Goal: Information Seeking & Learning: Learn about a topic

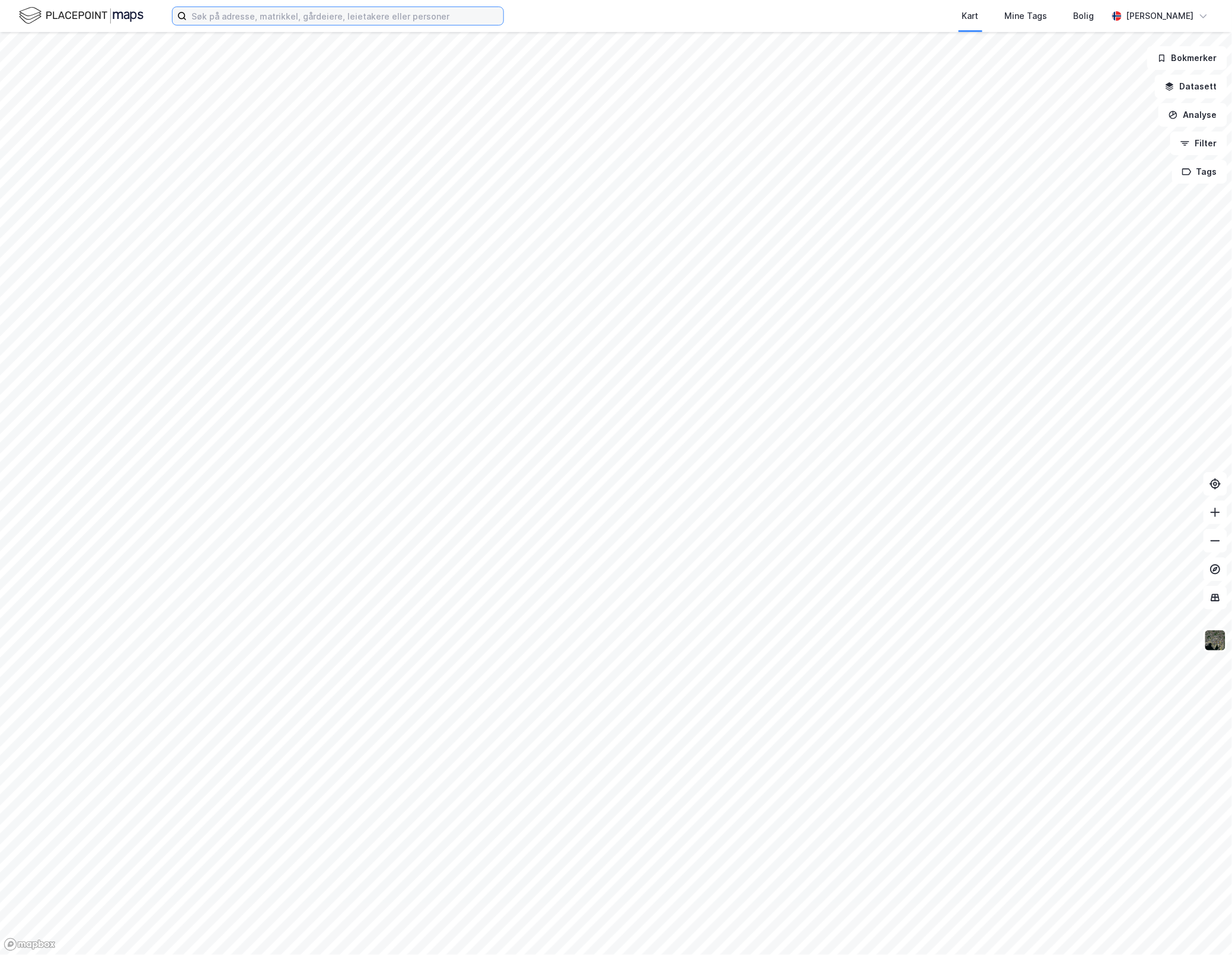
click at [306, 10] on input at bounding box center [345, 16] width 317 height 18
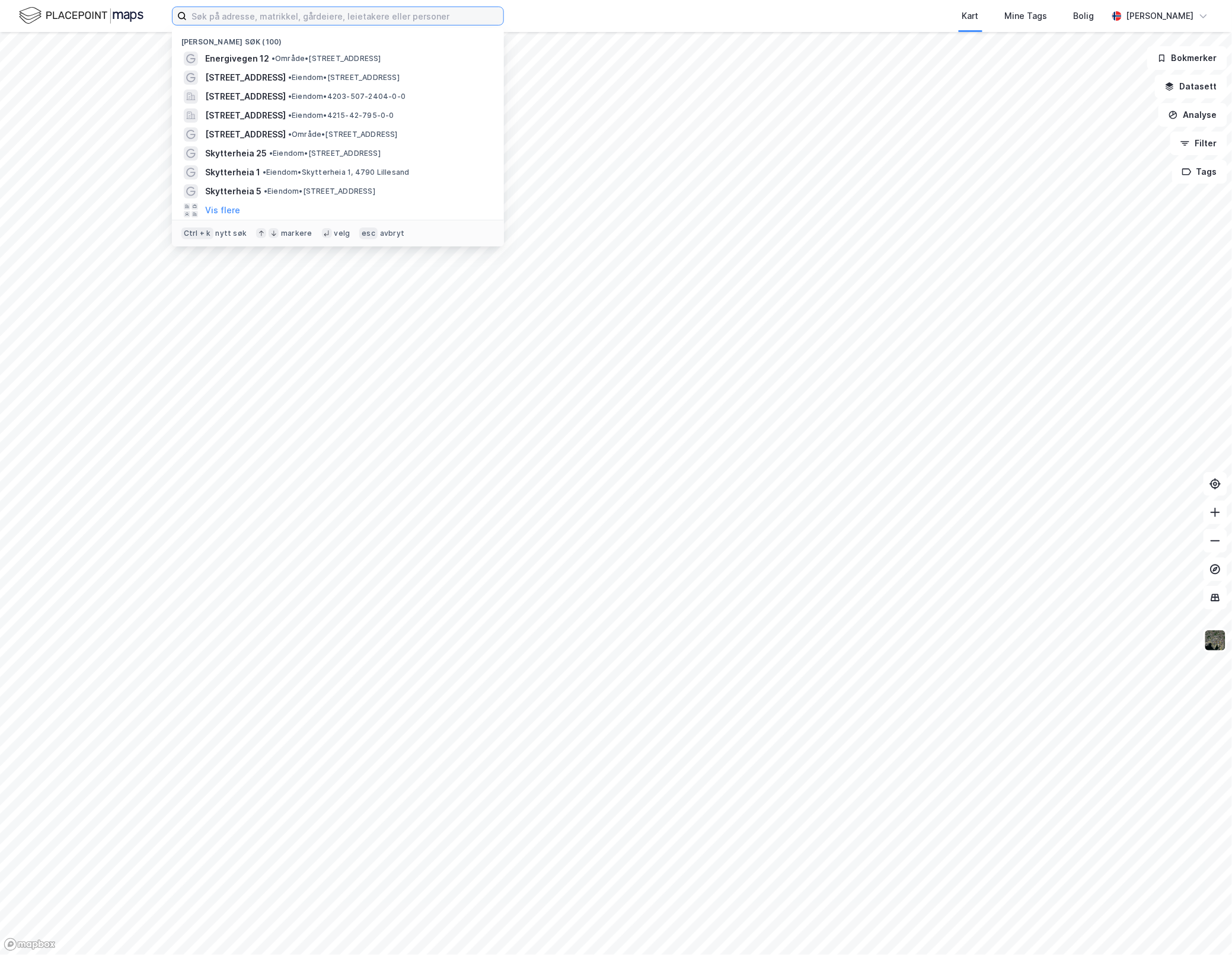
paste input "[PERSON_NAME] AS"
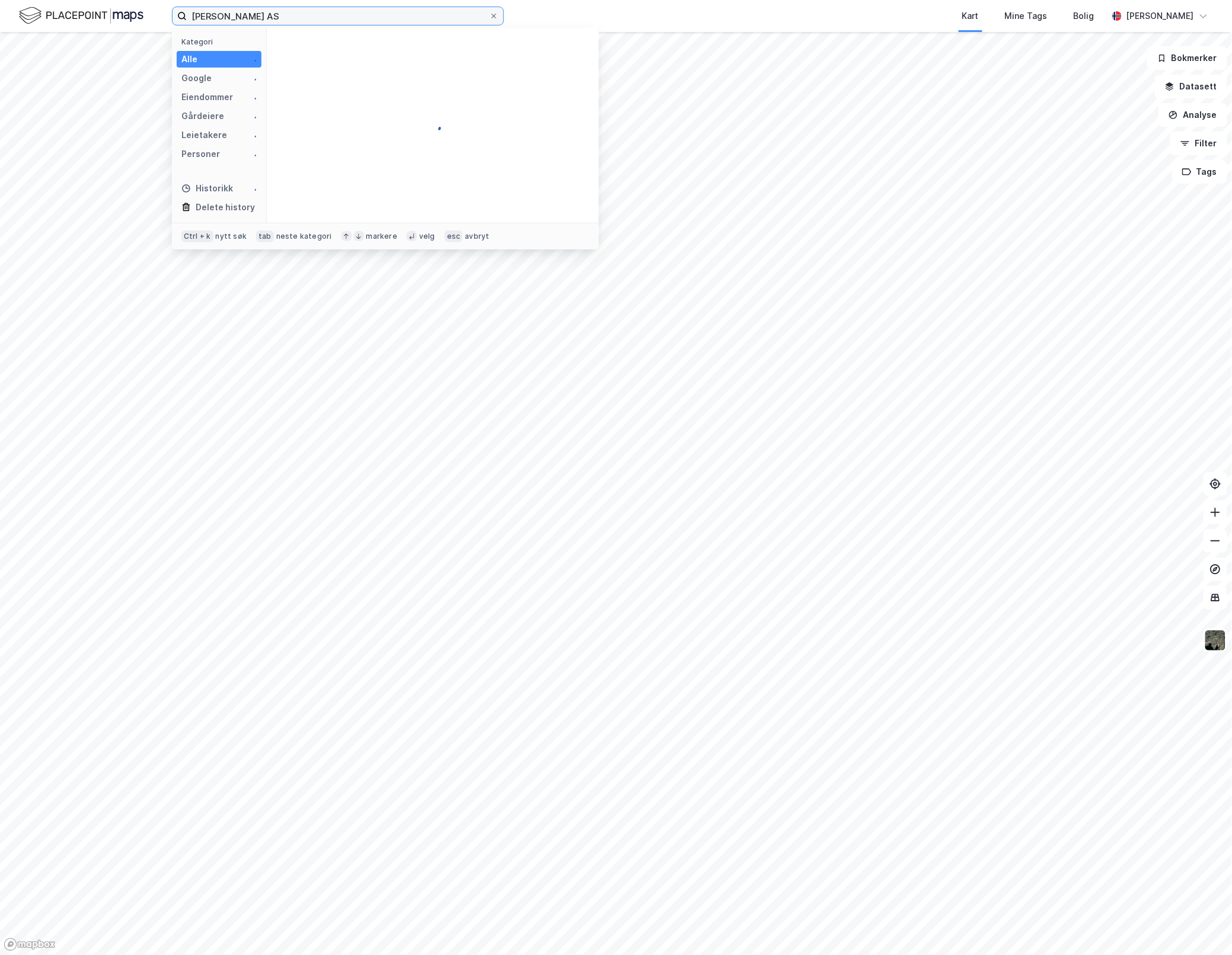
type input "[PERSON_NAME] AS"
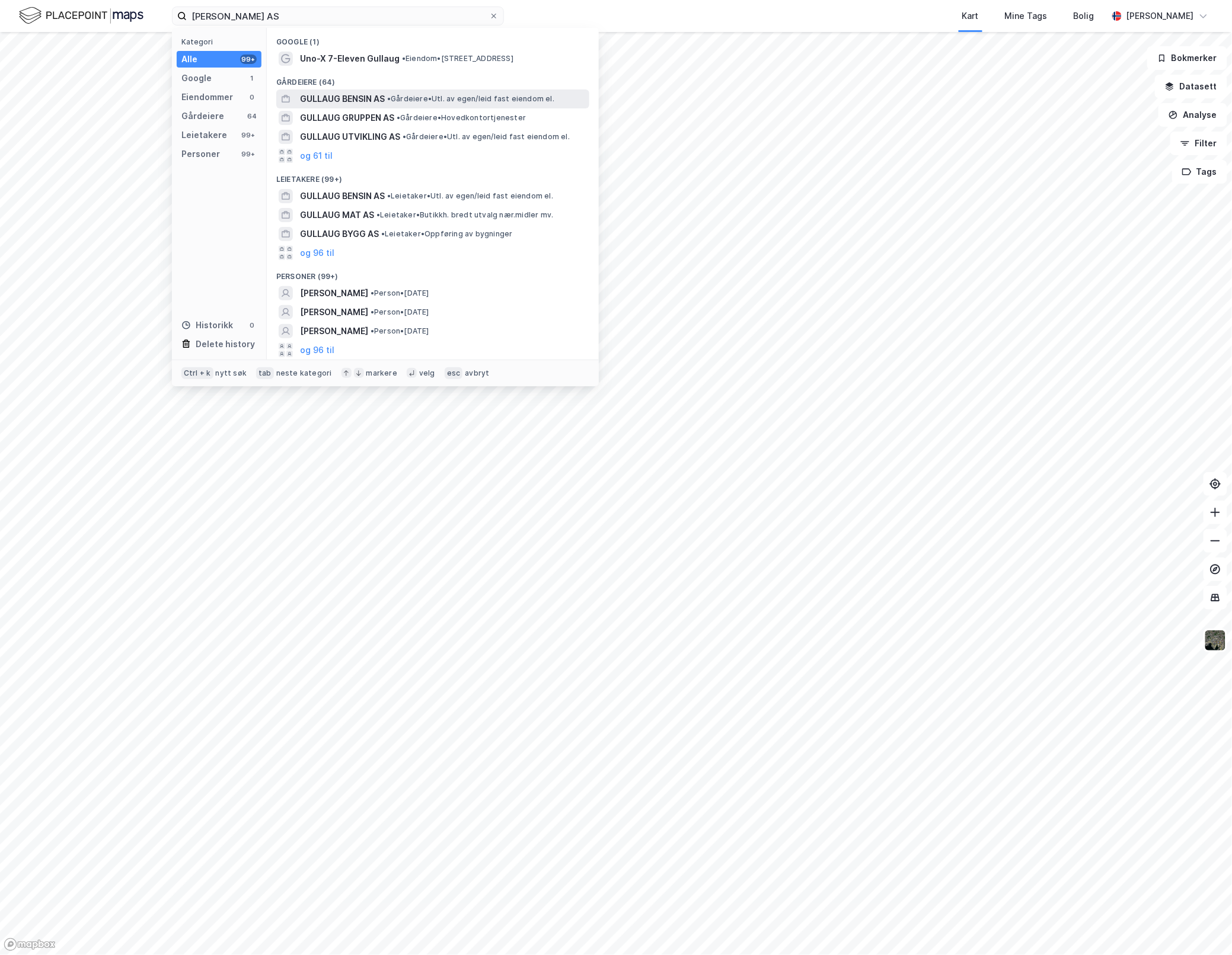
click at [351, 93] on span "GULLAUG BENSIN AS" at bounding box center [342, 99] width 85 height 15
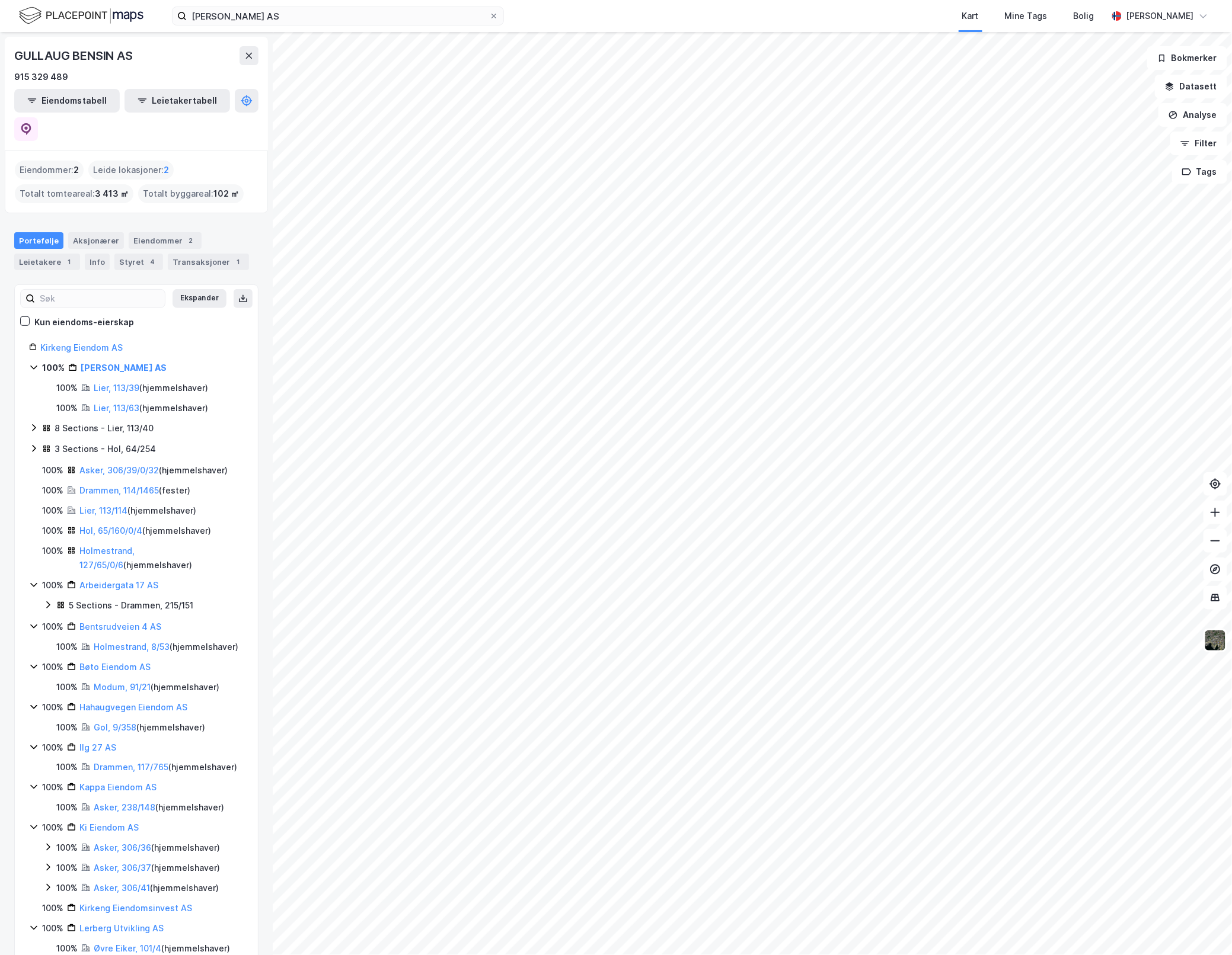
click at [31, 423] on icon at bounding box center [34, 428] width 10 height 10
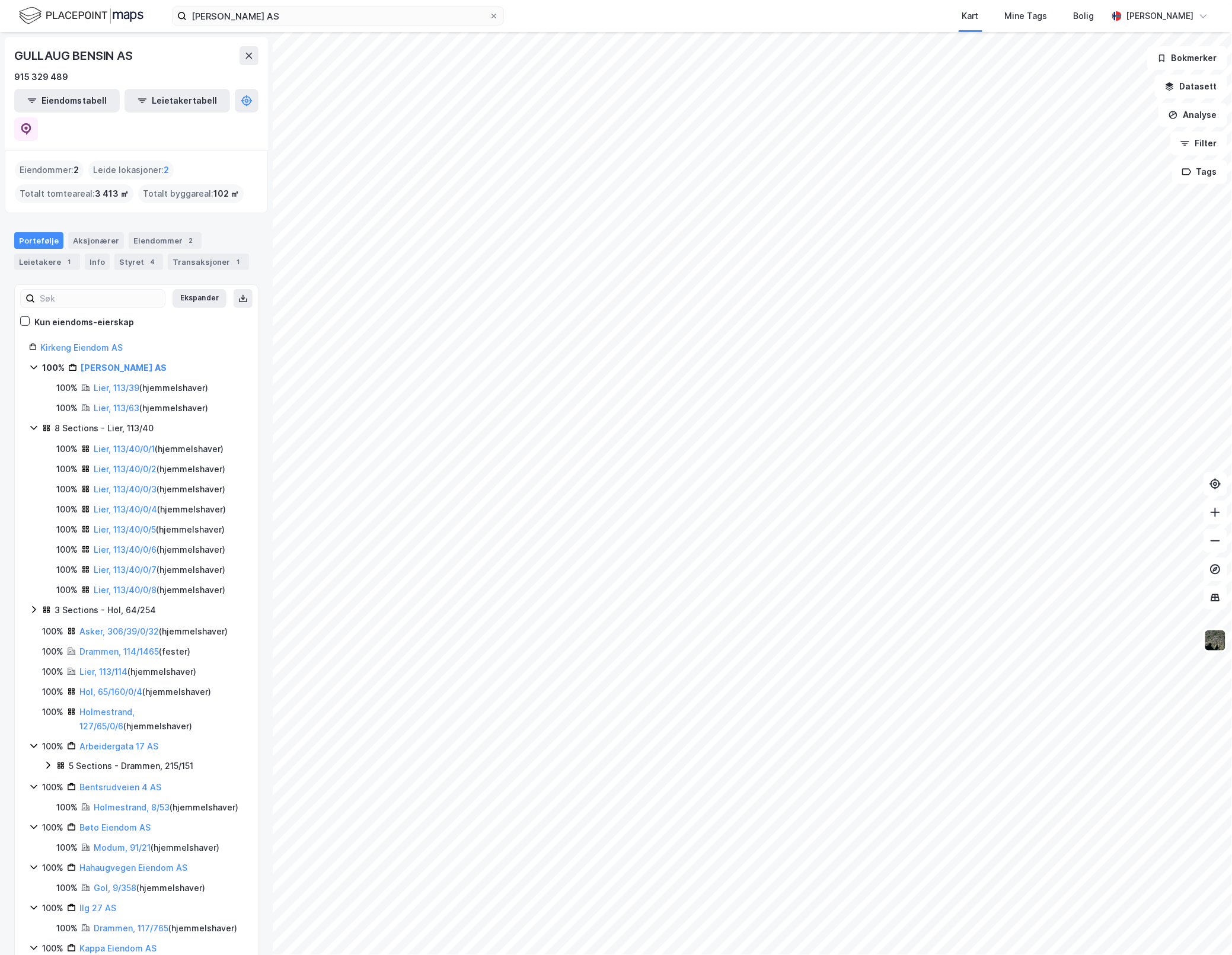
click at [33, 423] on icon at bounding box center [34, 428] width 10 height 10
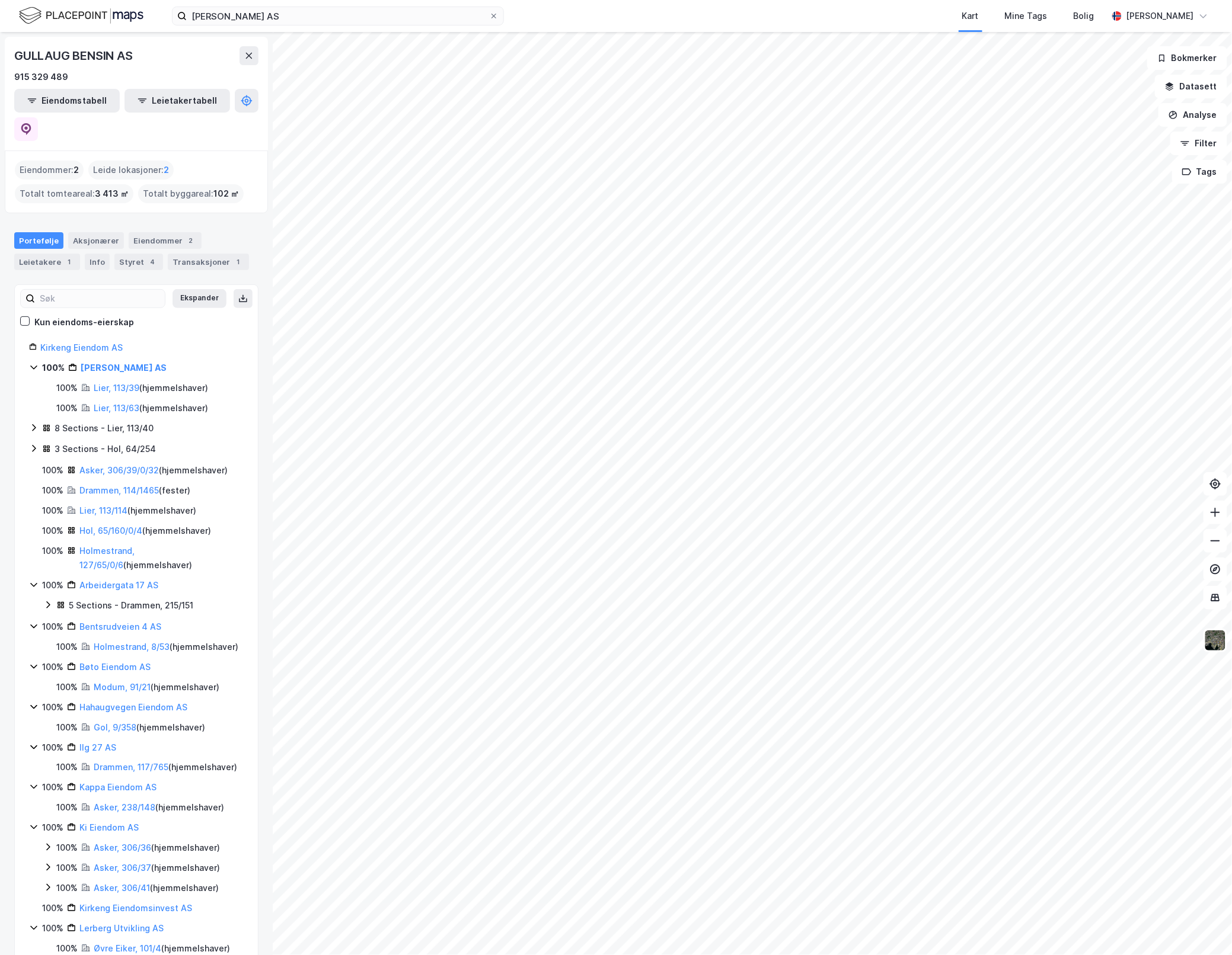
click at [33, 446] on icon at bounding box center [34, 449] width 4 height 7
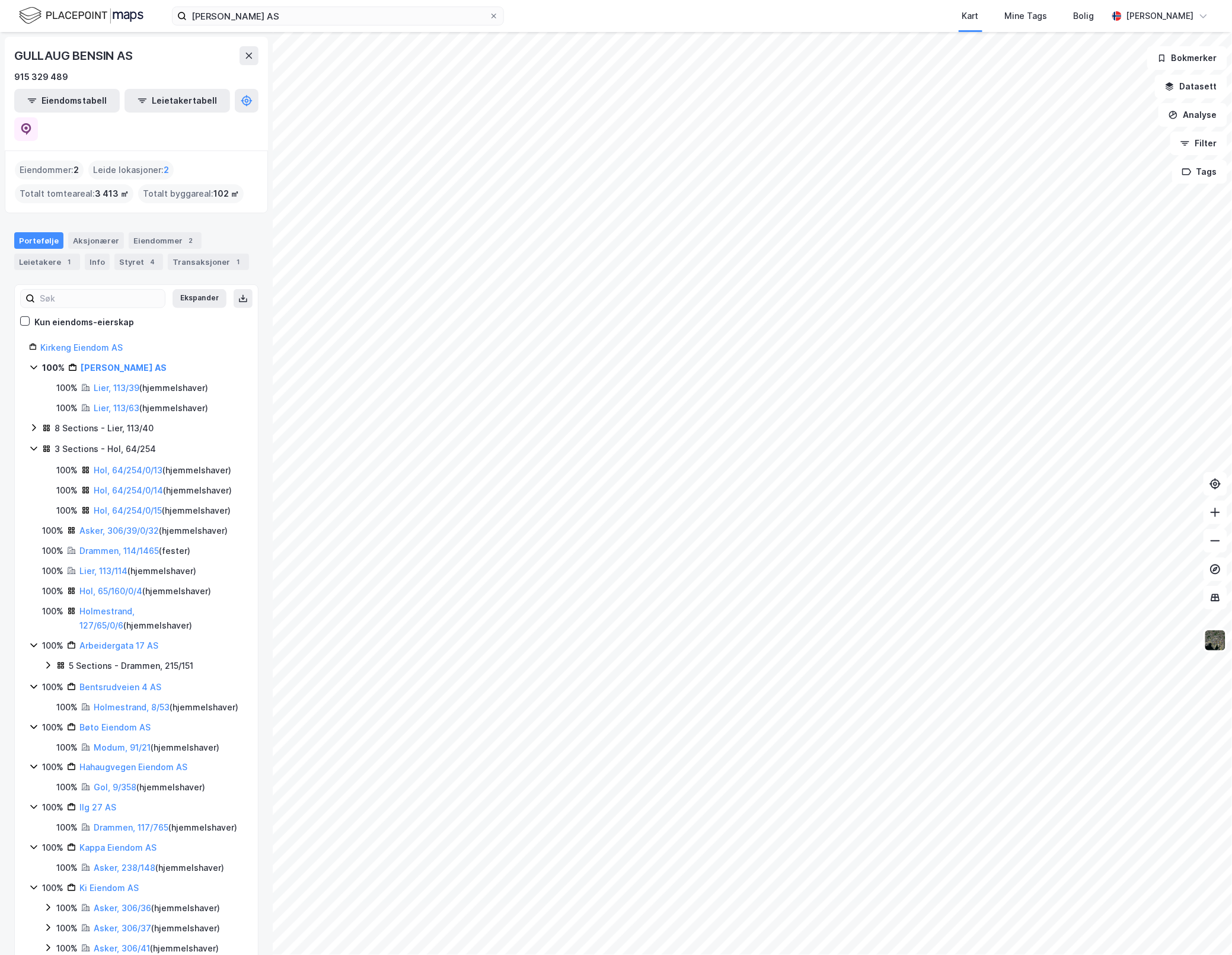
click at [33, 444] on icon at bounding box center [34, 449] width 10 height 10
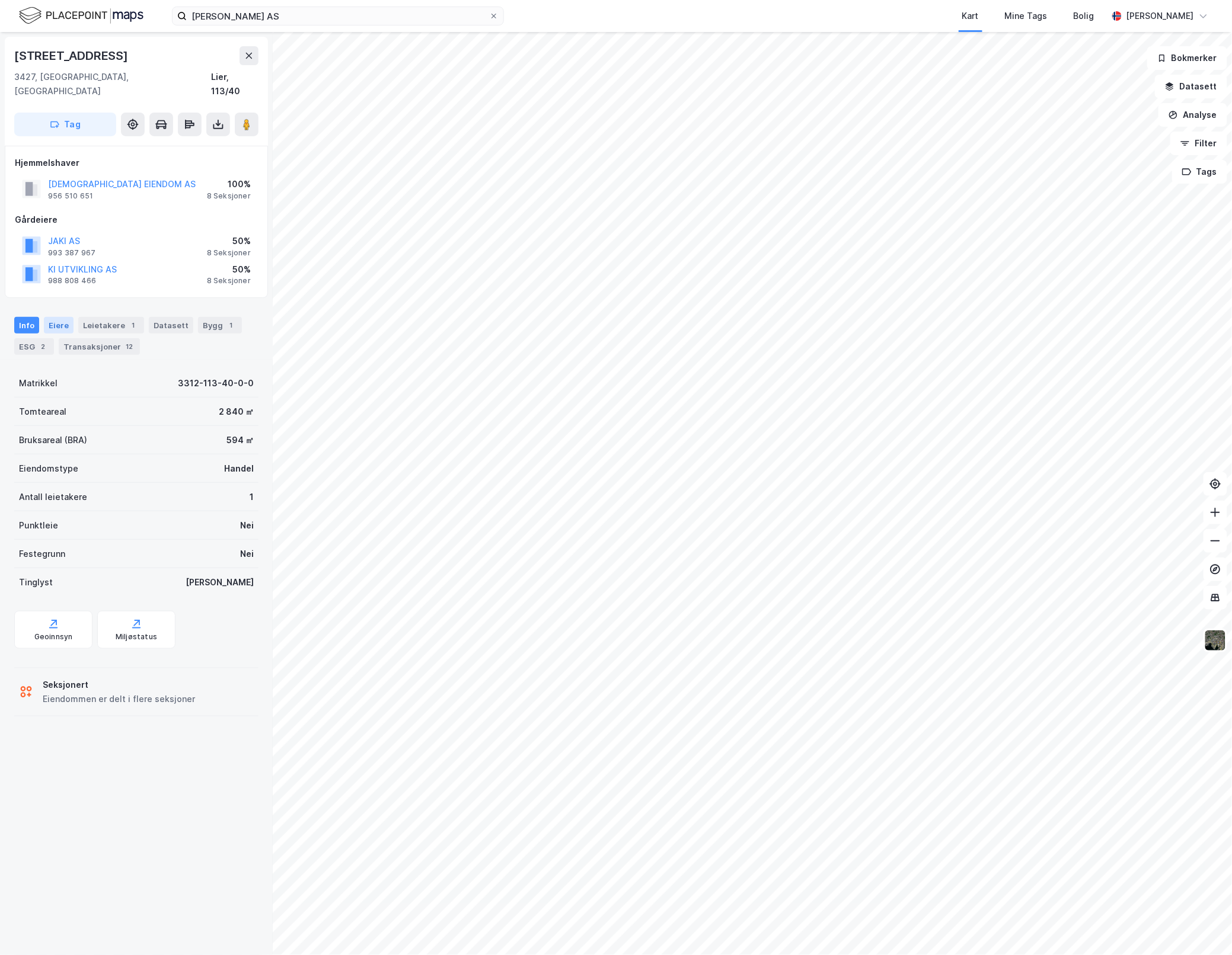
click at [61, 317] on div "Eiere" at bounding box center [59, 325] width 29 height 17
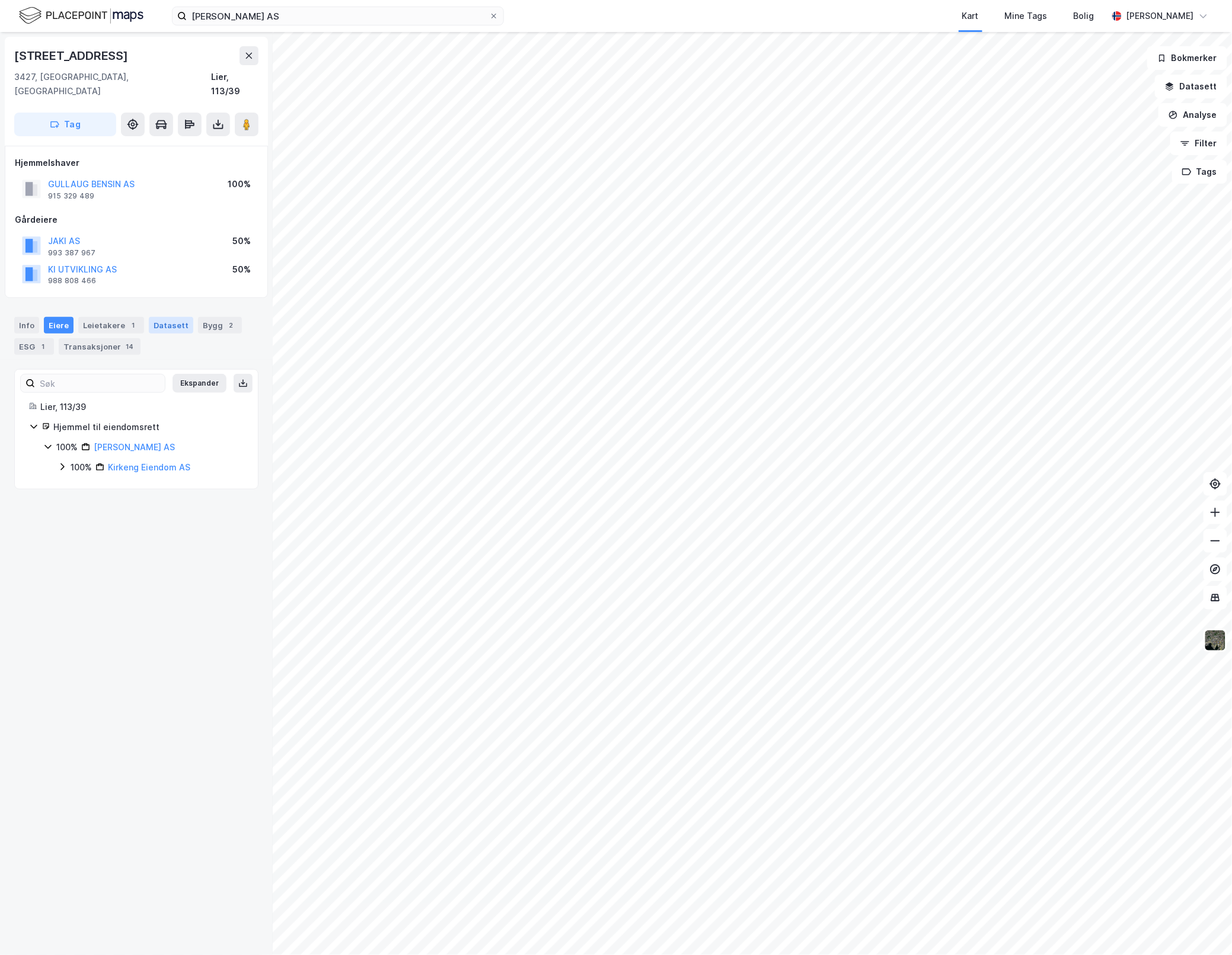
click at [167, 317] on div "Datasett" at bounding box center [170, 325] width 44 height 17
click at [202, 317] on div "Bygg 2" at bounding box center [219, 325] width 44 height 17
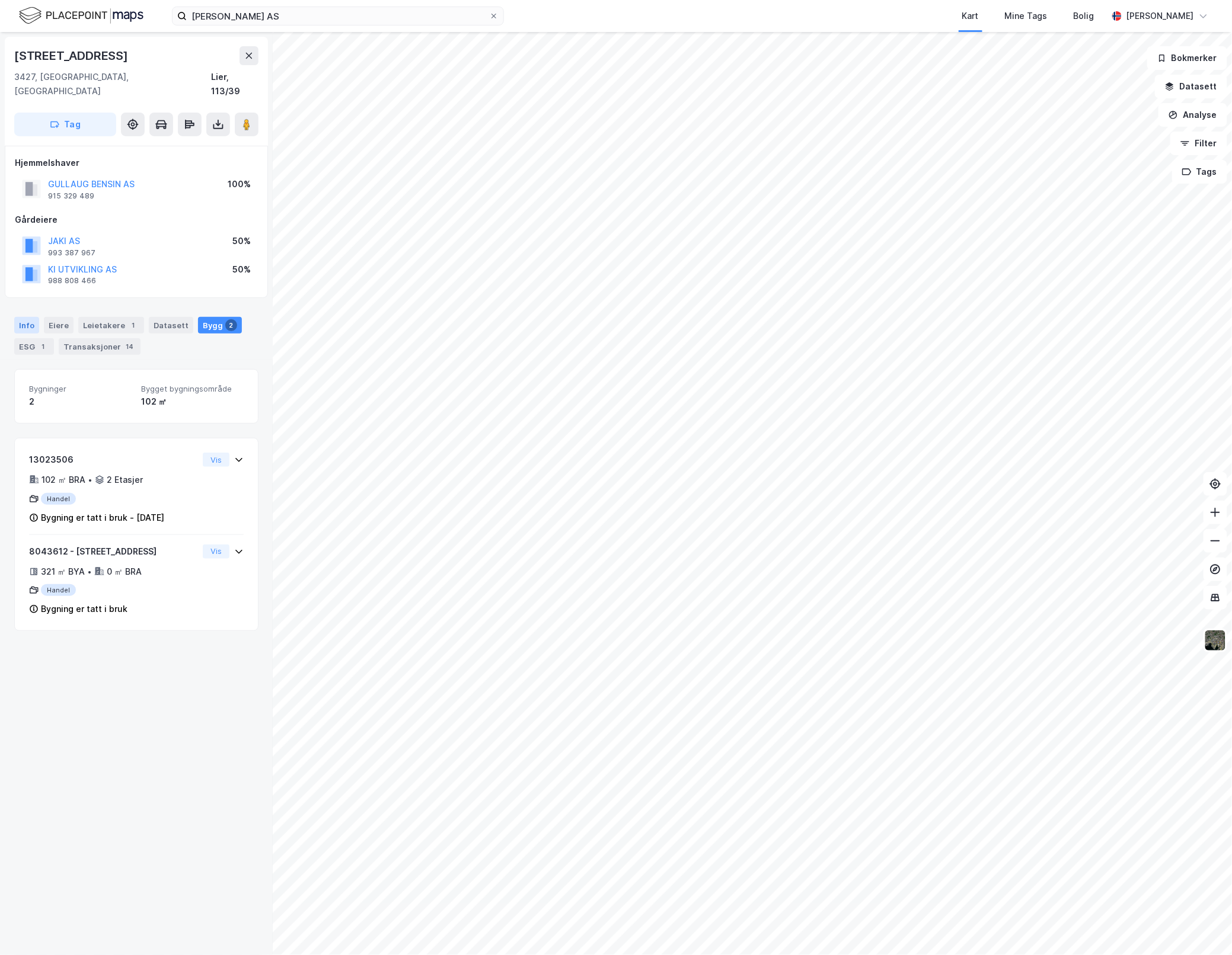
click at [28, 317] on div "Info" at bounding box center [26, 325] width 24 height 17
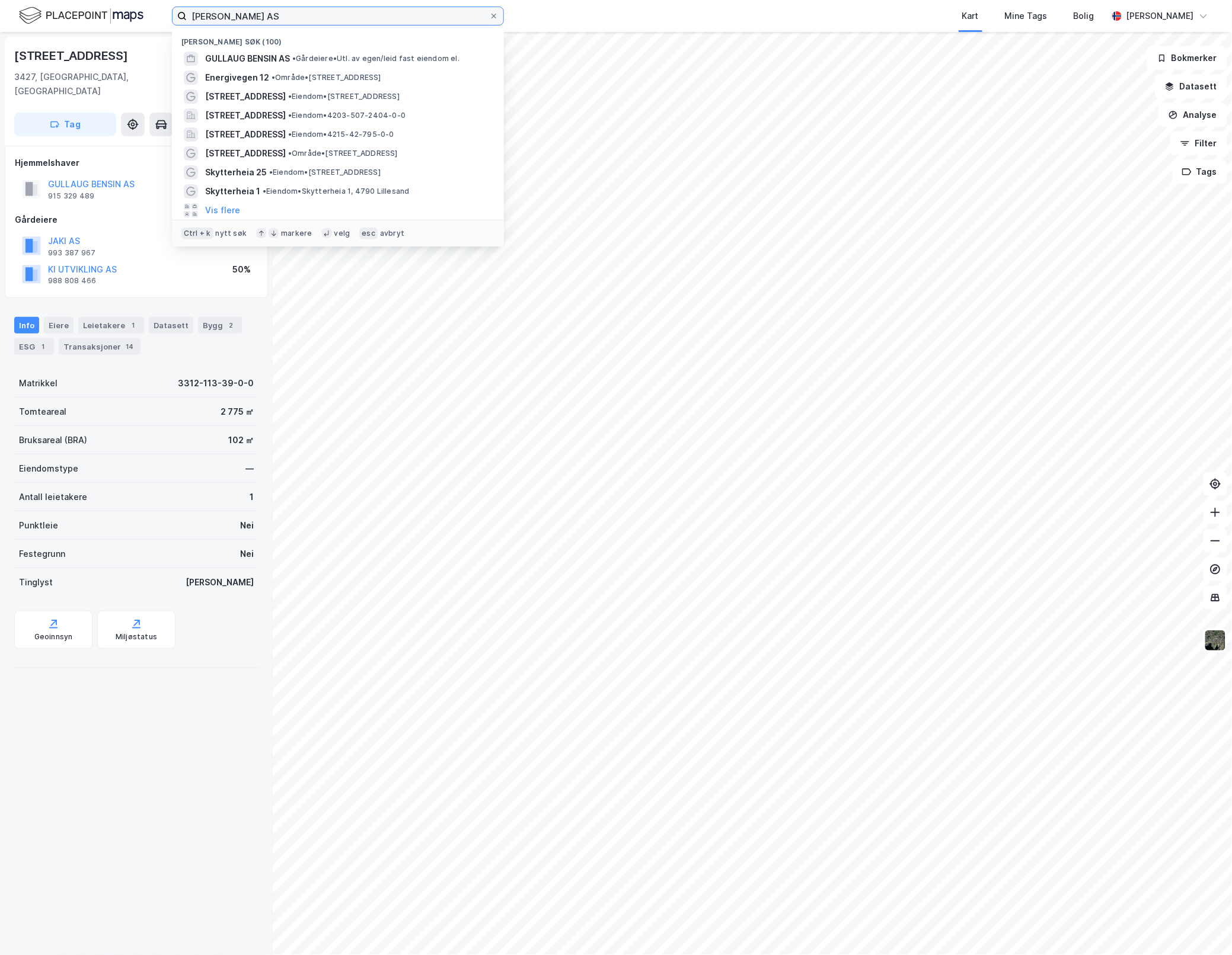
click at [285, 13] on input "[PERSON_NAME] AS" at bounding box center [337, 16] width 302 height 18
click at [229, 60] on span "GULLAUG BENSIN AS" at bounding box center [247, 59] width 85 height 15
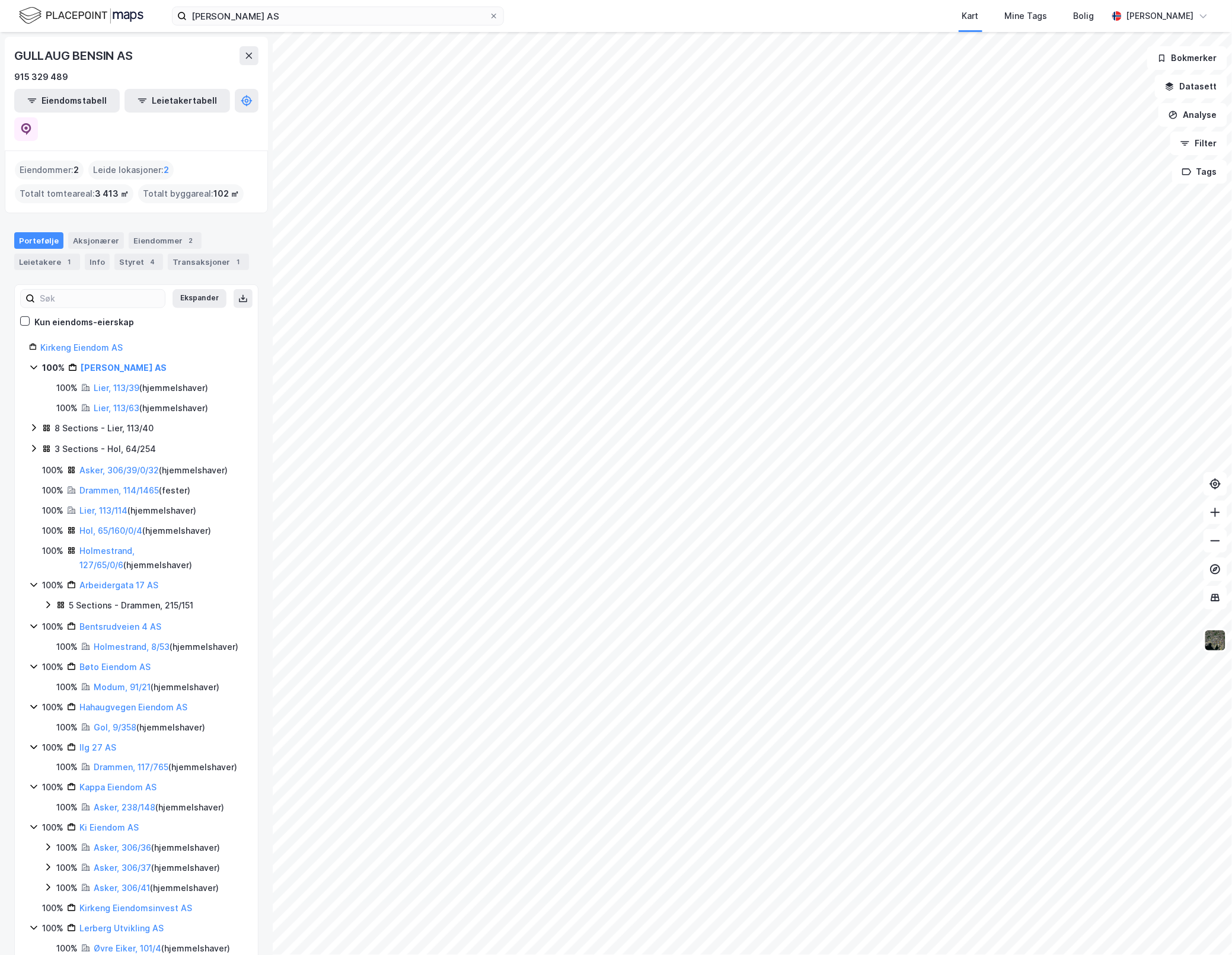
click at [239, 294] on icon at bounding box center [243, 299] width 10 height 10
click at [183, 289] on button "Ekspander" at bounding box center [198, 298] width 54 height 19
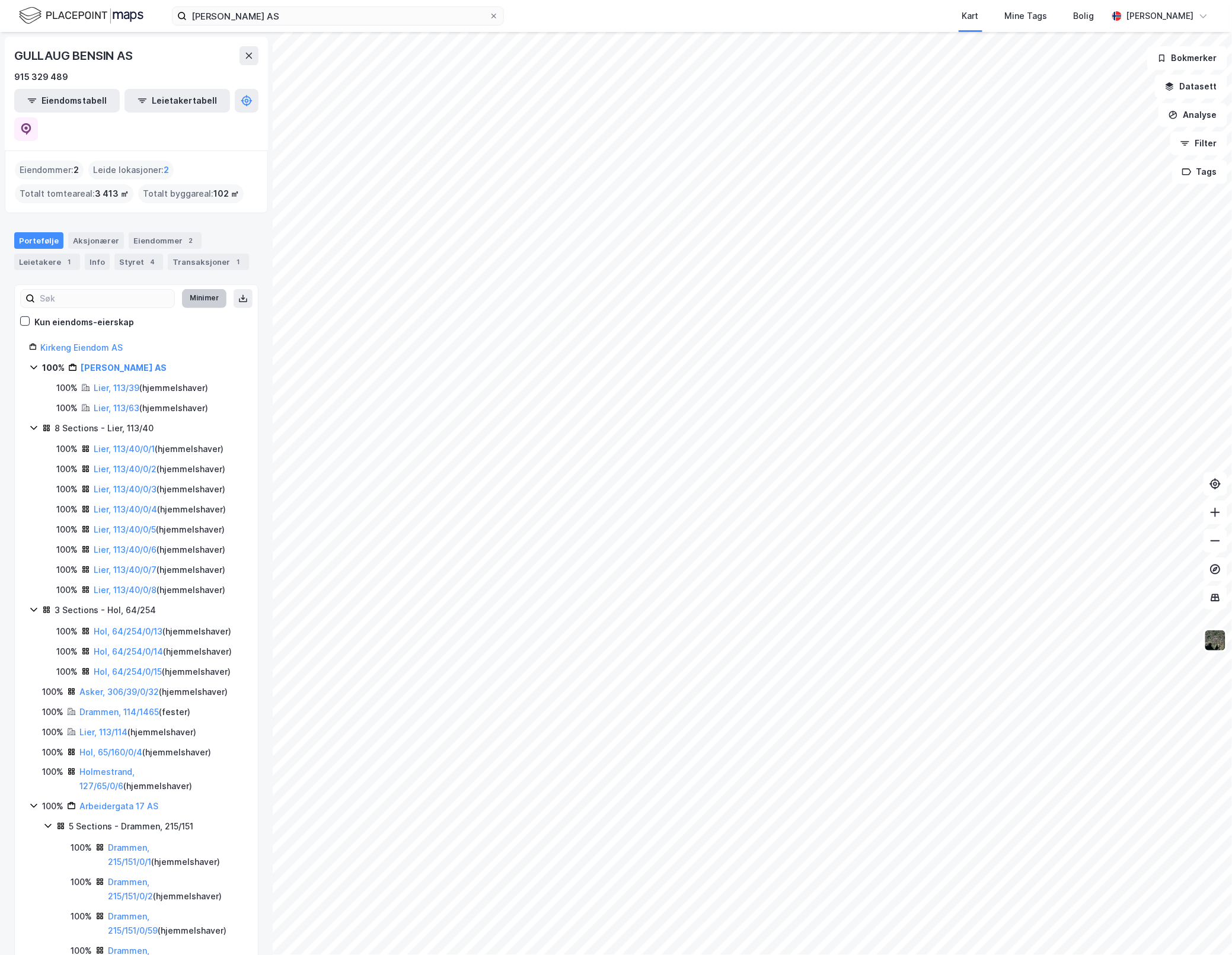
click at [183, 289] on button "Minimer" at bounding box center [203, 298] width 44 height 19
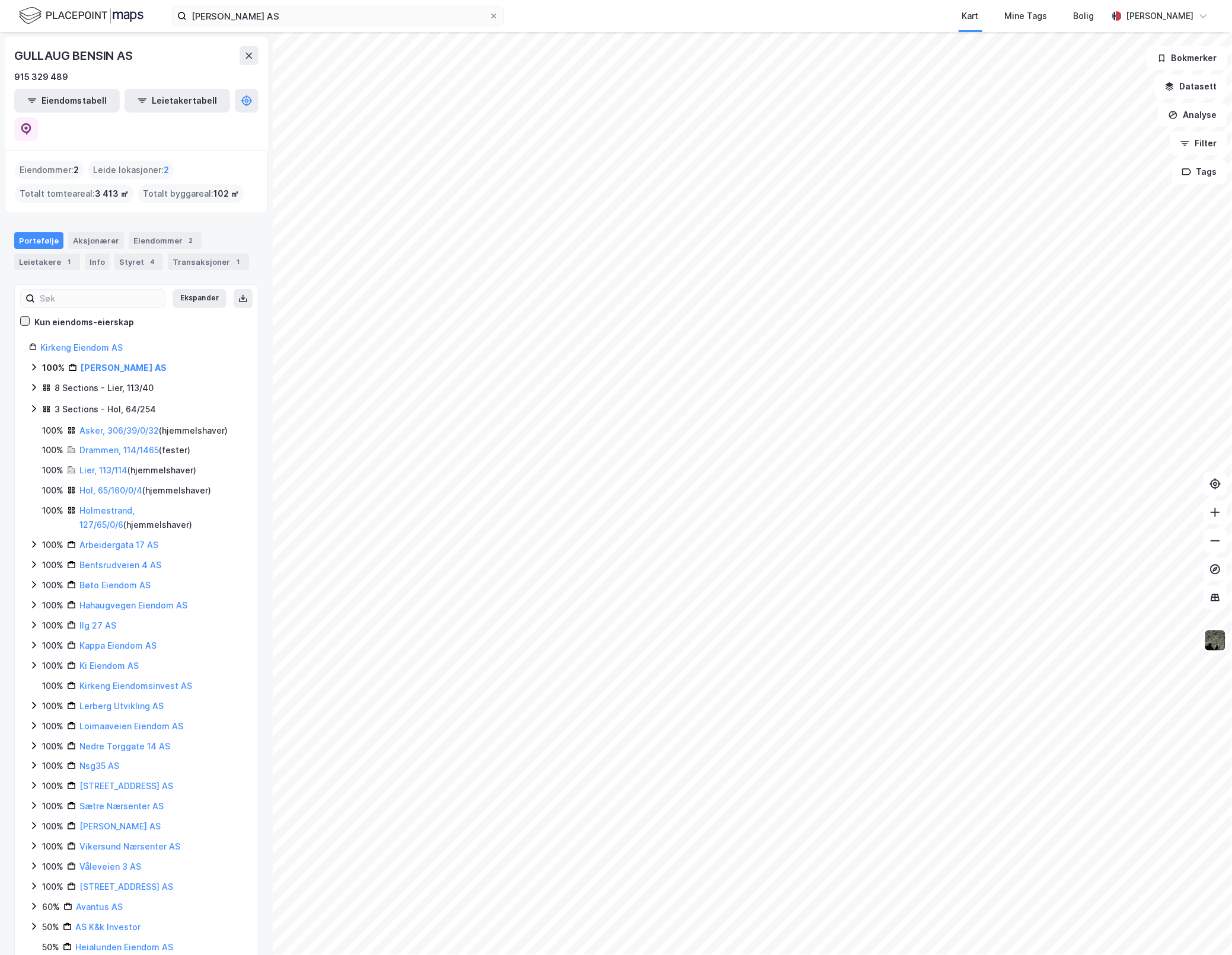
click at [28, 319] on icon at bounding box center [24, 321] width 7 height 4
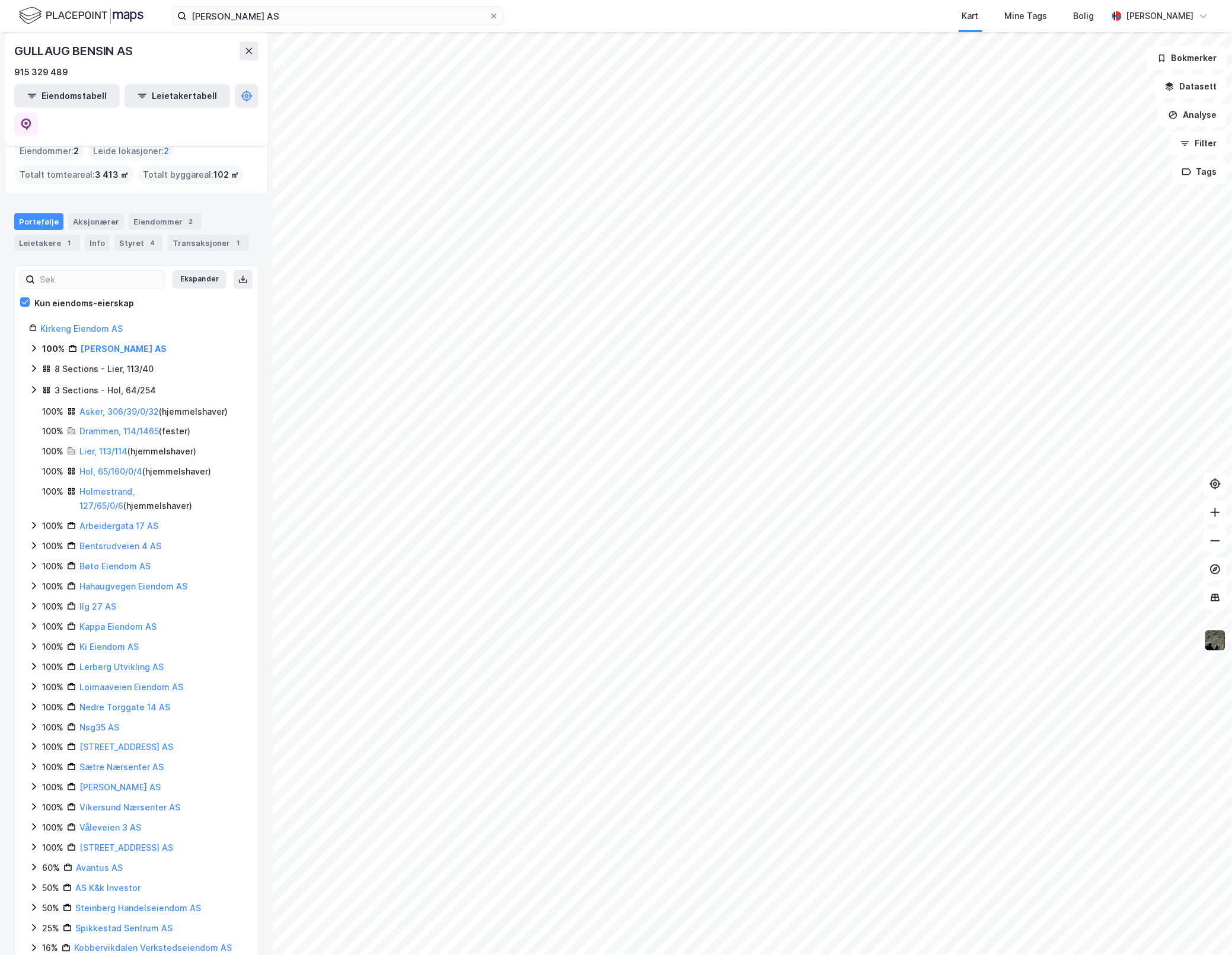
scroll to position [22, 0]
click at [36, 920] on icon at bounding box center [34, 925] width 10 height 10
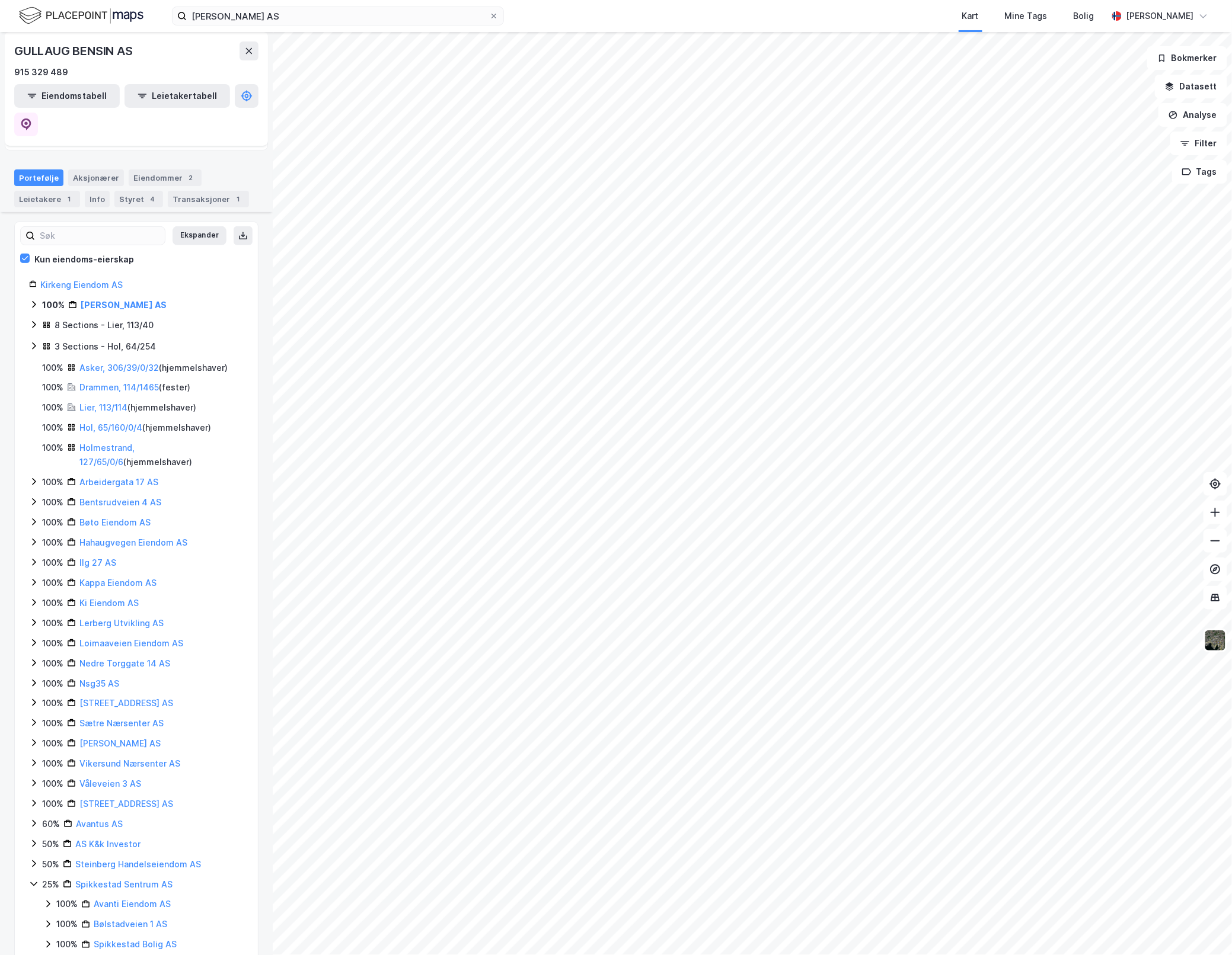
scroll to position [82, 0]
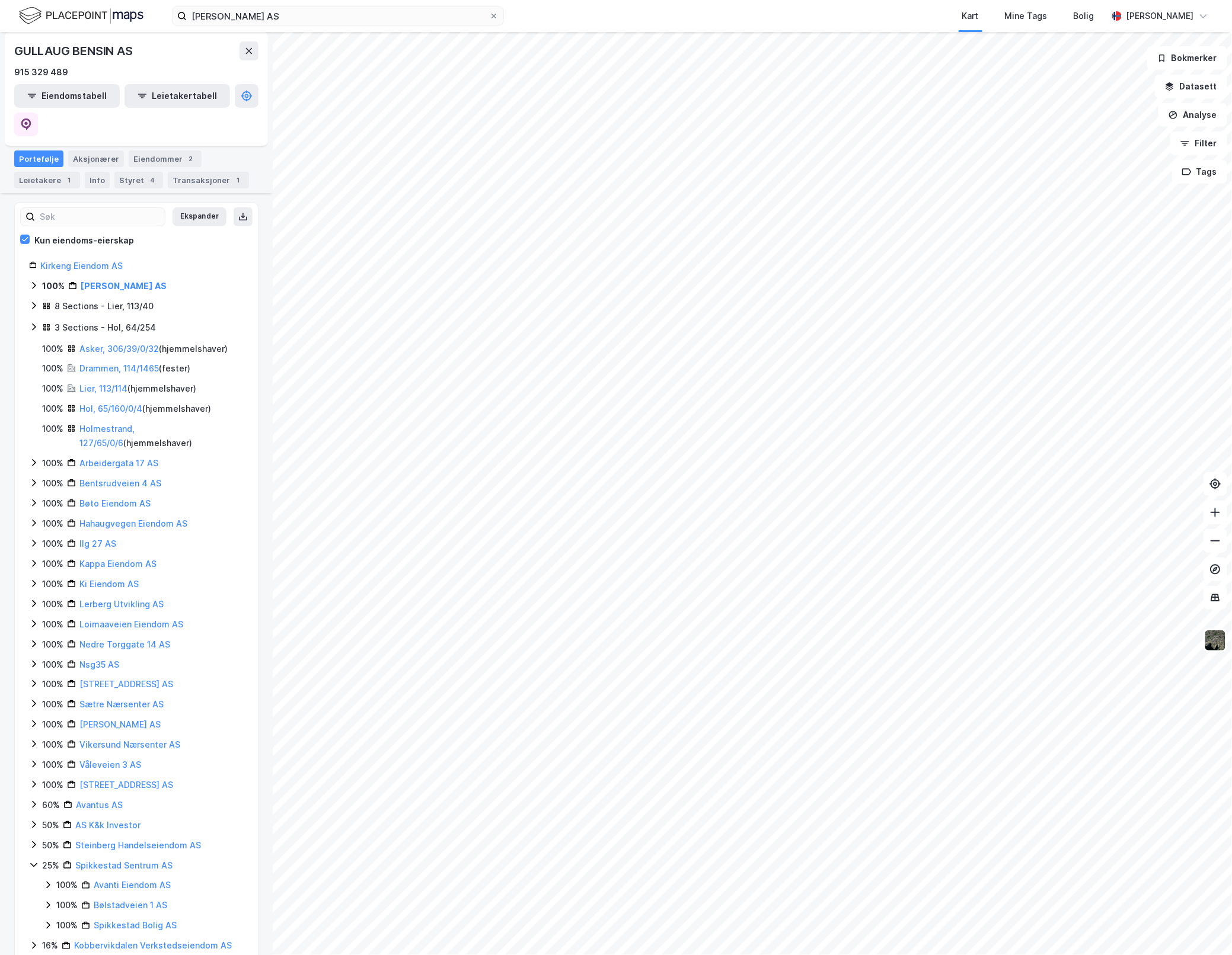
click at [46, 900] on icon at bounding box center [48, 905] width 10 height 10
click at [47, 900] on icon at bounding box center [48, 905] width 10 height 10
click at [49, 881] on icon at bounding box center [48, 886] width 10 height 10
click at [31, 863] on icon at bounding box center [33, 865] width 7 height 4
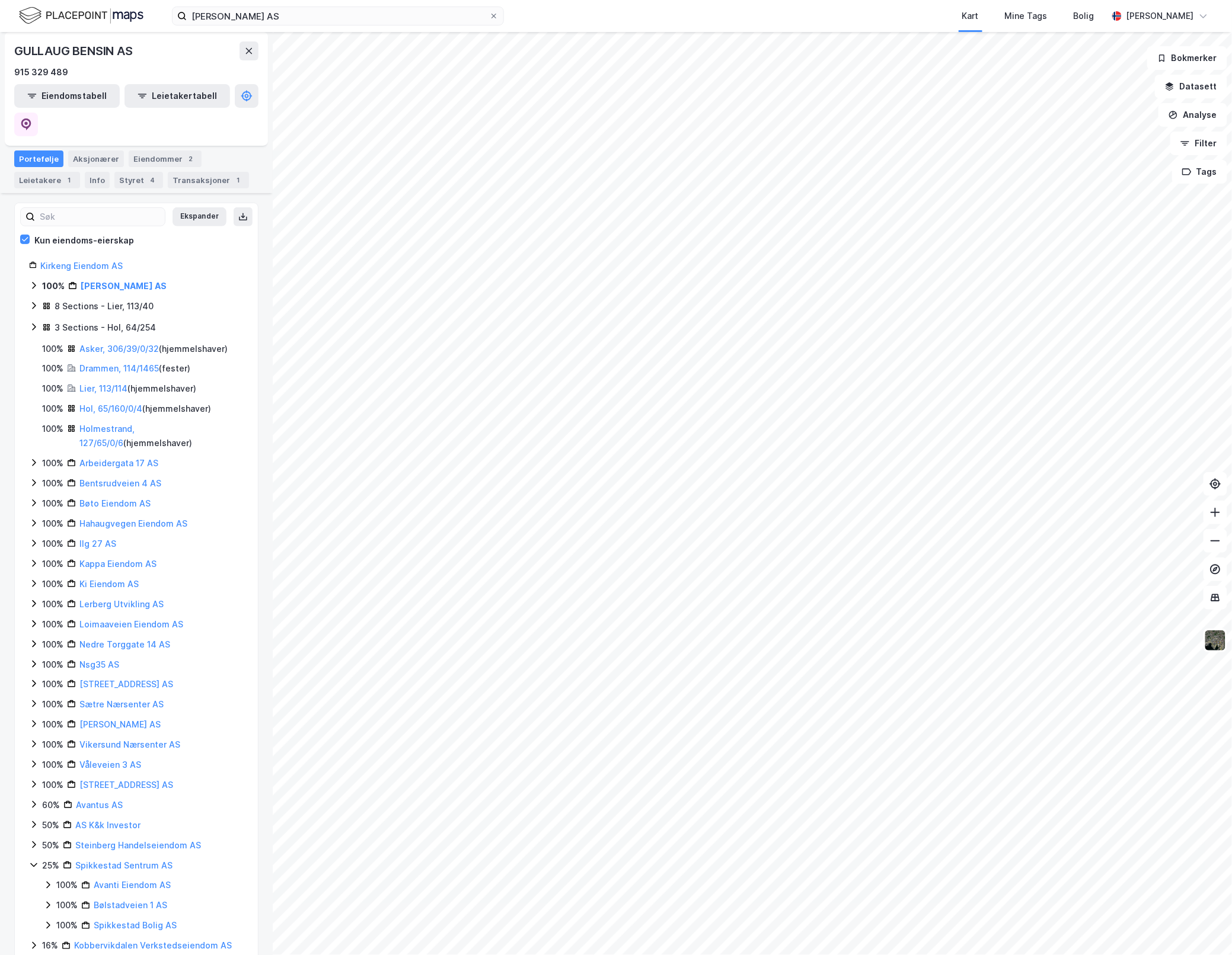
scroll to position [22, 0]
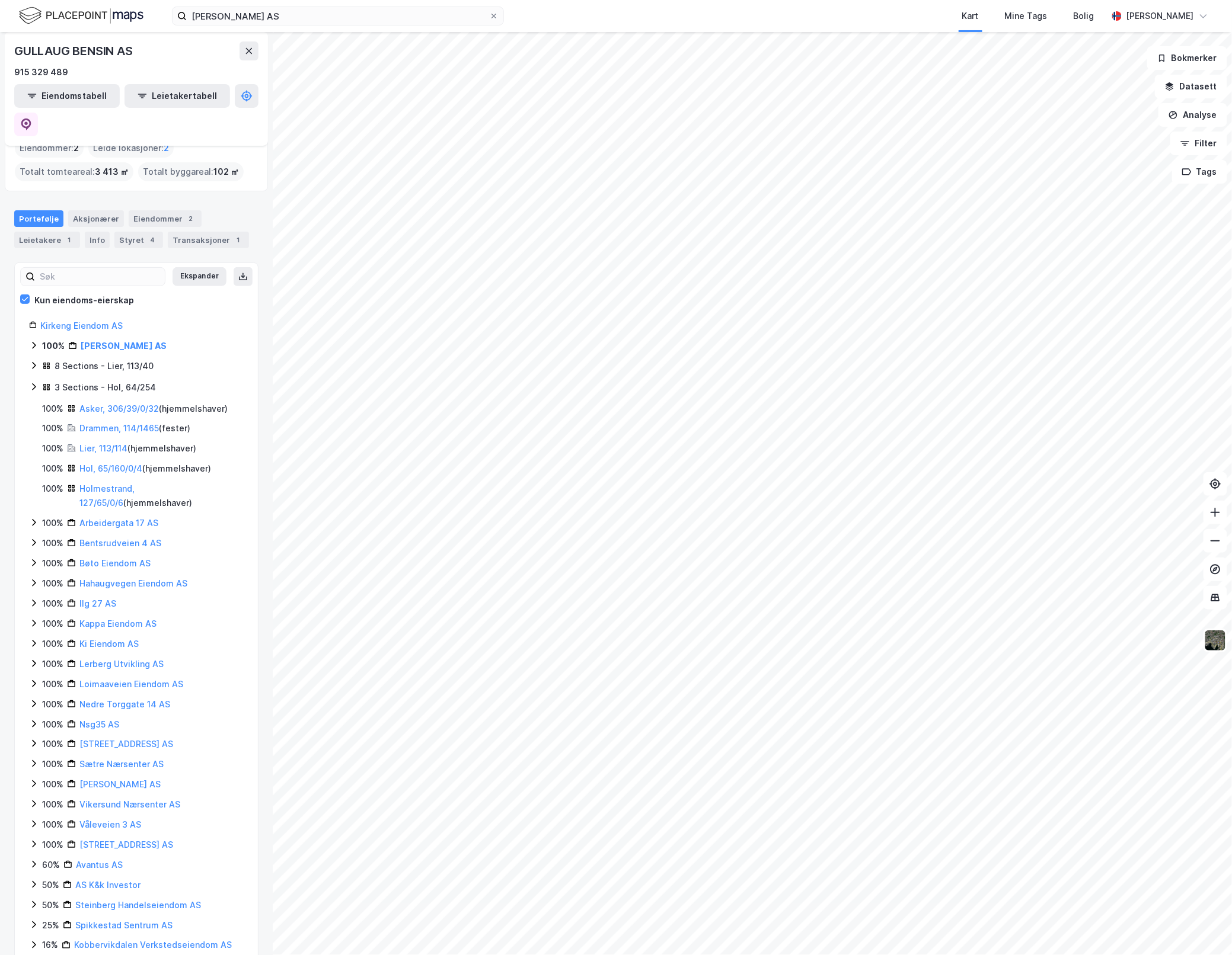
click at [34, 382] on icon at bounding box center [34, 387] width 10 height 10
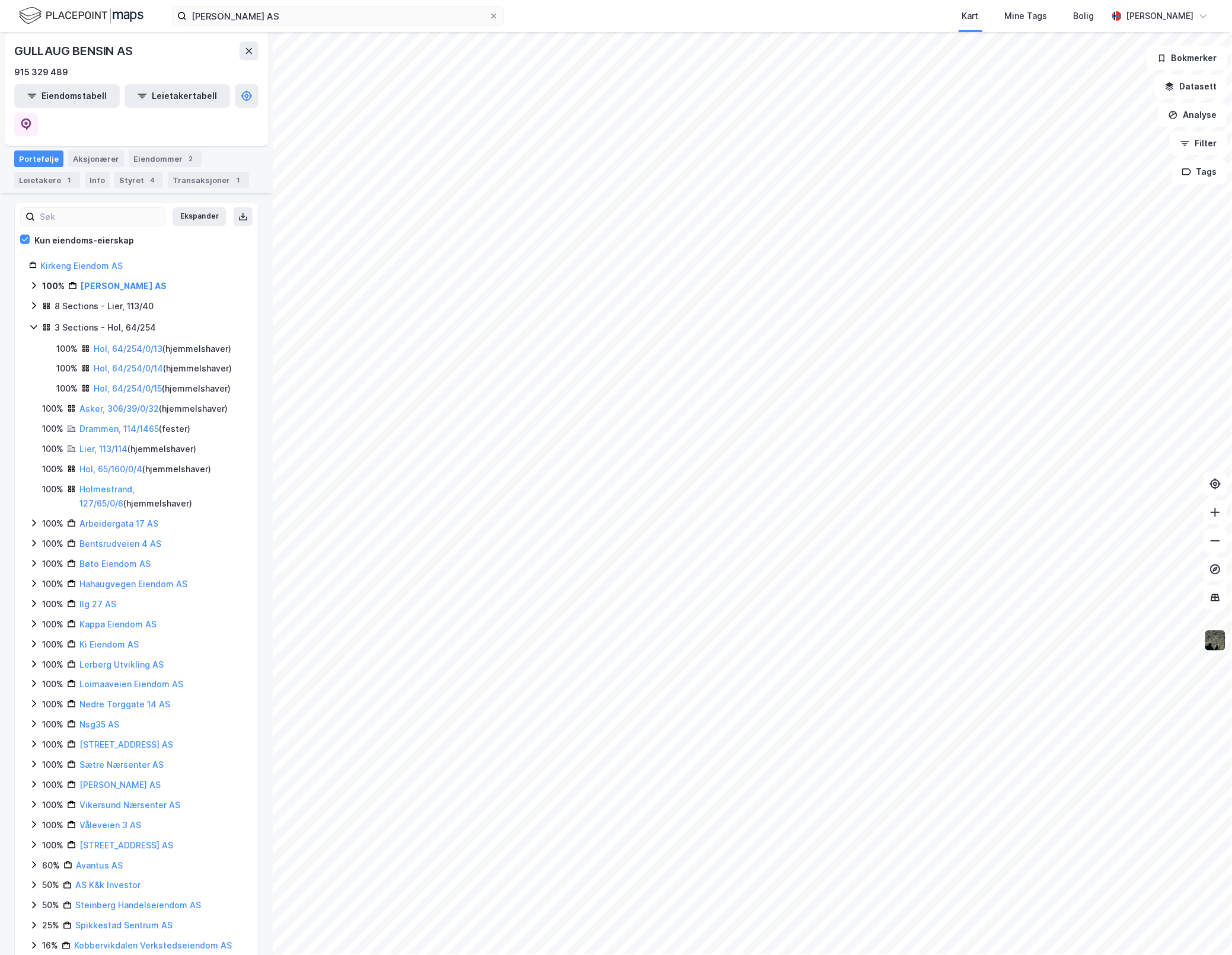
click at [35, 323] on icon at bounding box center [34, 327] width 10 height 10
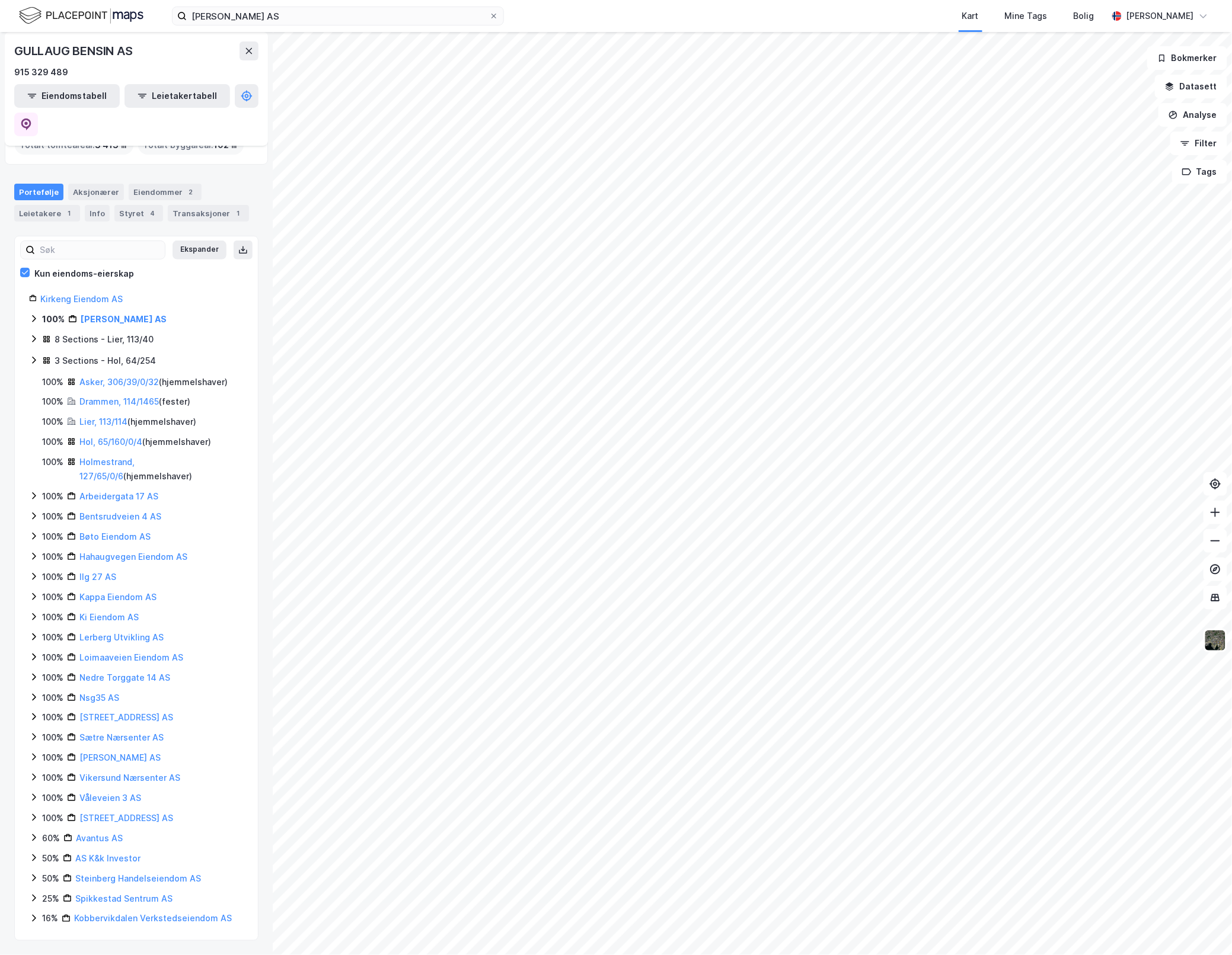
scroll to position [22, 0]
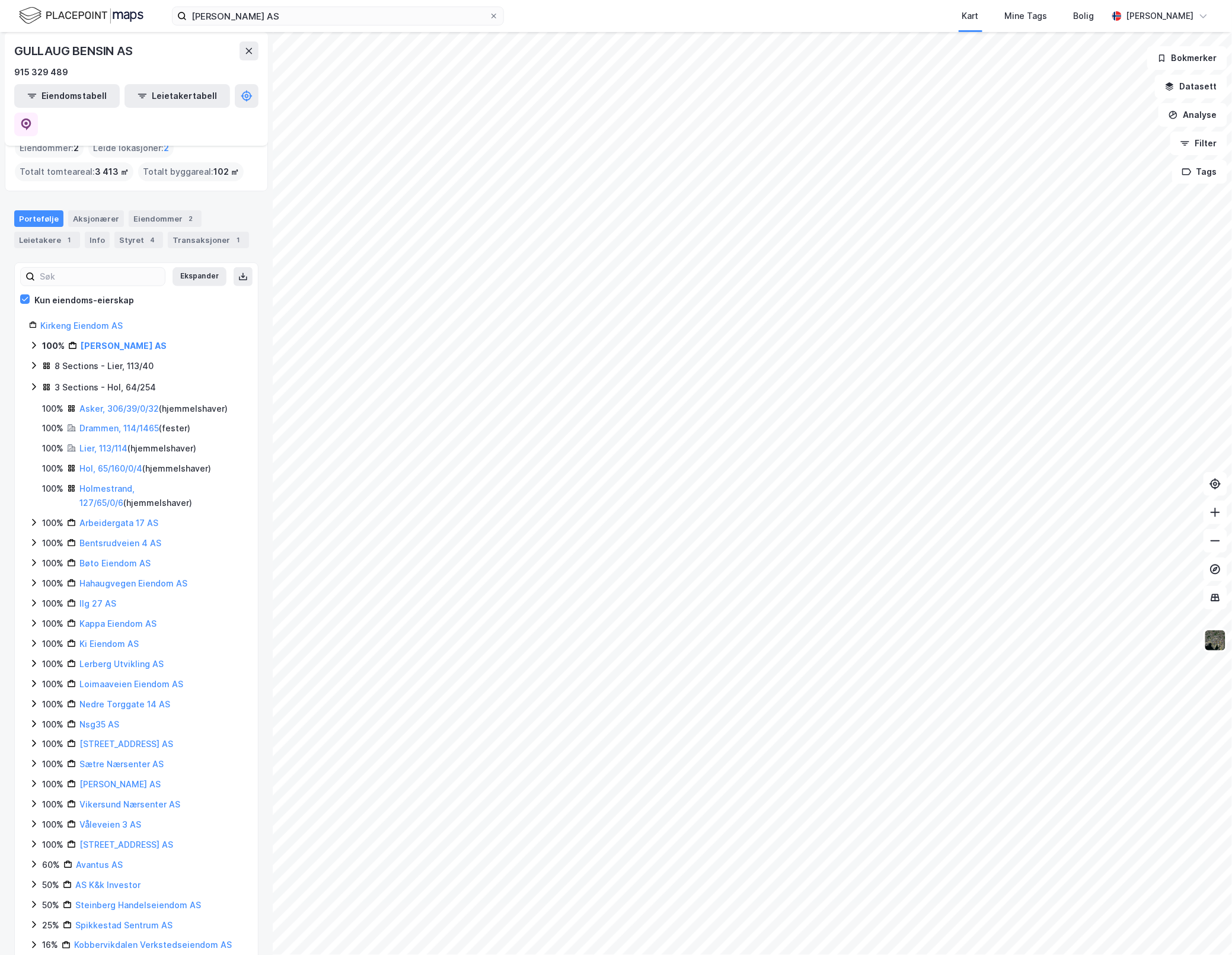
click at [34, 361] on icon at bounding box center [34, 366] width 10 height 10
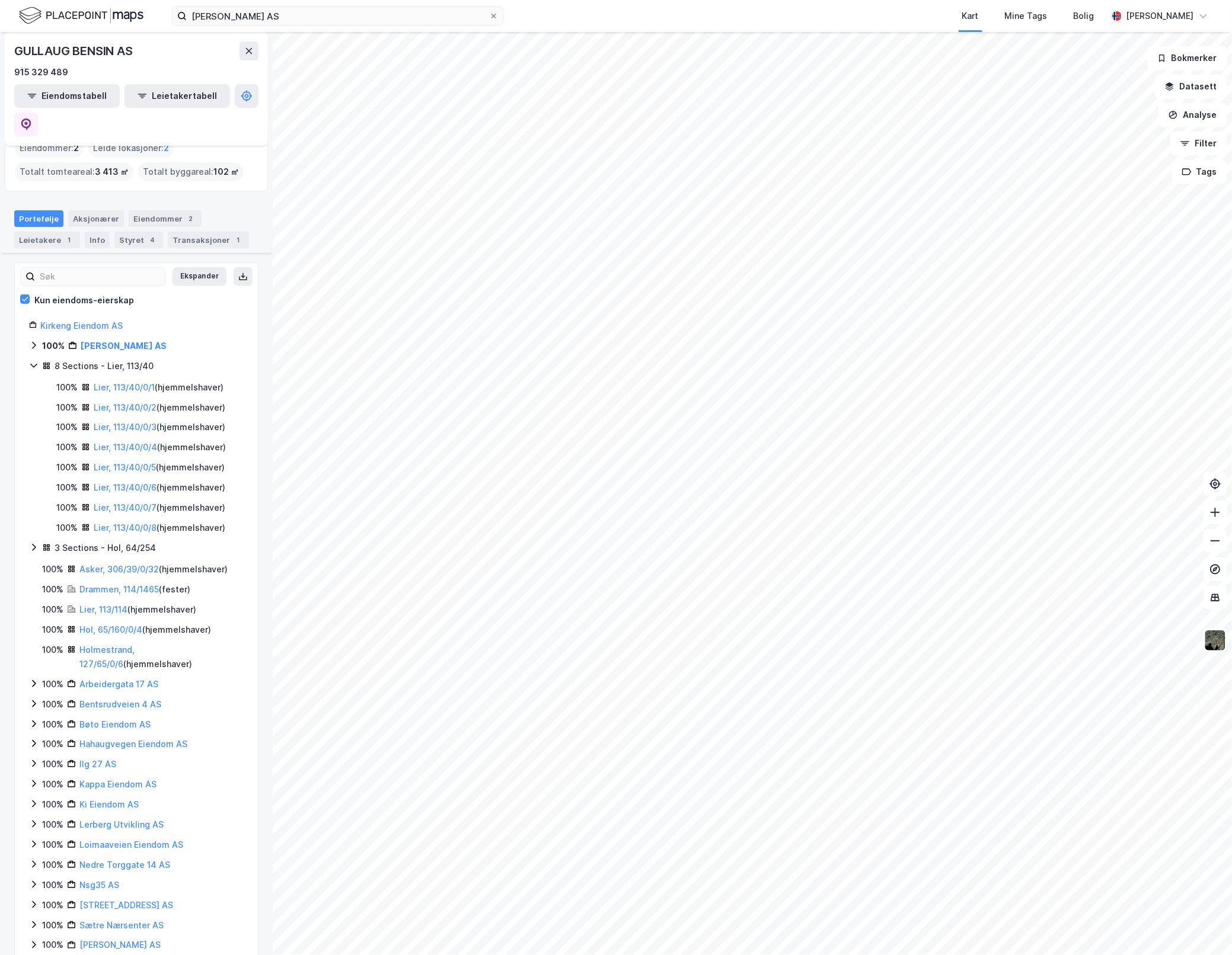
scroll to position [82, 0]
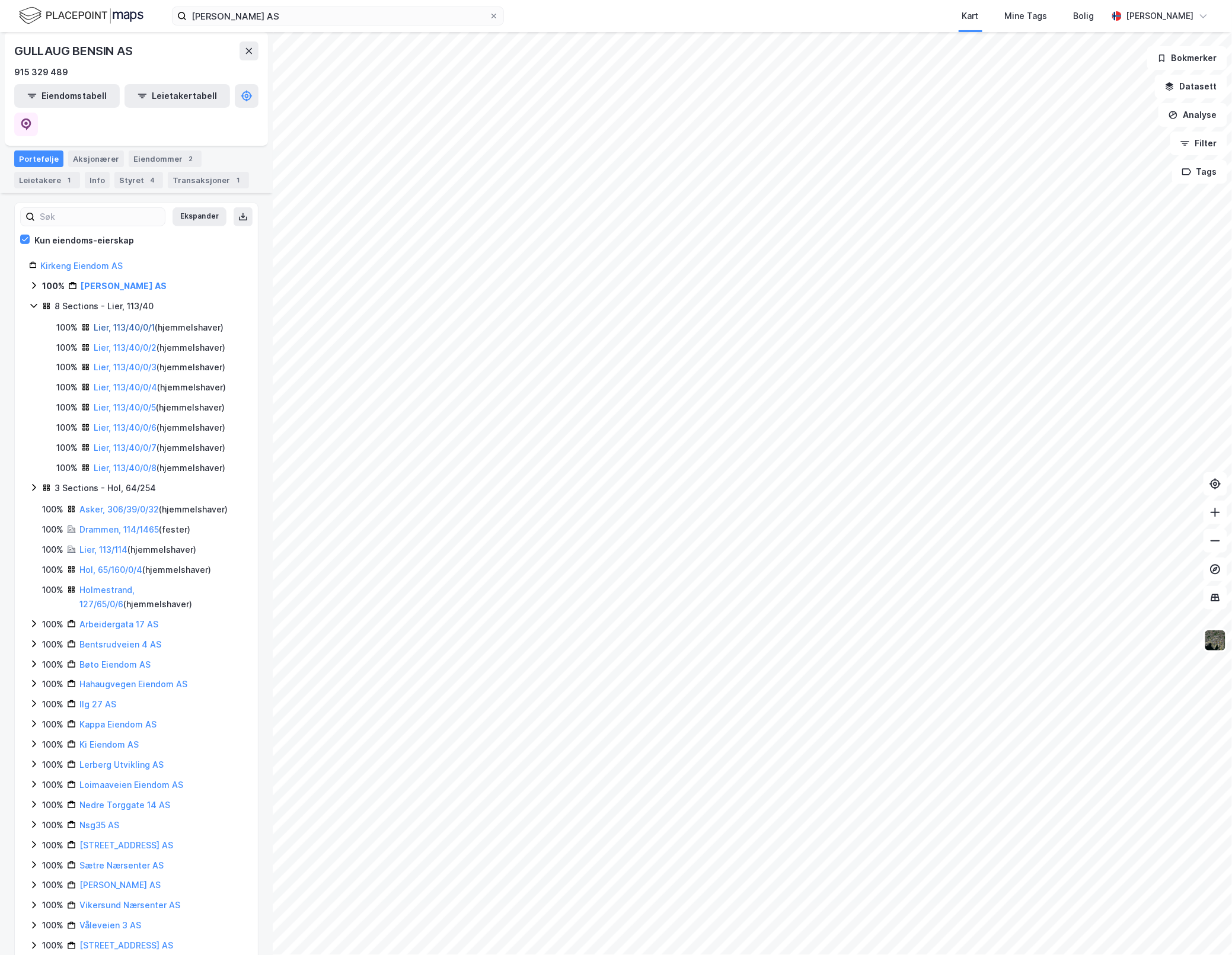
click at [99, 323] on link "Lier, 113/40/0/1" at bounding box center [124, 327] width 61 height 10
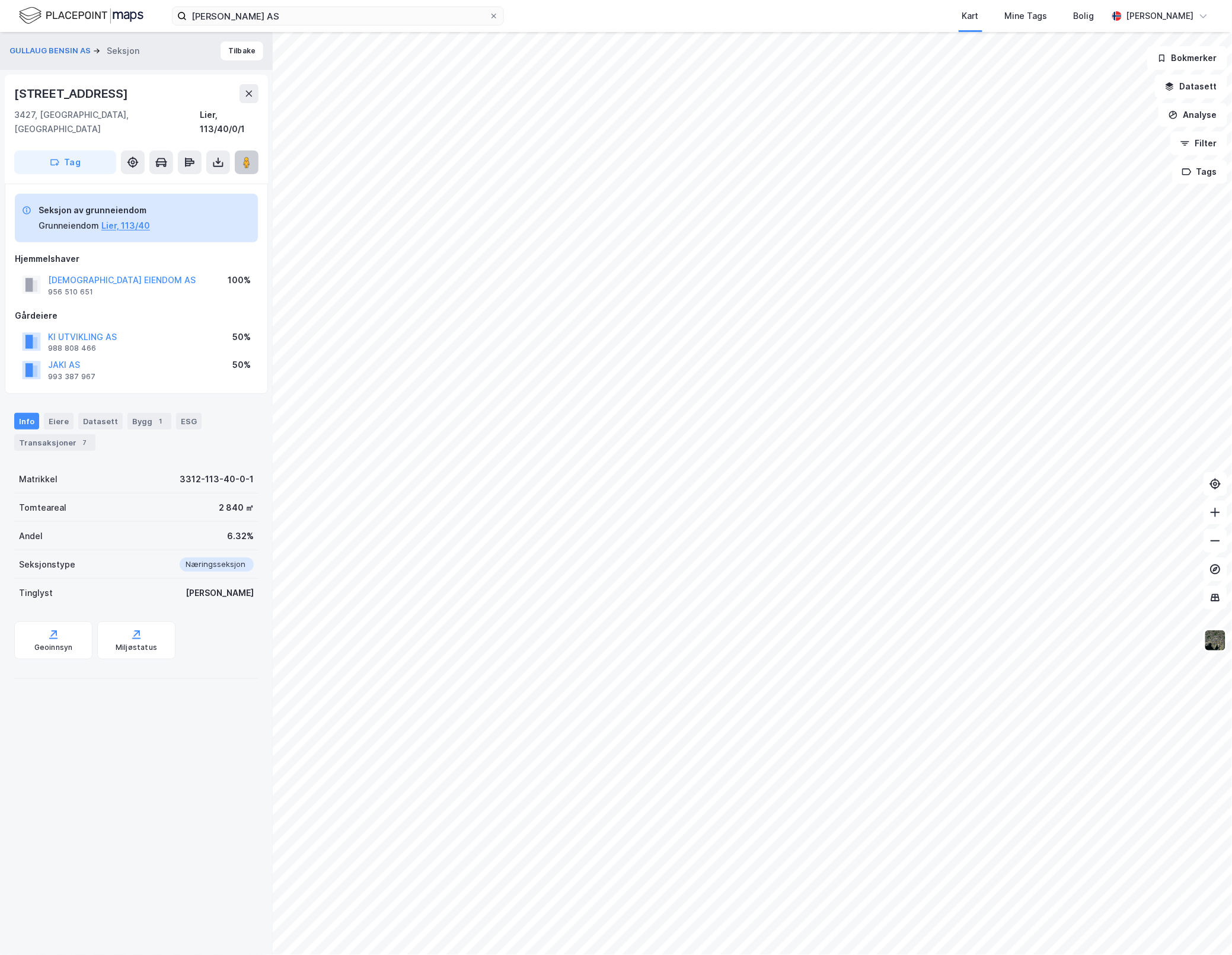
click at [242, 151] on button at bounding box center [246, 162] width 23 height 23
click at [117, 219] on button "Lier, 113/40" at bounding box center [126, 226] width 49 height 15
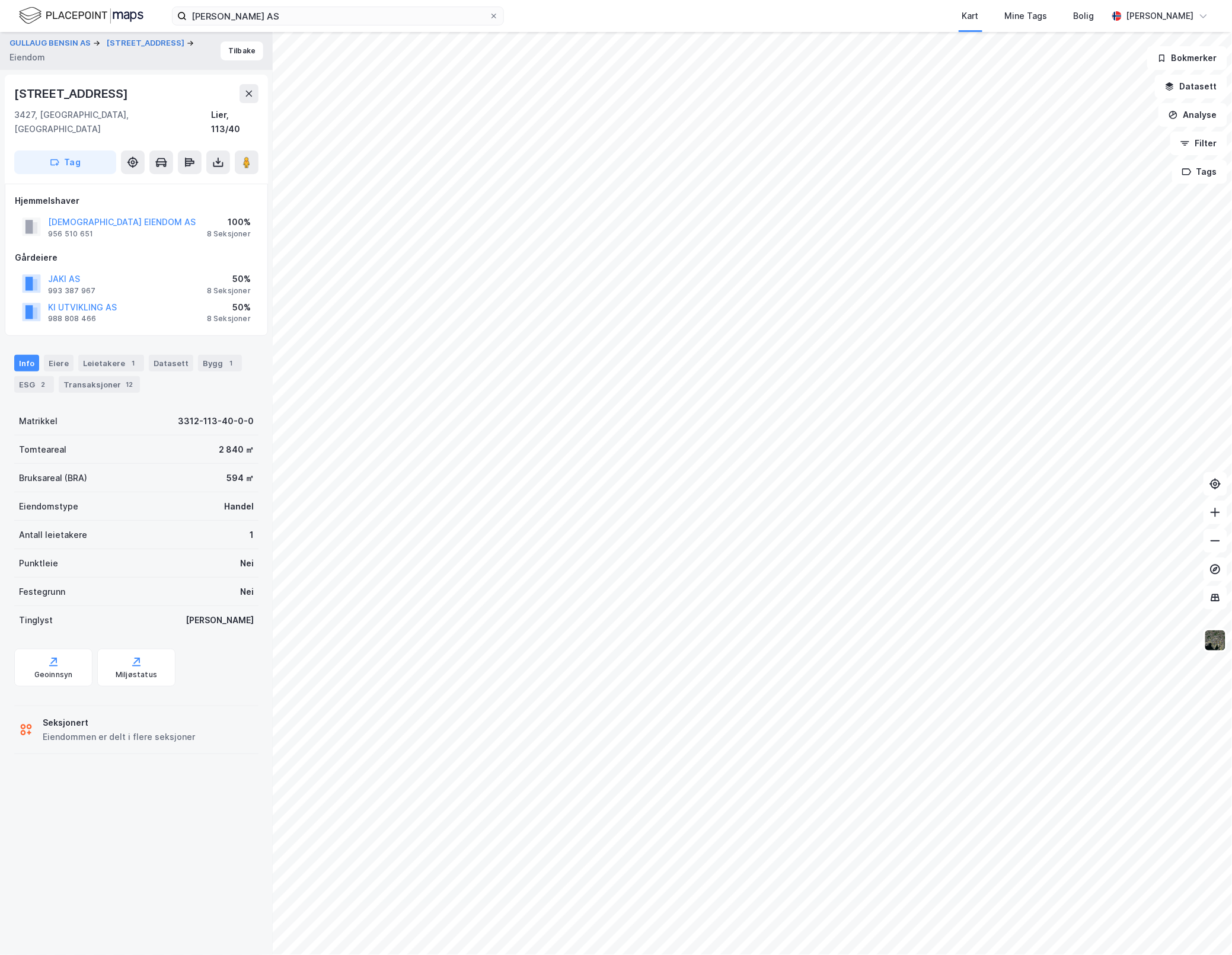
click at [224, 230] on div "8 Seksjoner" at bounding box center [229, 235] width 44 height 10
click at [157, 355] on div "Datasett" at bounding box center [170, 363] width 44 height 17
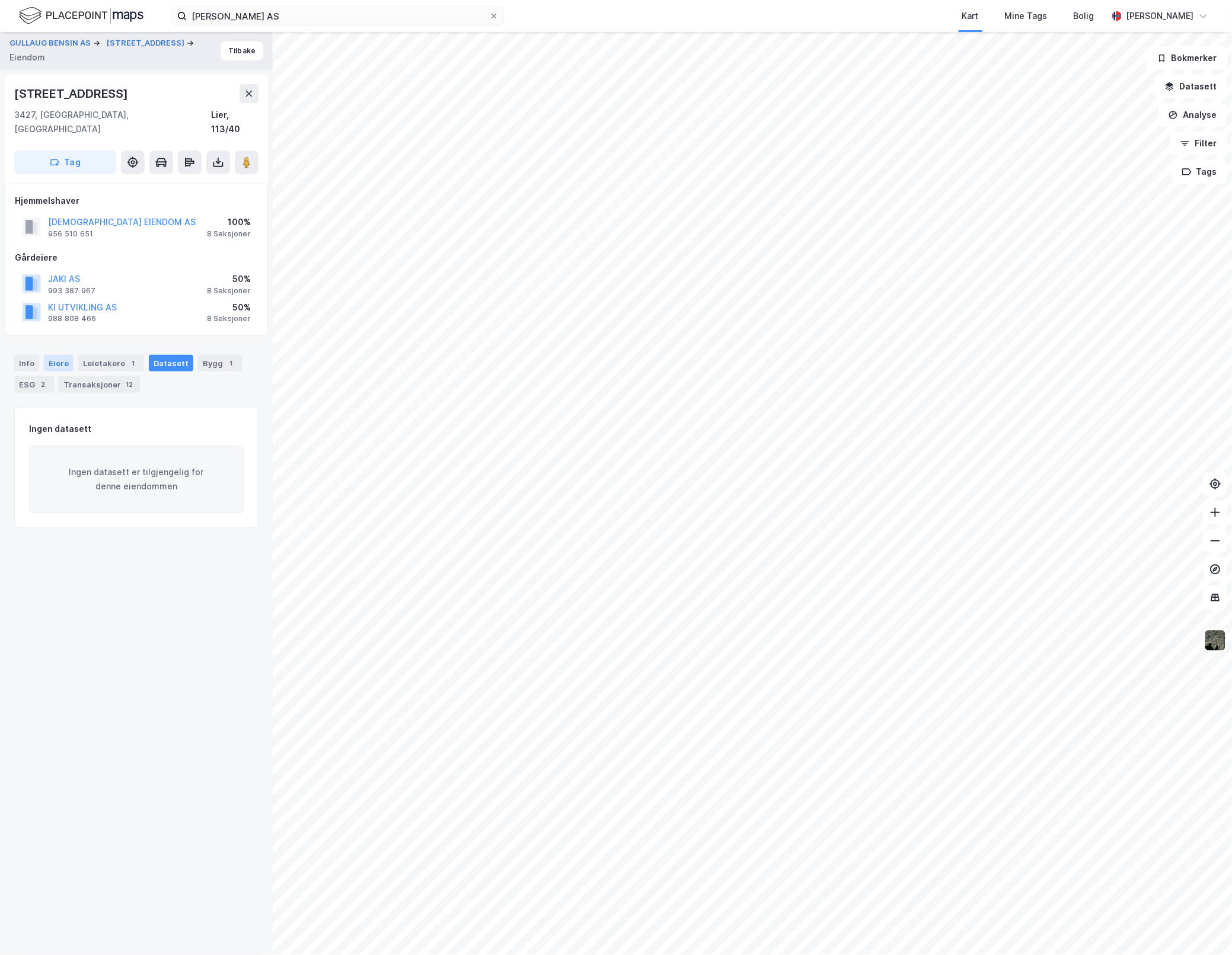
click at [45, 355] on div "Eiere" at bounding box center [59, 363] width 29 height 17
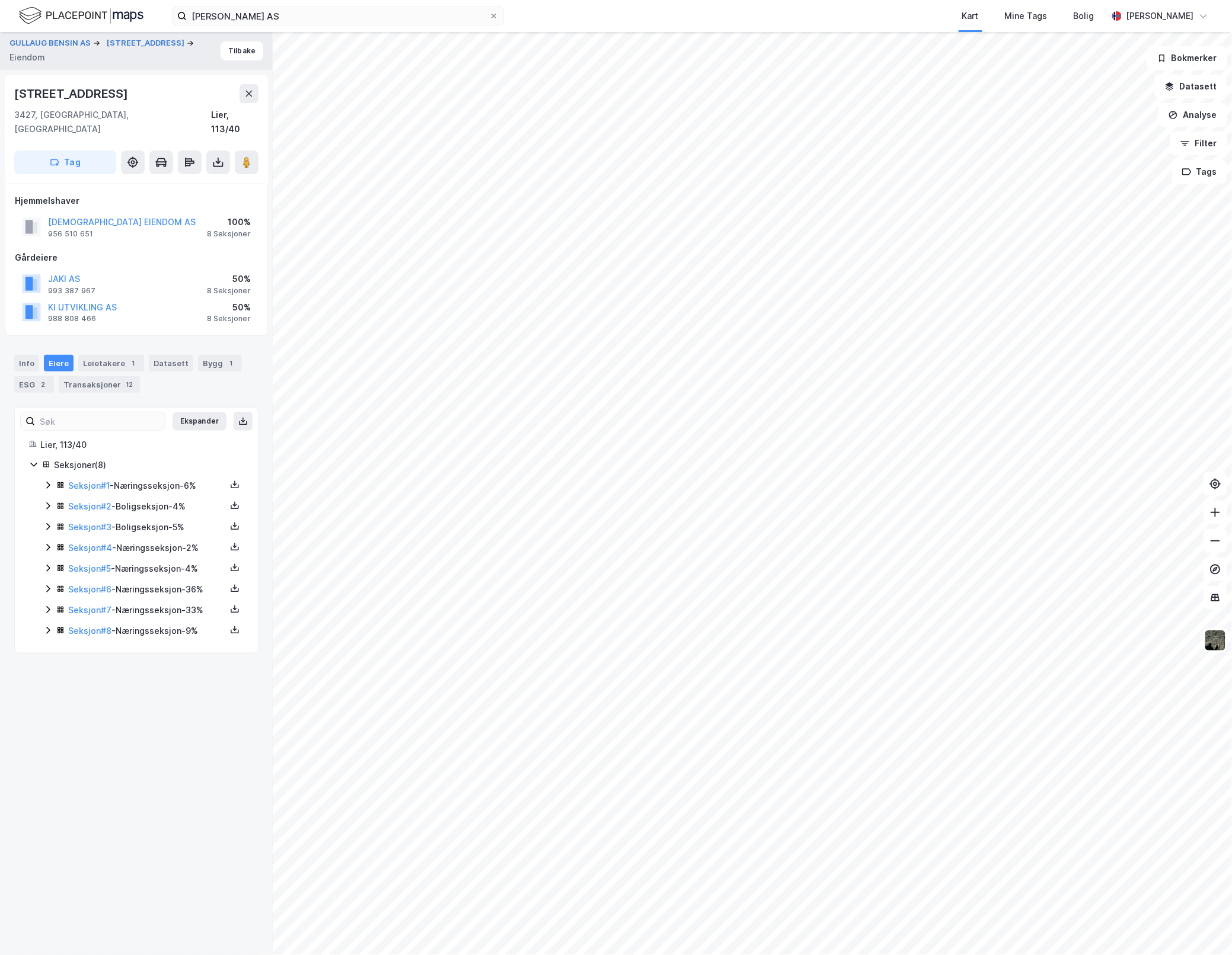
click at [48, 481] on icon at bounding box center [48, 486] width 10 height 10
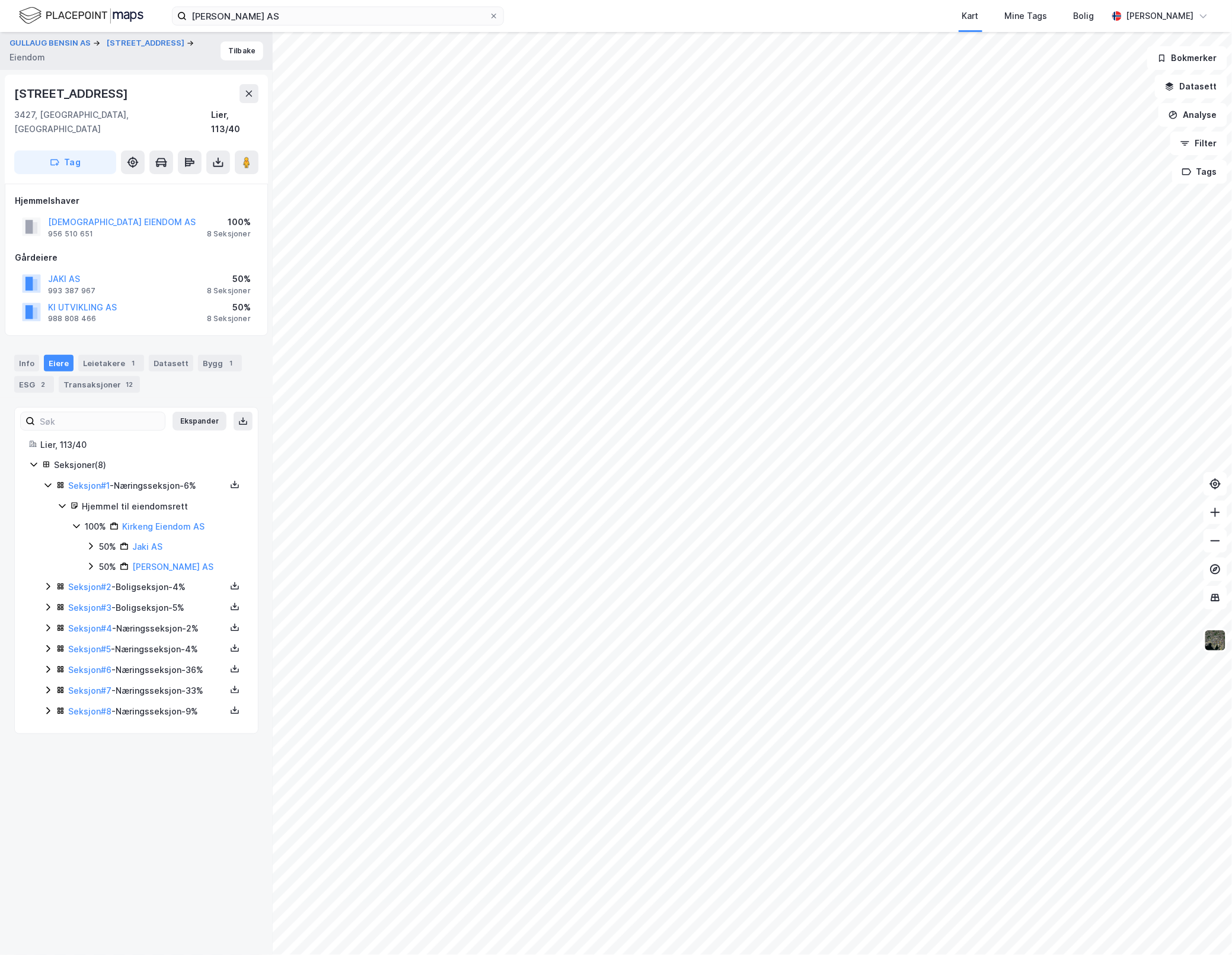
click at [48, 481] on icon at bounding box center [48, 486] width 10 height 10
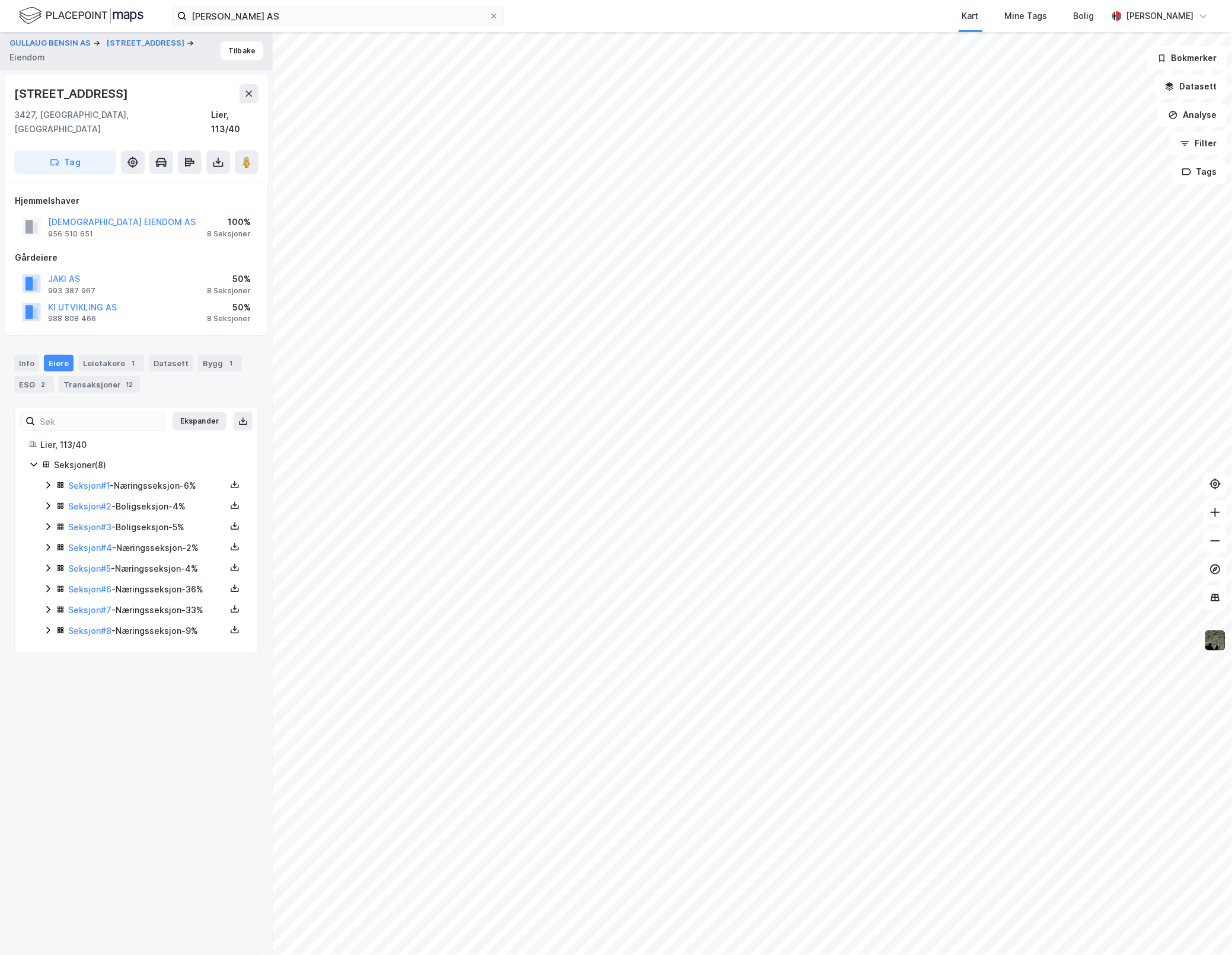
click at [46, 501] on icon at bounding box center [48, 506] width 10 height 10
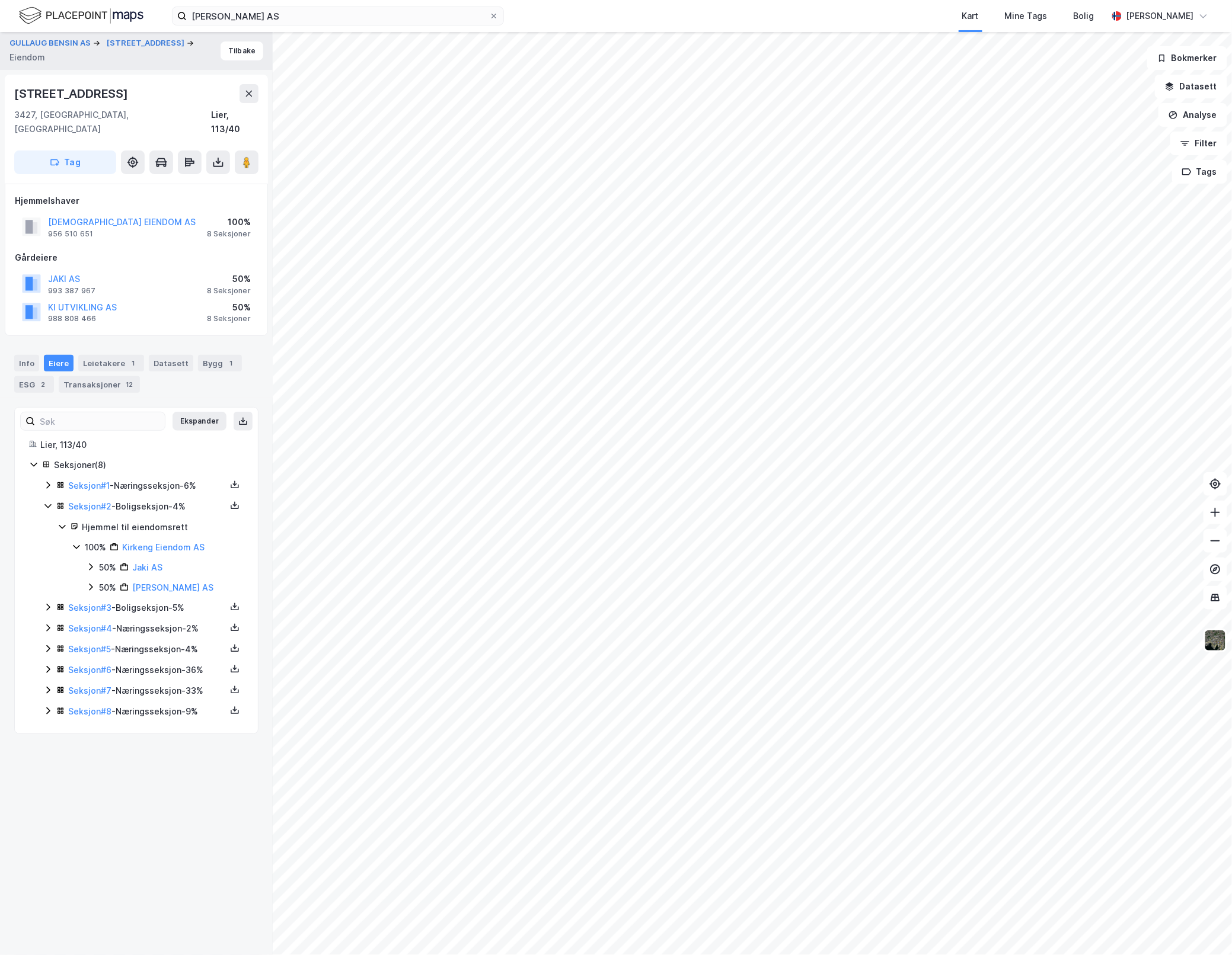
click at [46, 504] on icon at bounding box center [47, 506] width 7 height 4
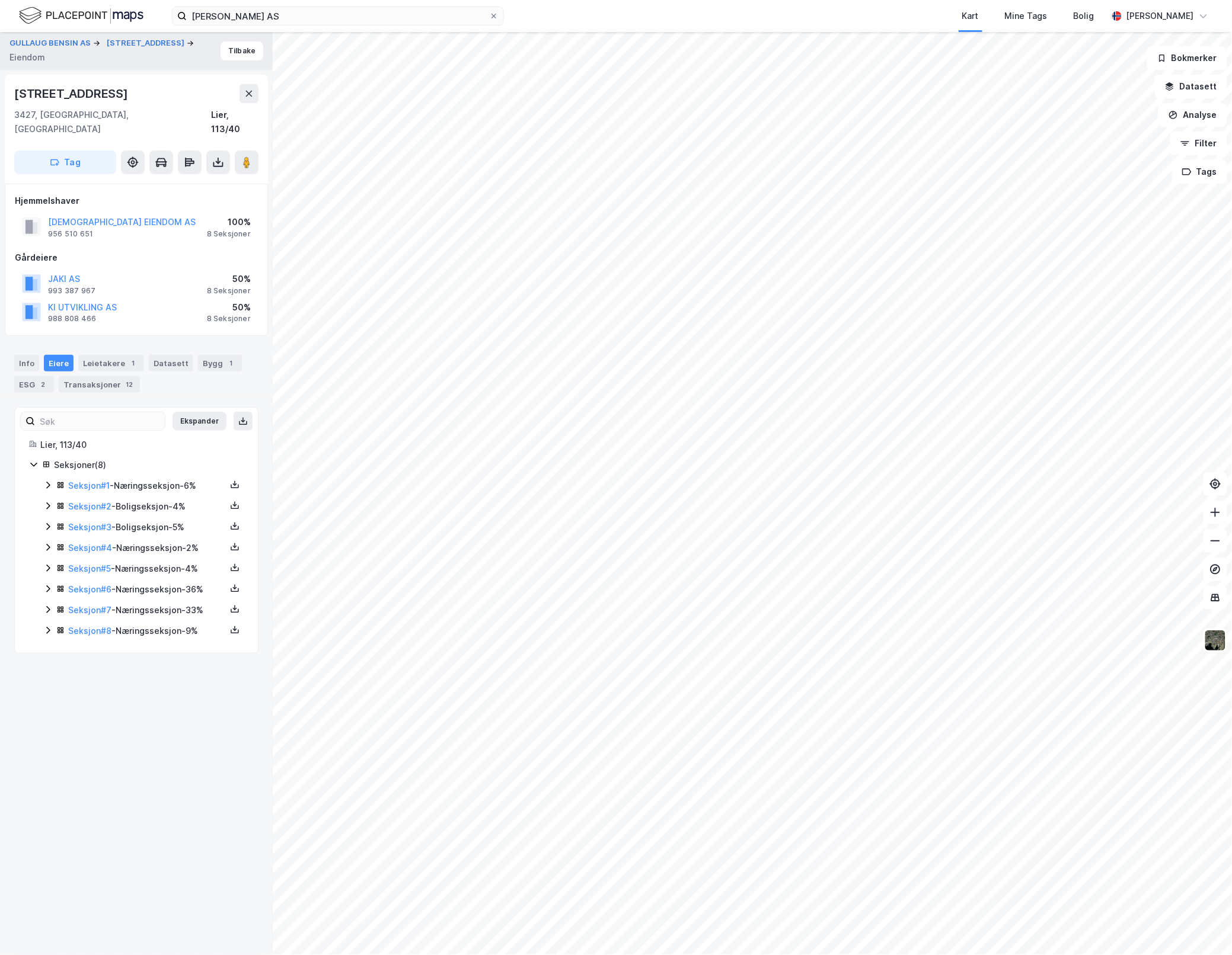
click at [44, 522] on icon at bounding box center [48, 527] width 10 height 10
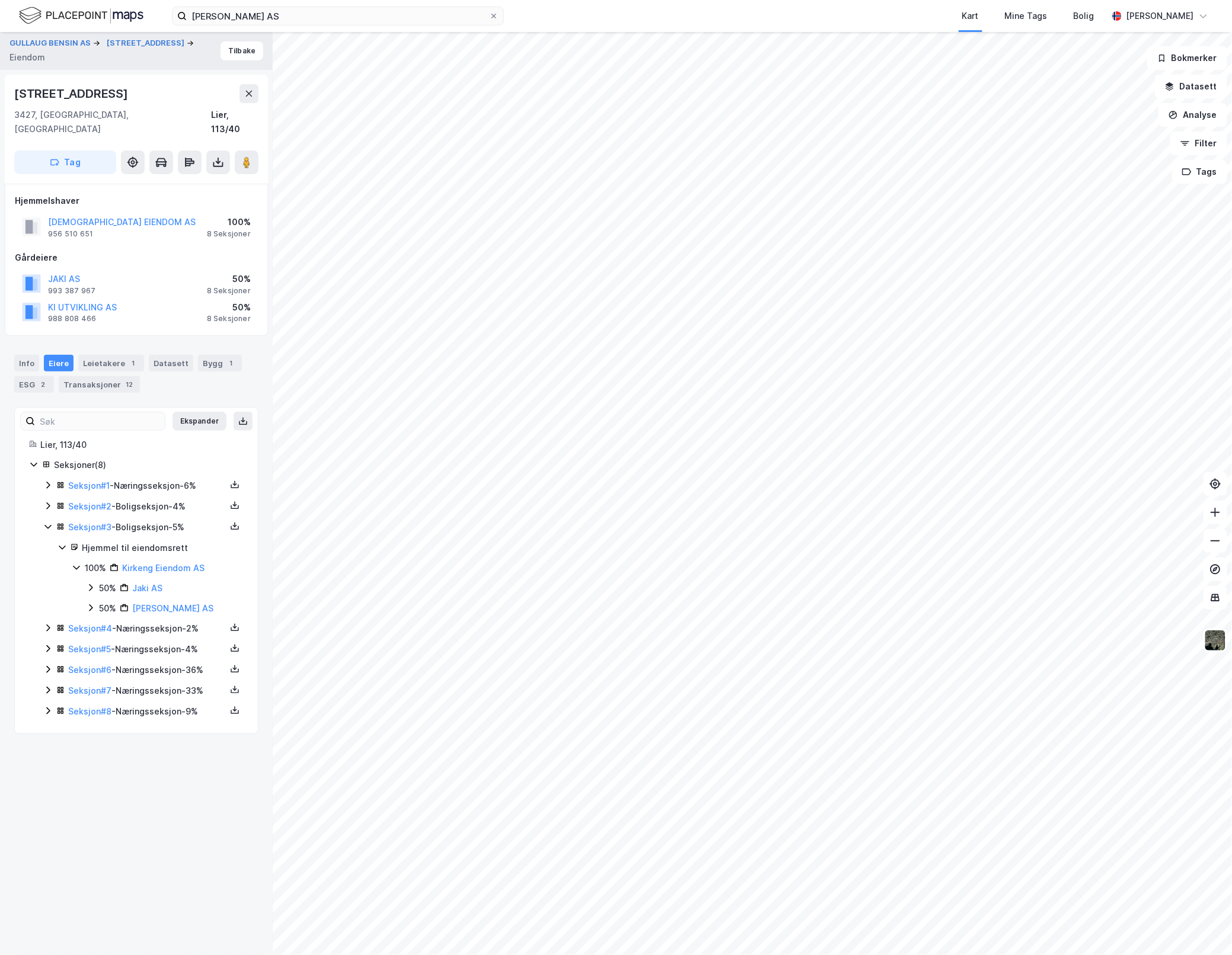
click at [45, 522] on icon at bounding box center [48, 527] width 10 height 10
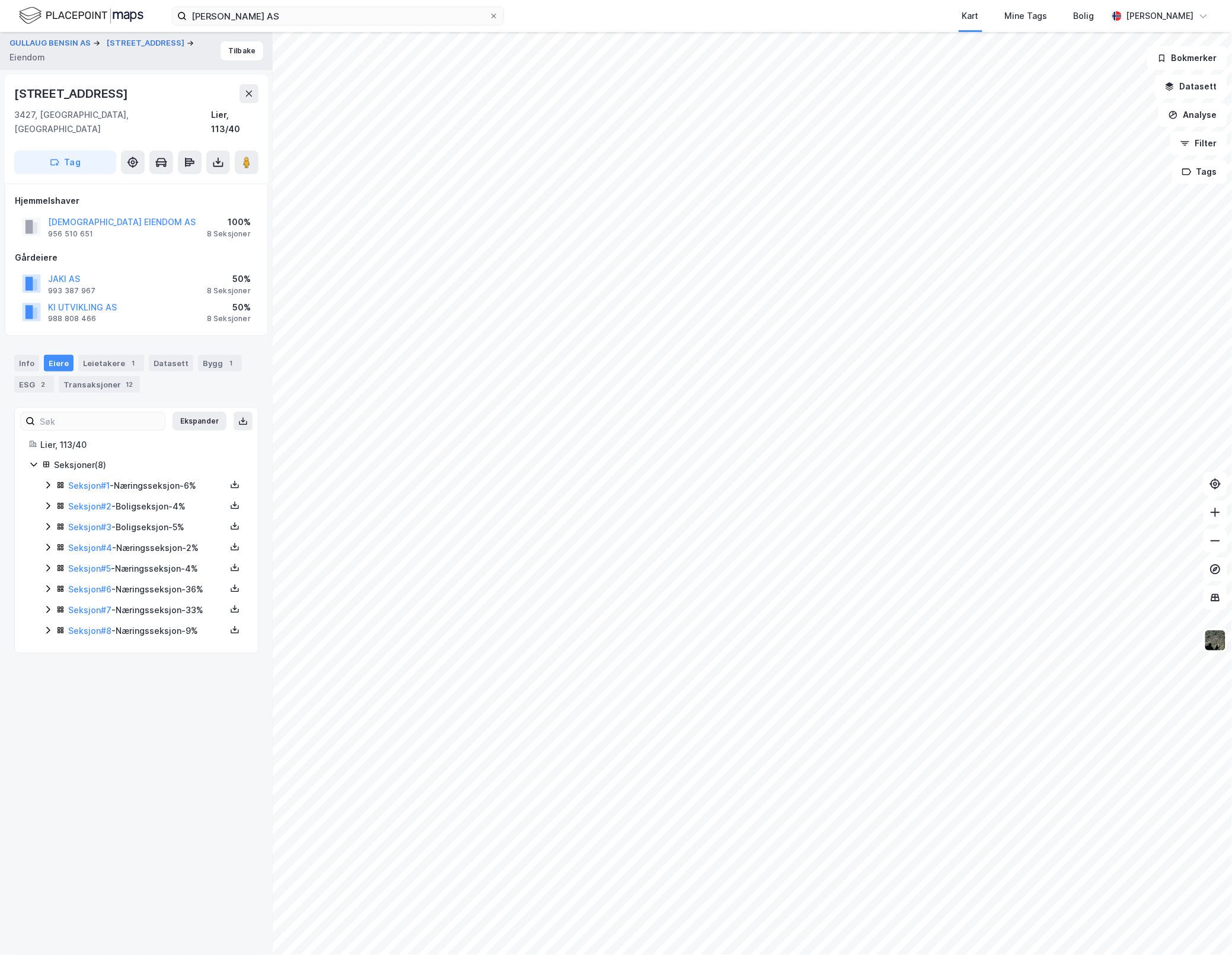
click at [47, 543] on icon at bounding box center [48, 547] width 10 height 10
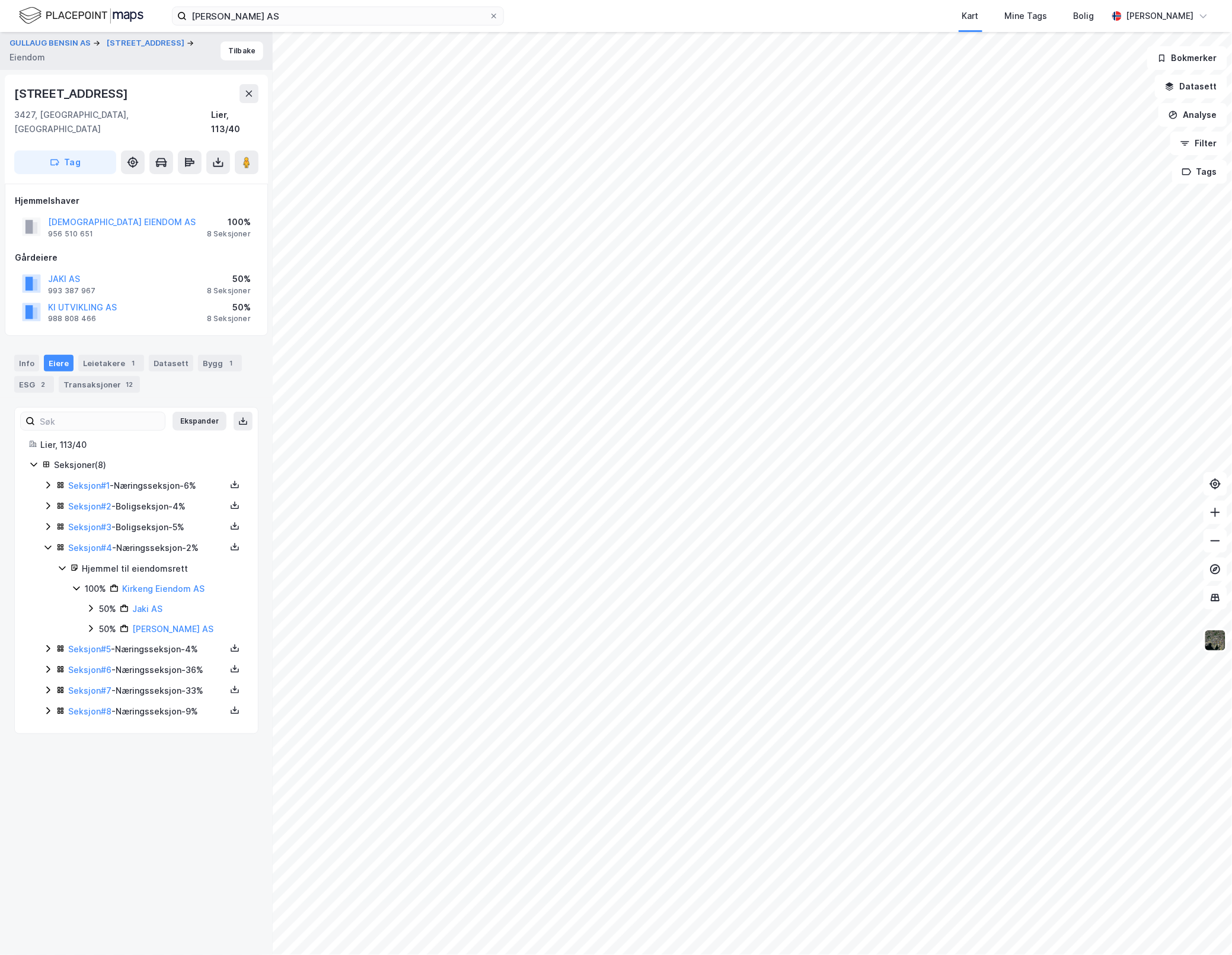
click at [47, 543] on icon at bounding box center [48, 547] width 10 height 10
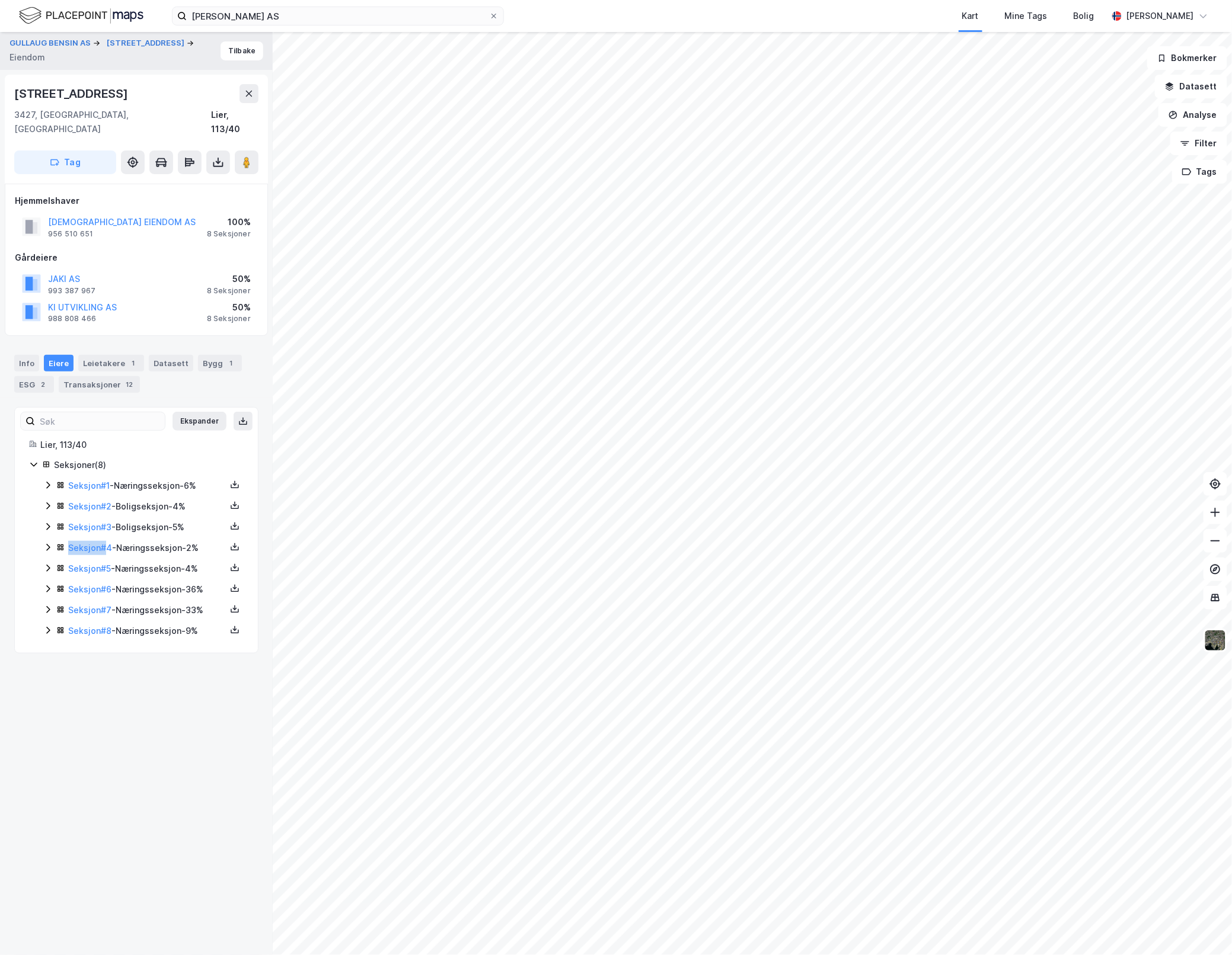
click at [47, 543] on icon at bounding box center [48, 547] width 10 height 10
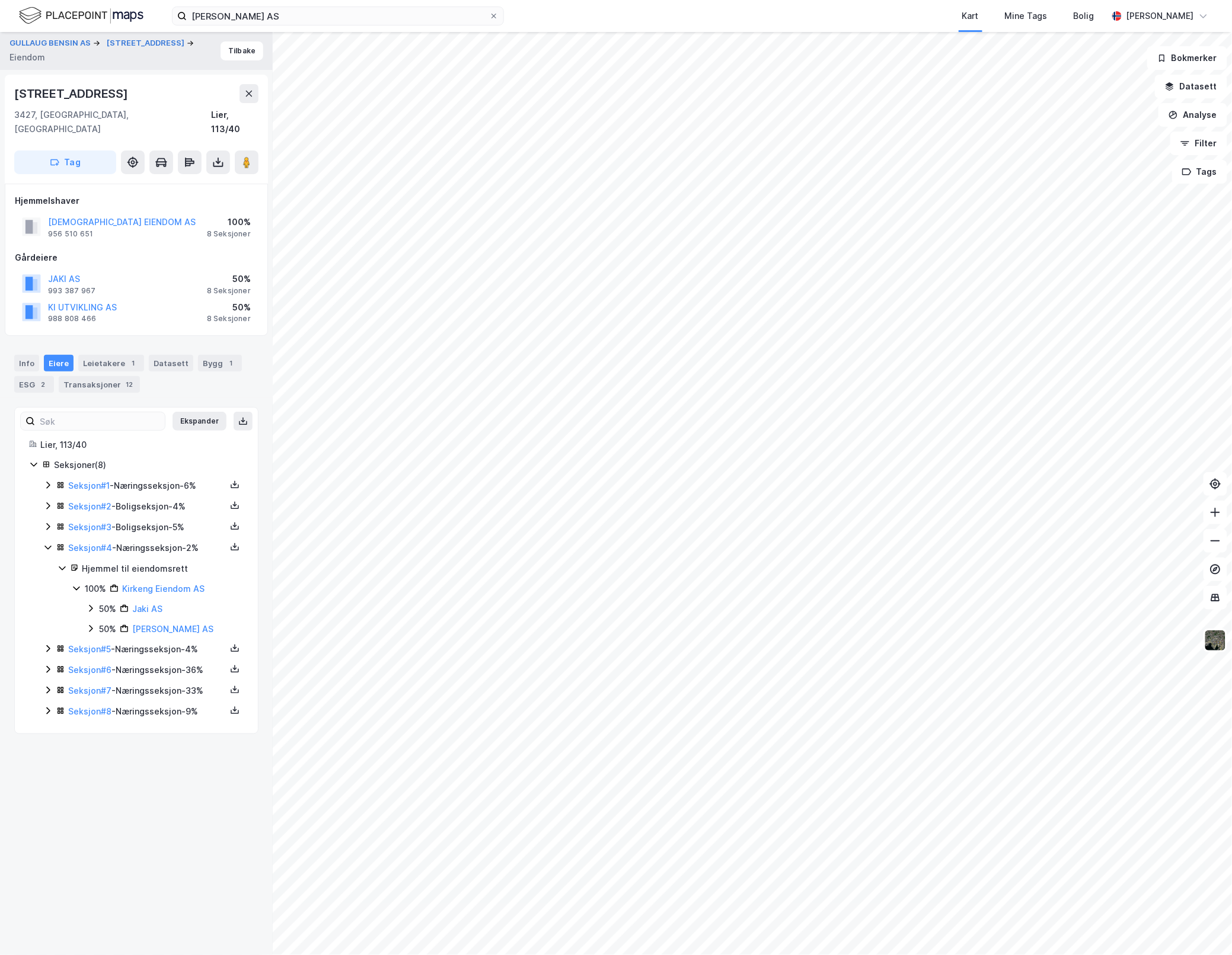
click at [47, 543] on icon at bounding box center [48, 547] width 10 height 10
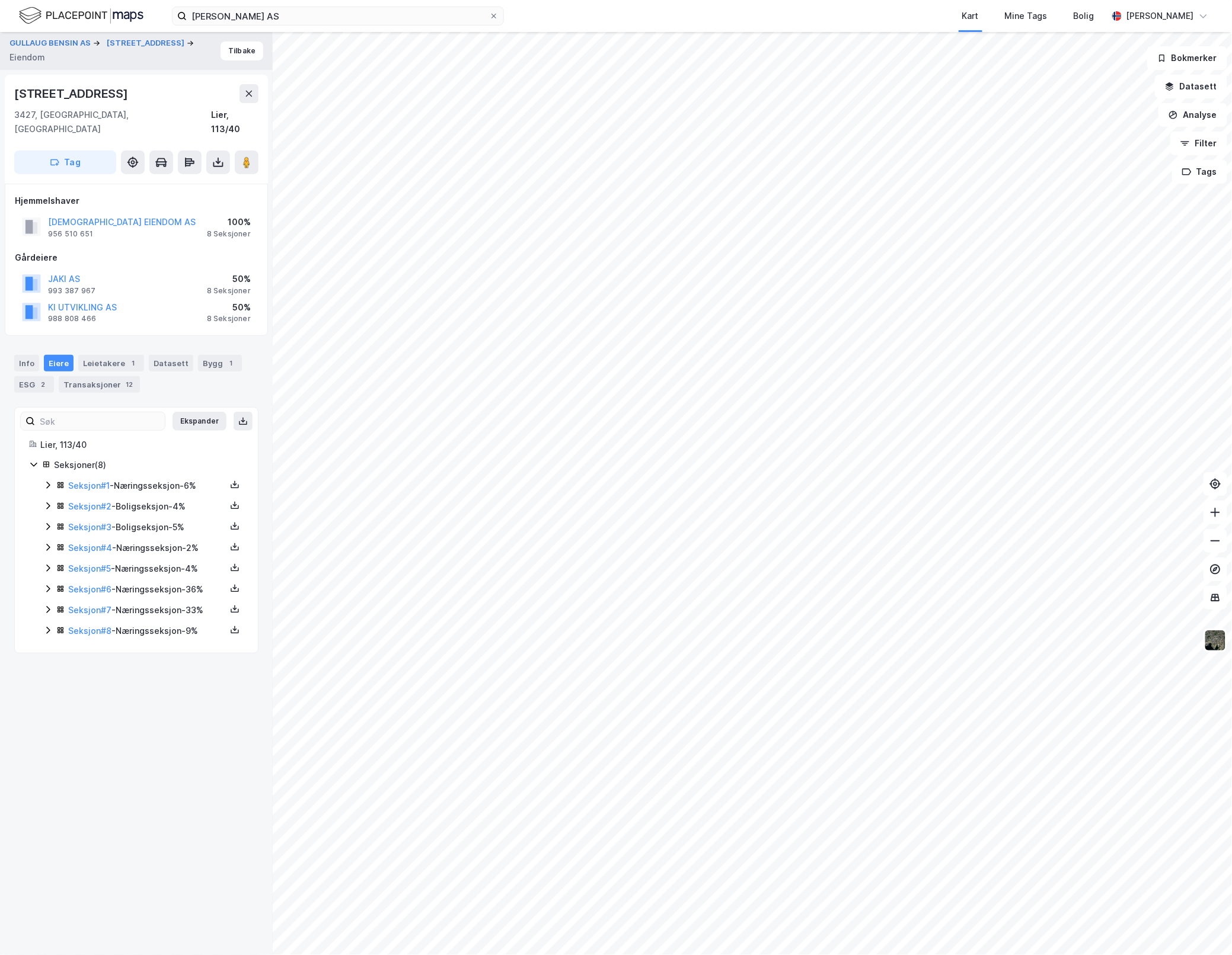
click at [45, 585] on icon at bounding box center [48, 589] width 10 height 10
click at [45, 587] on icon at bounding box center [47, 589] width 7 height 4
click at [0, 0] on button "[DEMOGRAPHIC_DATA] EIENDOM AS" at bounding box center [0, 0] width 0 height 0
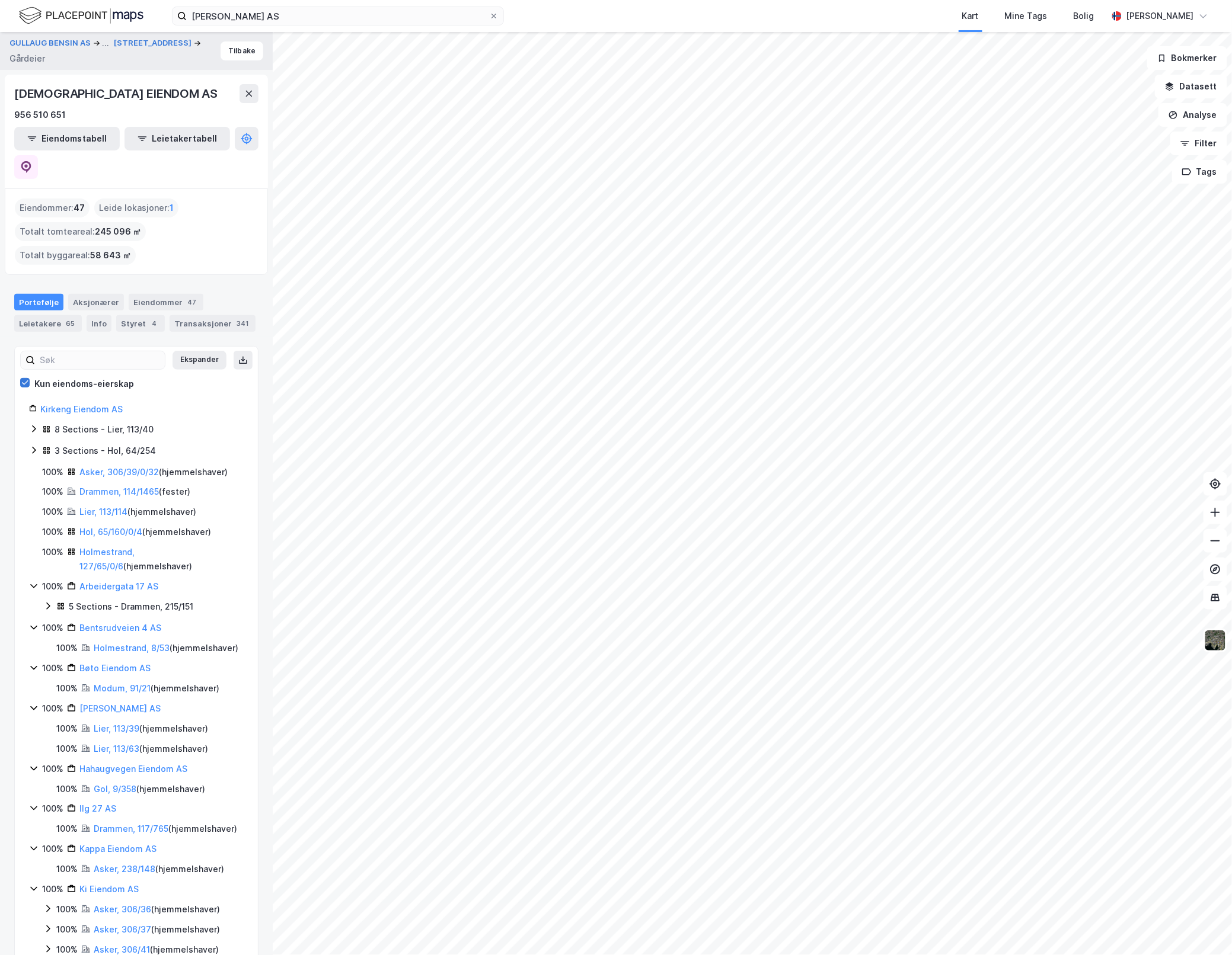
click at [26, 380] on icon at bounding box center [24, 382] width 7 height 4
click at [186, 351] on button "Ekspander" at bounding box center [198, 360] width 54 height 19
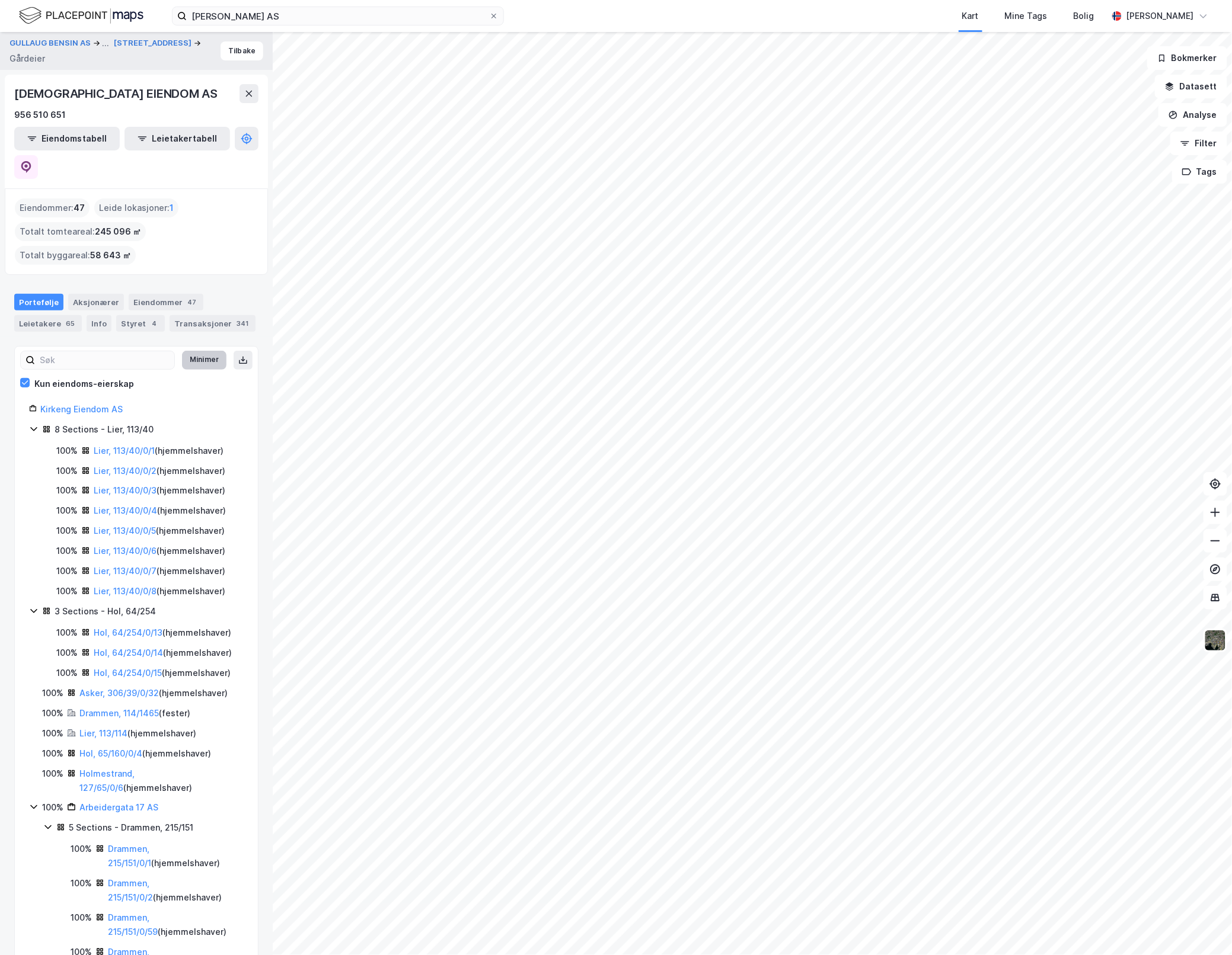
click at [186, 351] on button "Minimer" at bounding box center [203, 360] width 44 height 19
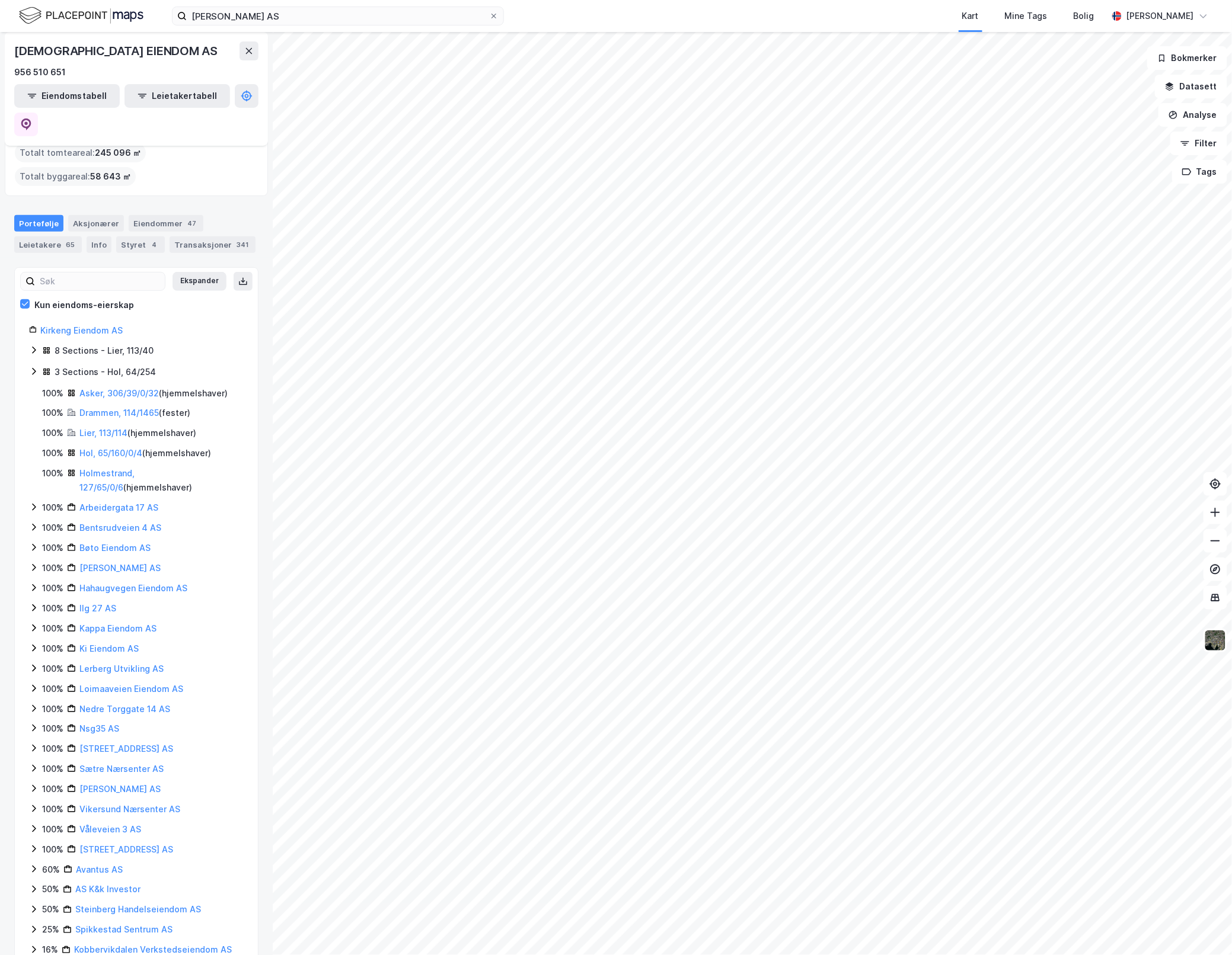
scroll to position [83, 0]
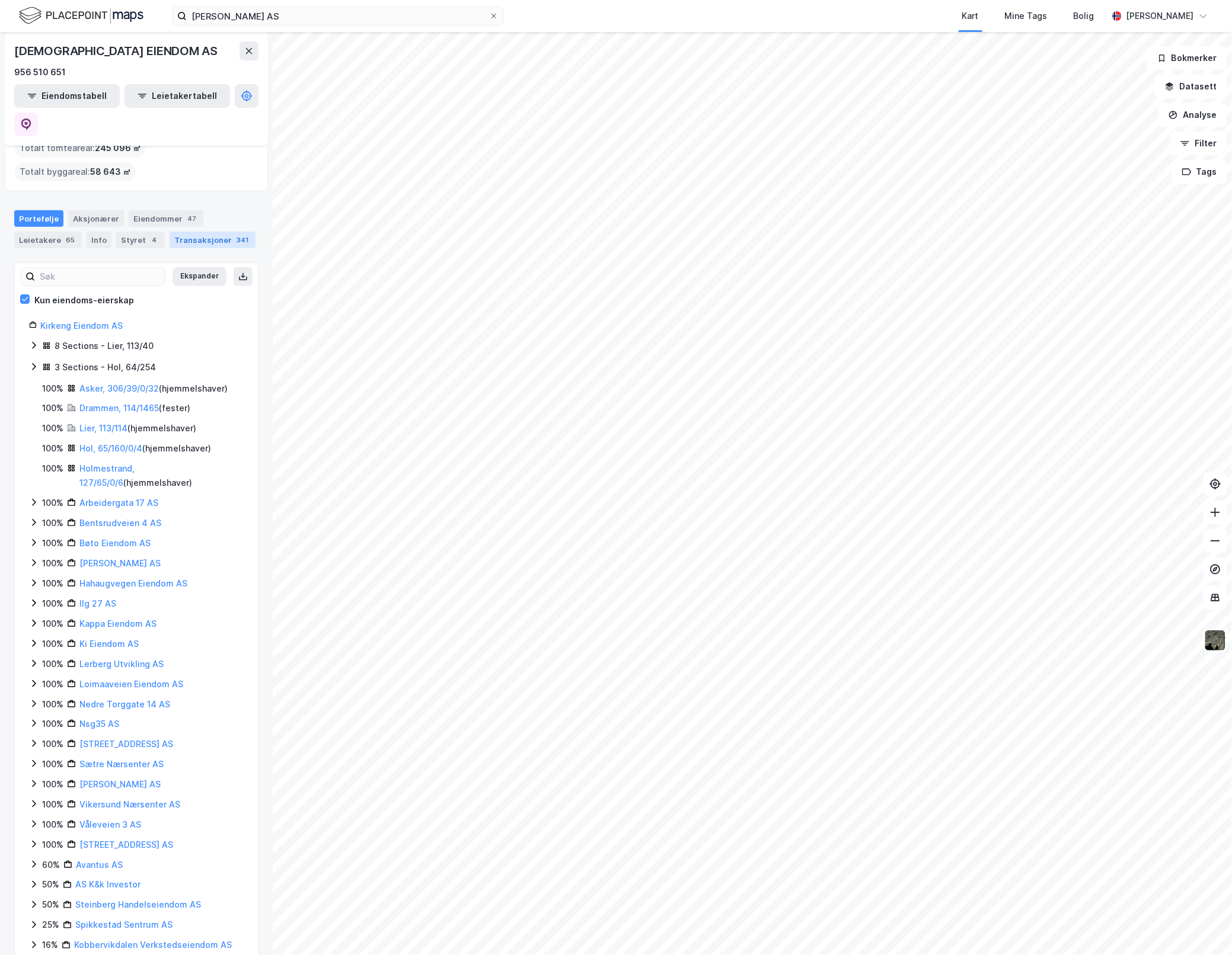
click at [198, 232] on div "Transaksjoner 341" at bounding box center [212, 239] width 86 height 17
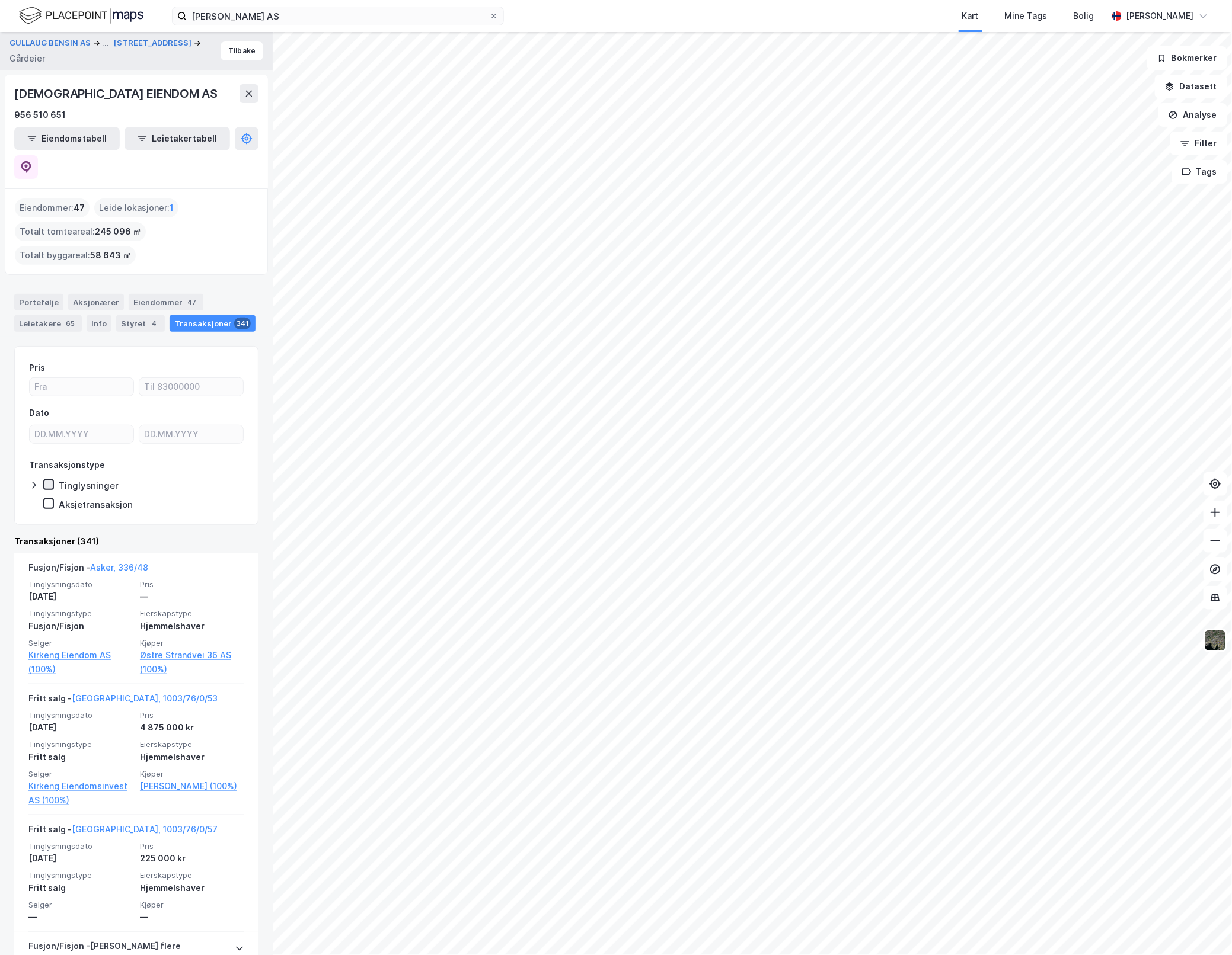
click at [47, 482] on icon at bounding box center [49, 484] width 7 height 4
click at [131, 138] on button "Leietakertabell" at bounding box center [177, 139] width 106 height 23
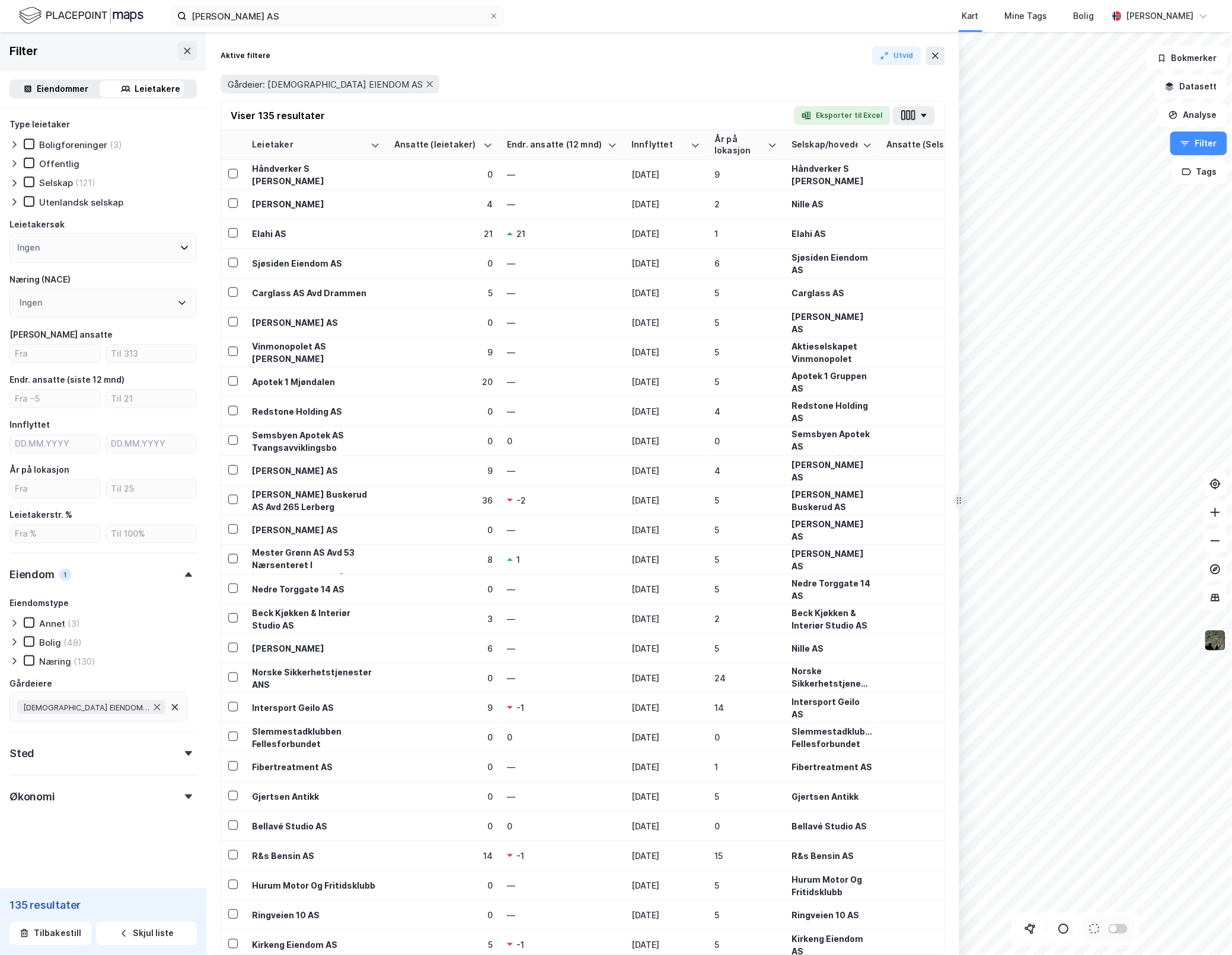
click at [58, 87] on div "Eiendommer" at bounding box center [63, 89] width 52 height 15
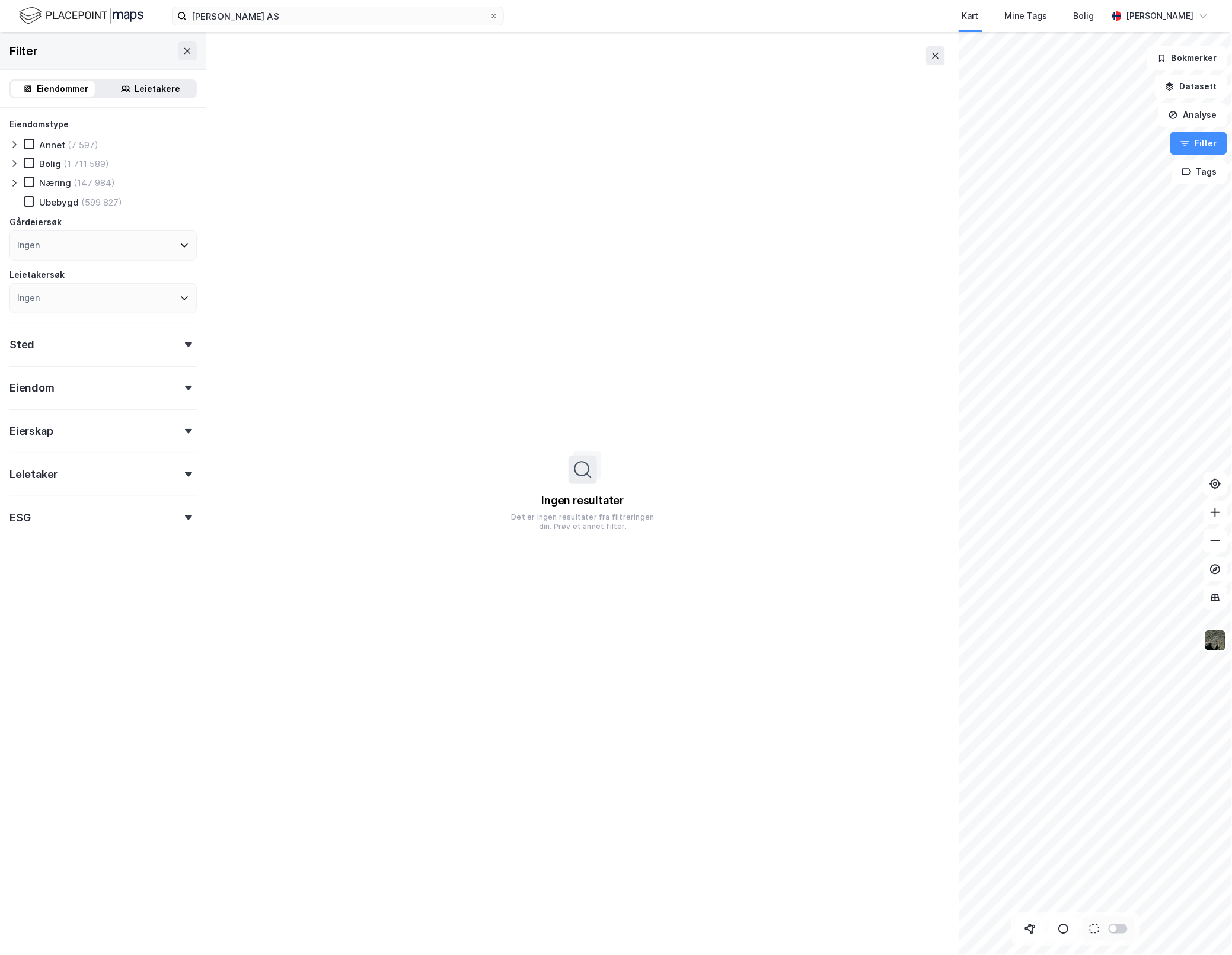
click at [145, 84] on div "Leietakere" at bounding box center [157, 89] width 46 height 15
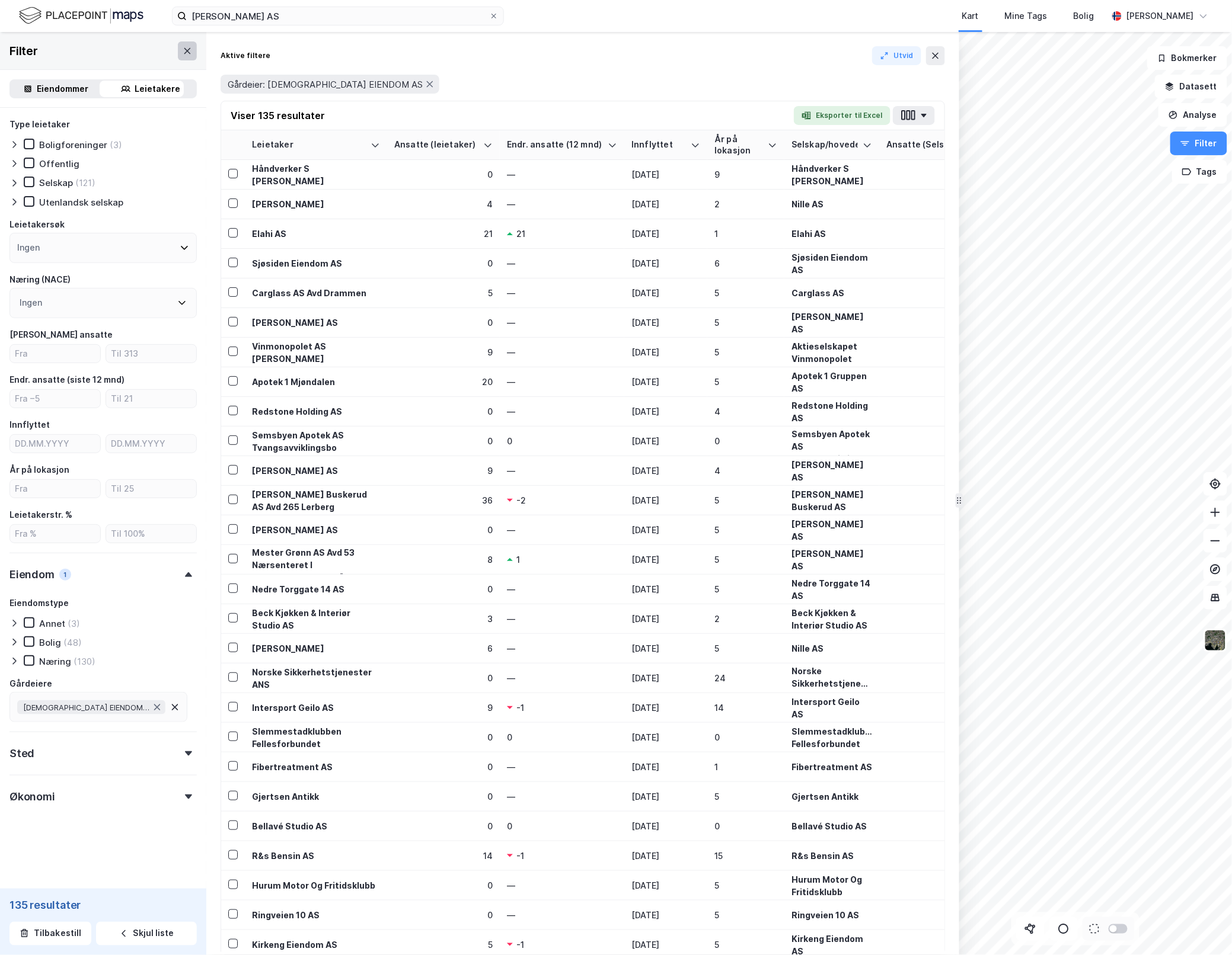
click at [183, 51] on icon at bounding box center [188, 51] width 10 height 10
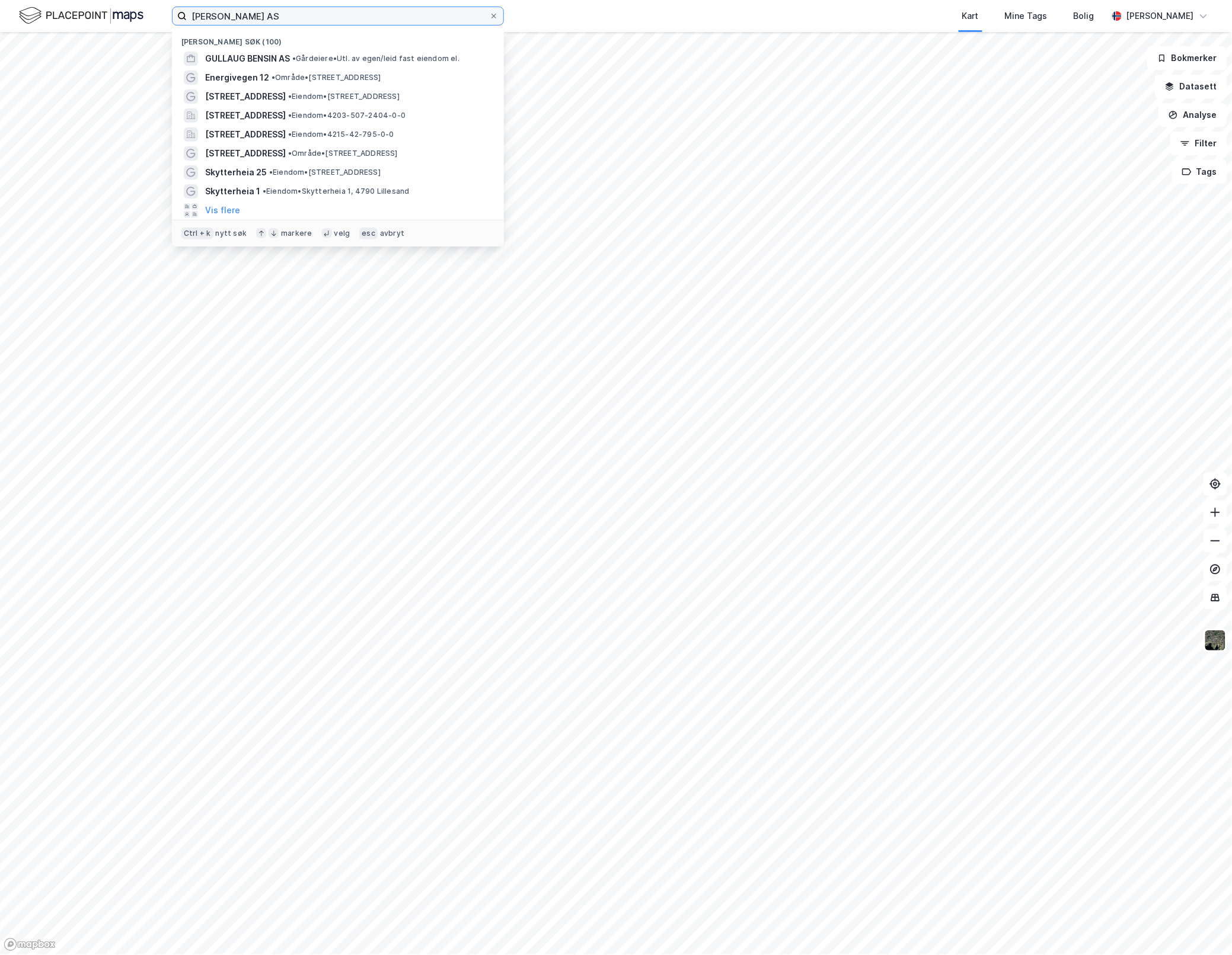
click at [299, 7] on input "[PERSON_NAME] AS" at bounding box center [337, 16] width 302 height 18
click at [256, 54] on span "GULLAUG BENSIN AS" at bounding box center [247, 59] width 85 height 15
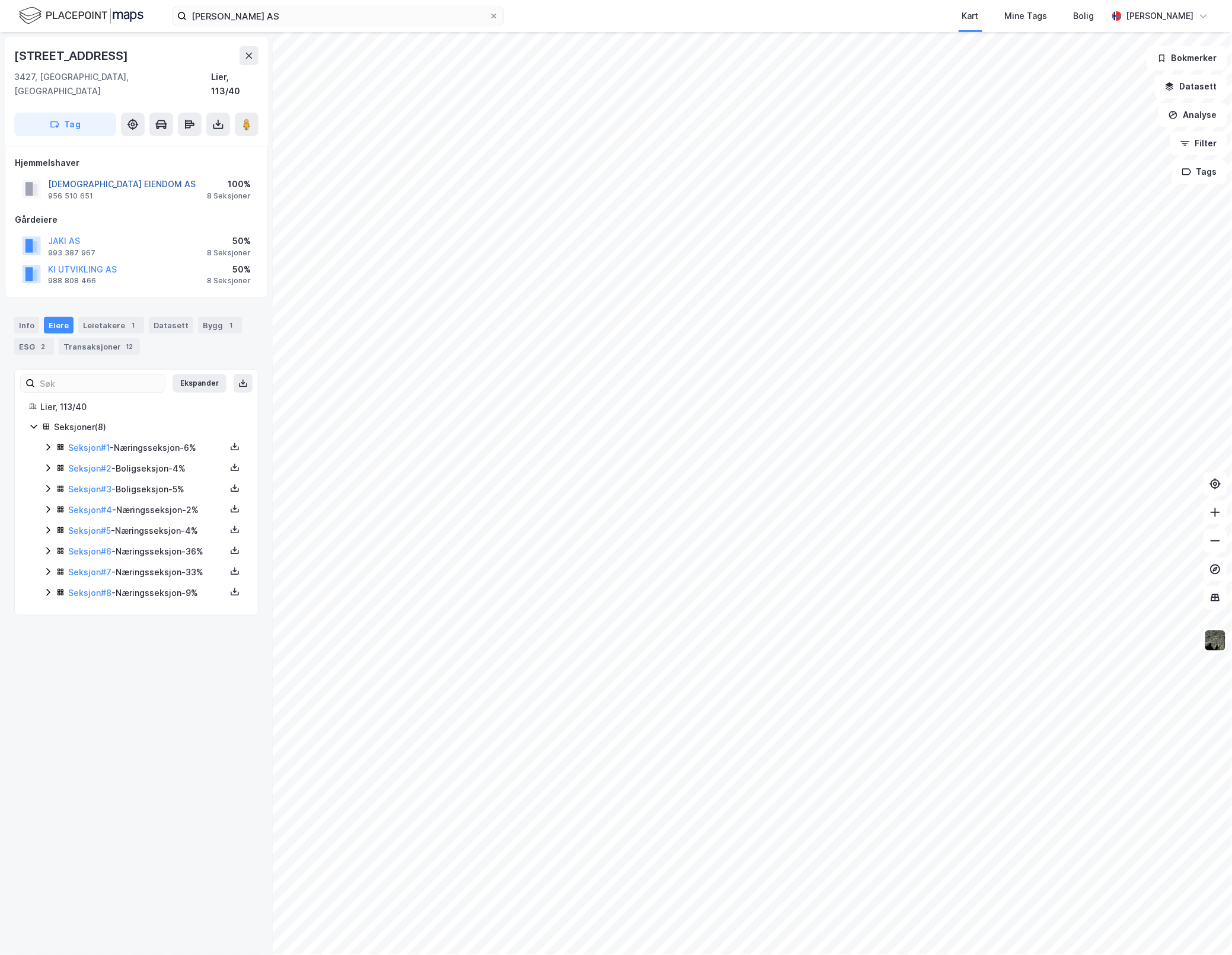
click at [0, 0] on button "[DEMOGRAPHIC_DATA] EIENDOM AS" at bounding box center [0, 0] width 0 height 0
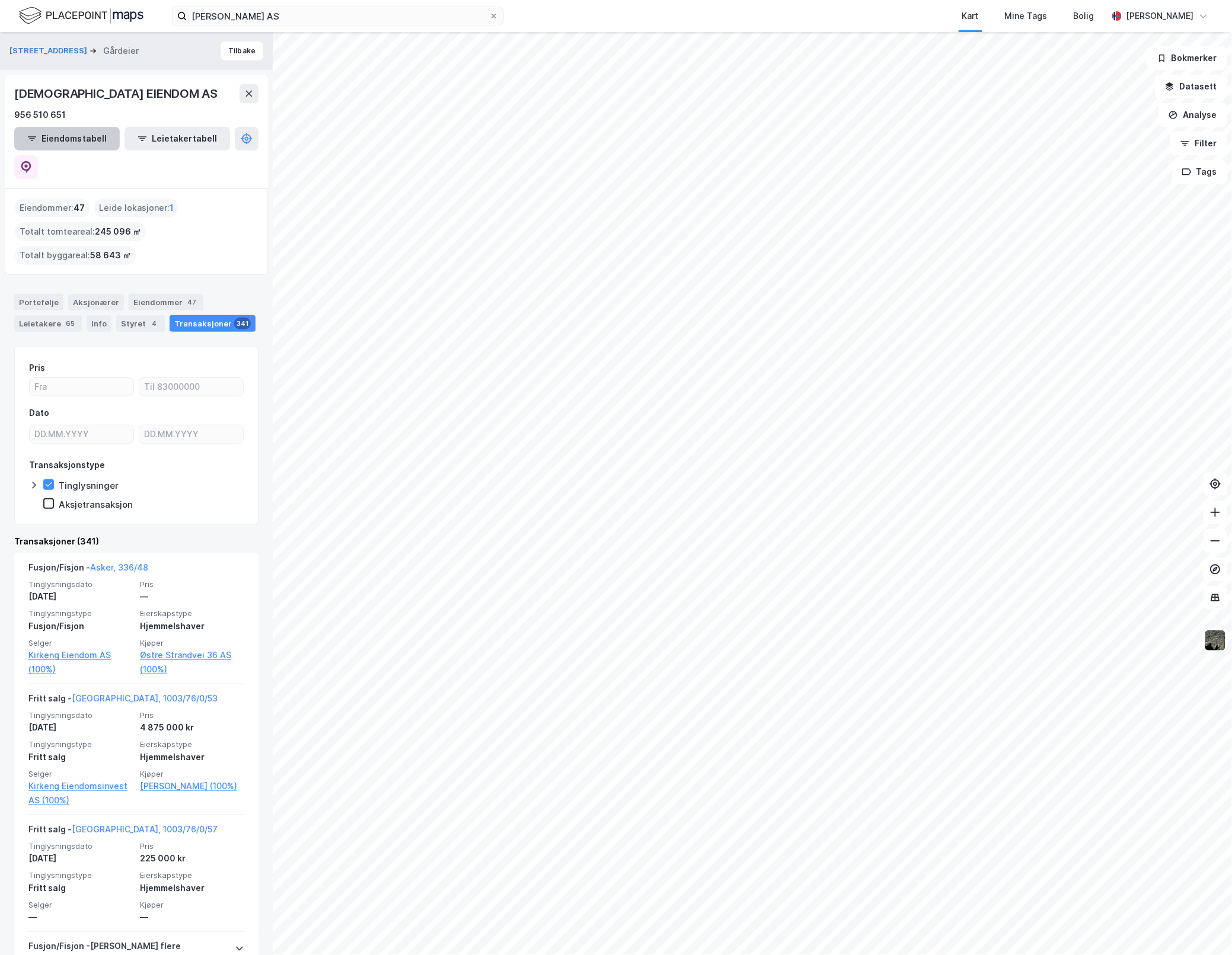
click at [74, 131] on button "Eiendomstabell" at bounding box center [67, 139] width 106 height 23
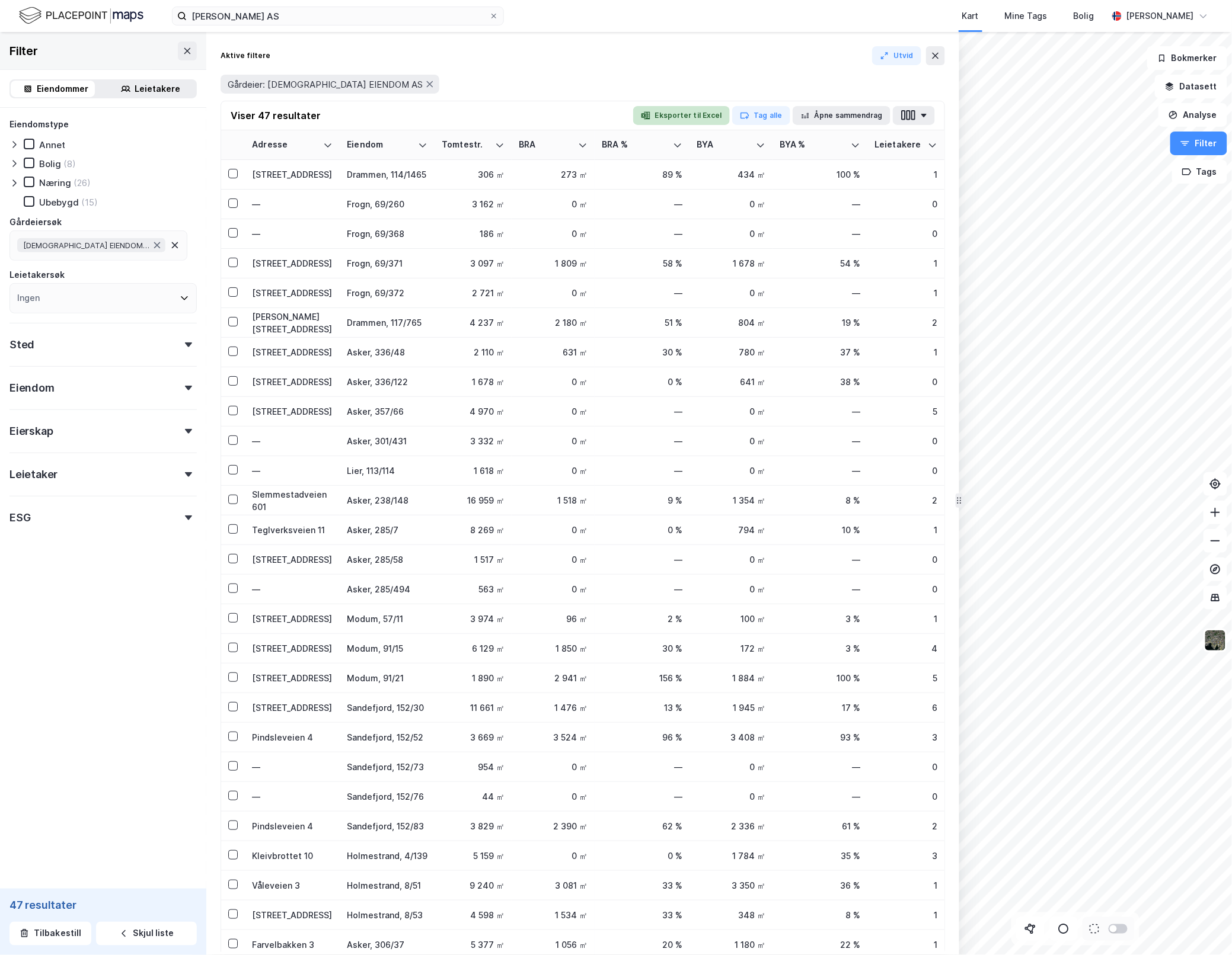
click at [697, 115] on button "Eksporter til Excel" at bounding box center [681, 115] width 97 height 19
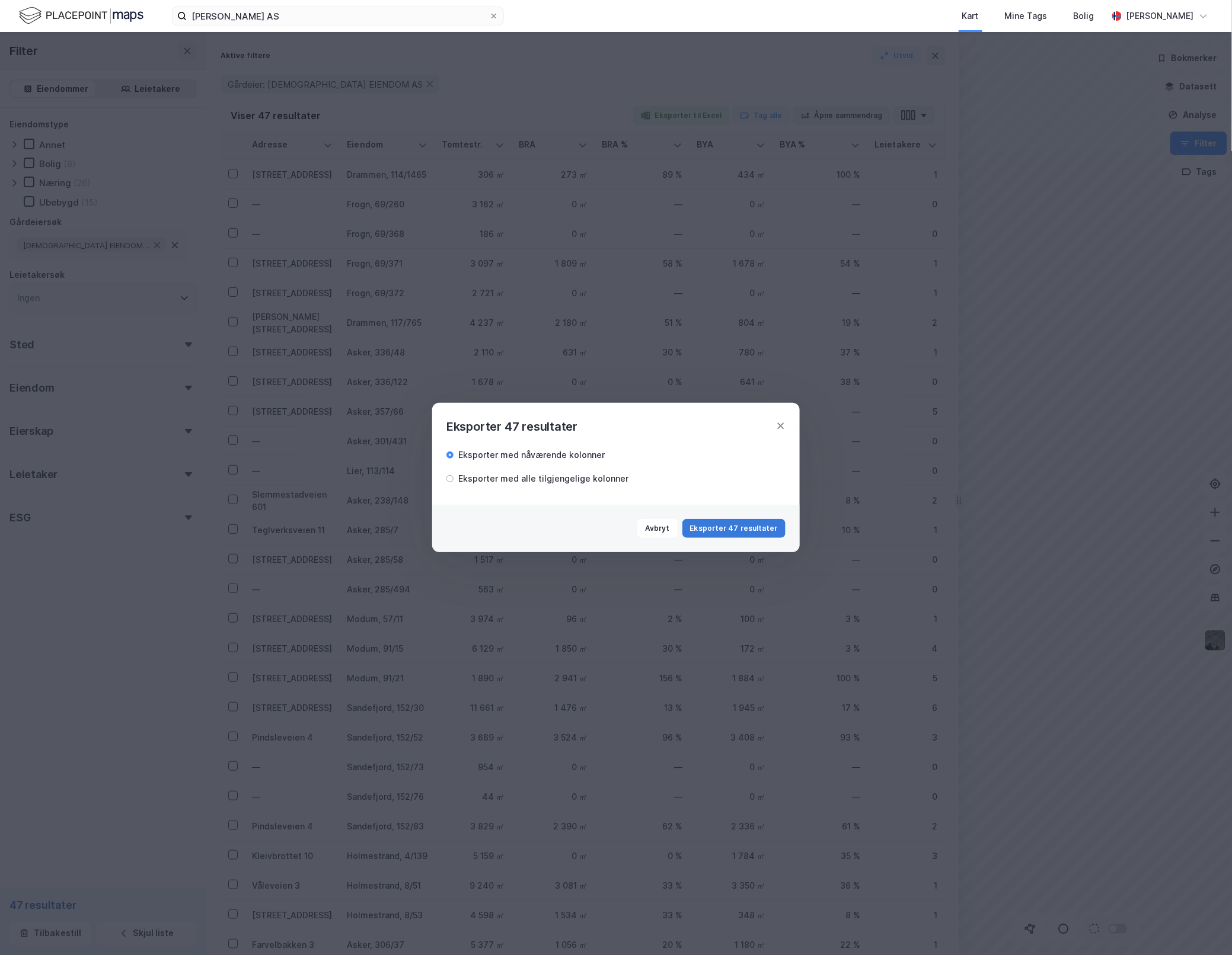
click at [731, 531] on button "Eksporter 47 resultater" at bounding box center [733, 528] width 103 height 19
click at [554, 479] on div "Eksporter med alle tilgjengelige kolonner" at bounding box center [544, 479] width 170 height 15
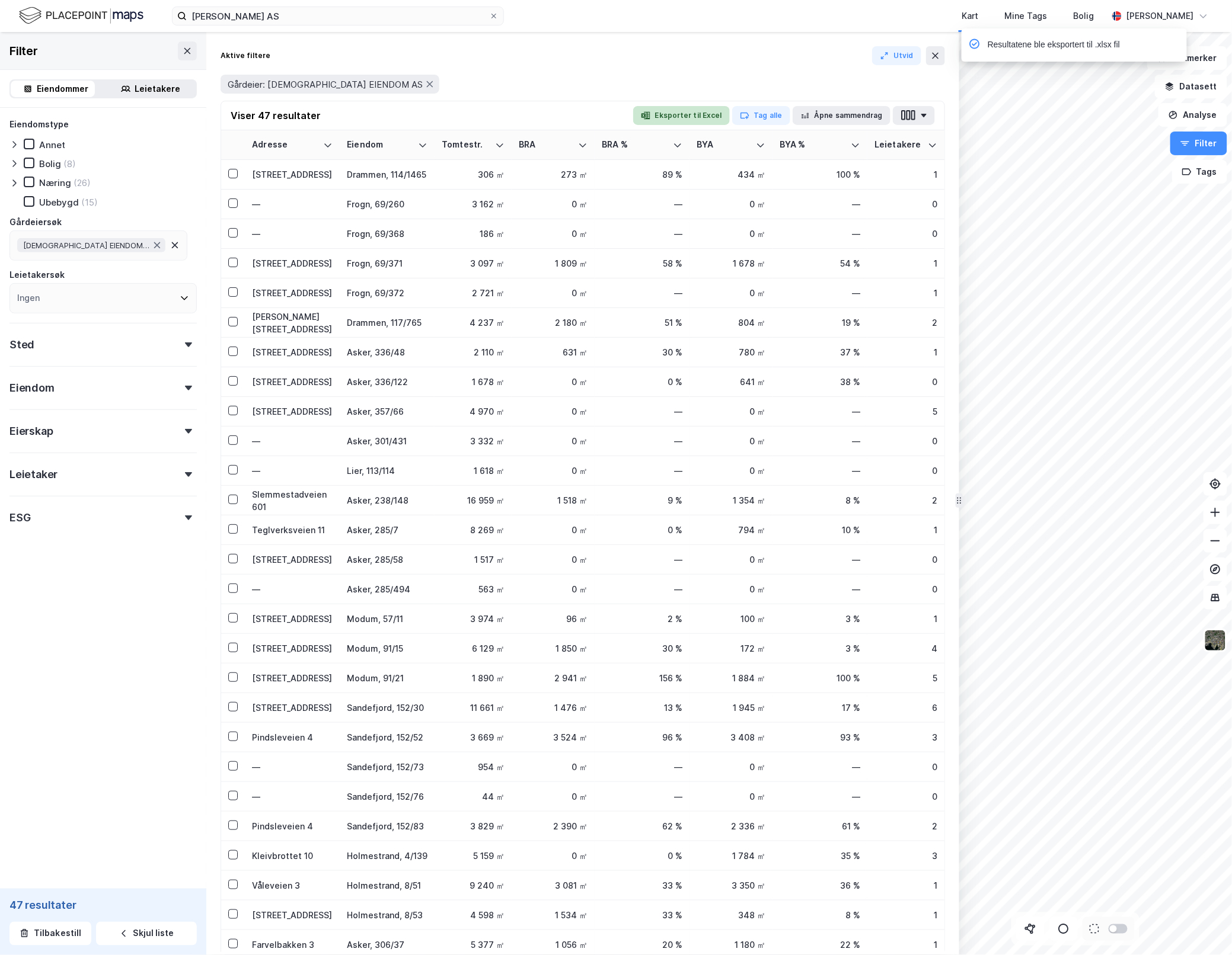
click at [697, 116] on button "Eksporter til Excel" at bounding box center [681, 115] width 97 height 19
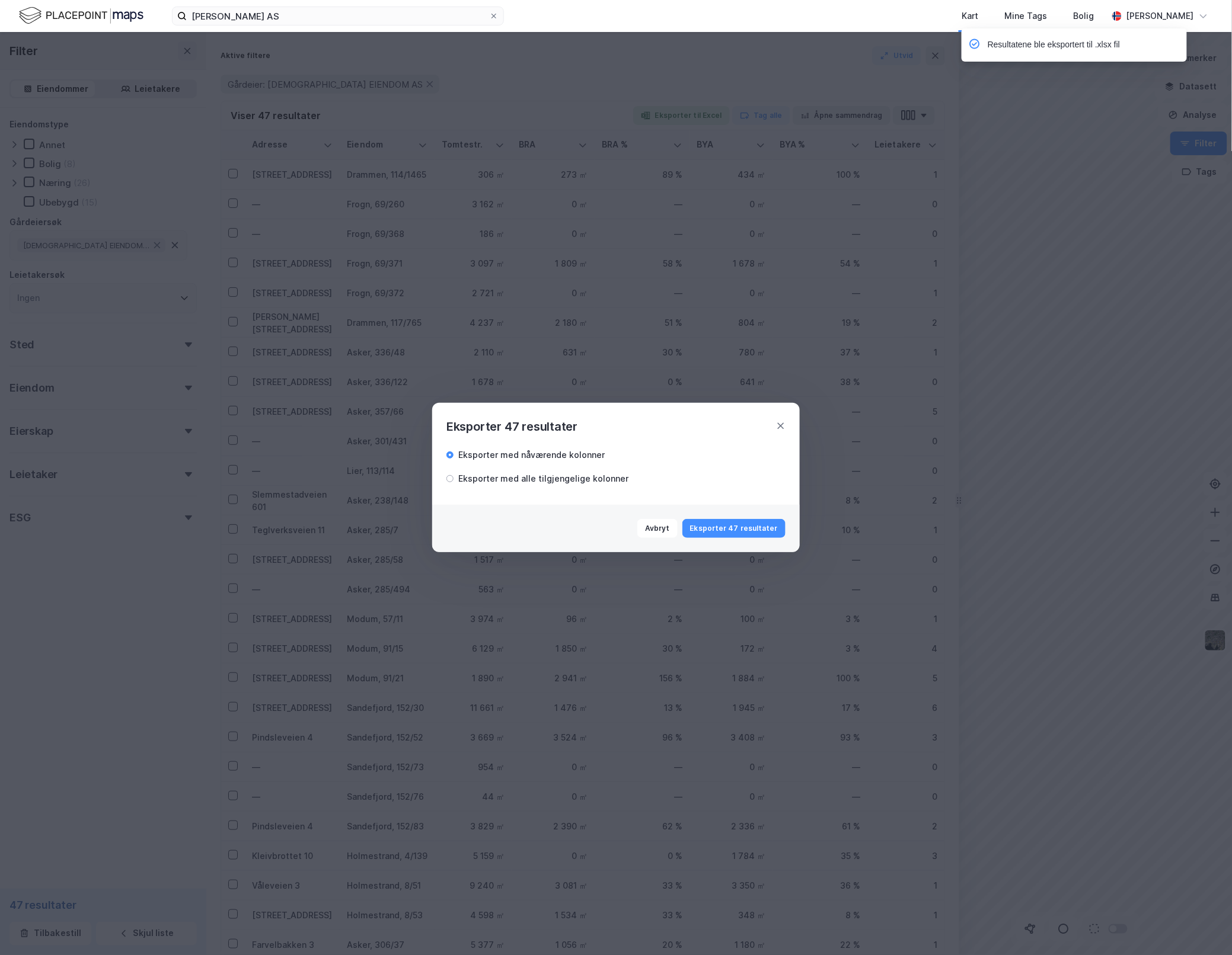
click at [562, 475] on div "Eksporter med alle tilgjengelige kolonner" at bounding box center [544, 479] width 170 height 15
click at [733, 534] on button "Eksporter 47 resultater" at bounding box center [733, 528] width 103 height 19
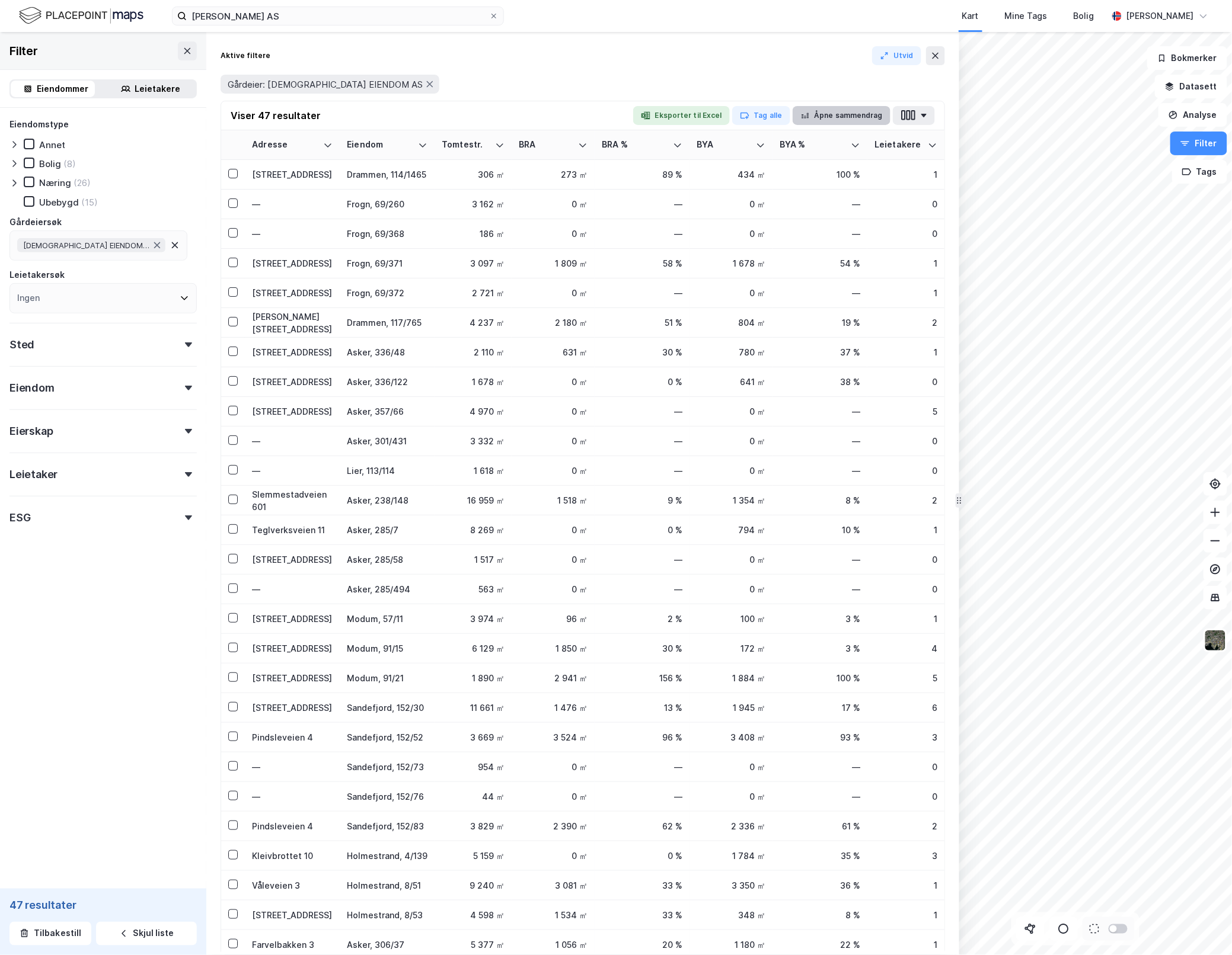
click at [875, 112] on button "Åpne sammendrag" at bounding box center [841, 115] width 99 height 19
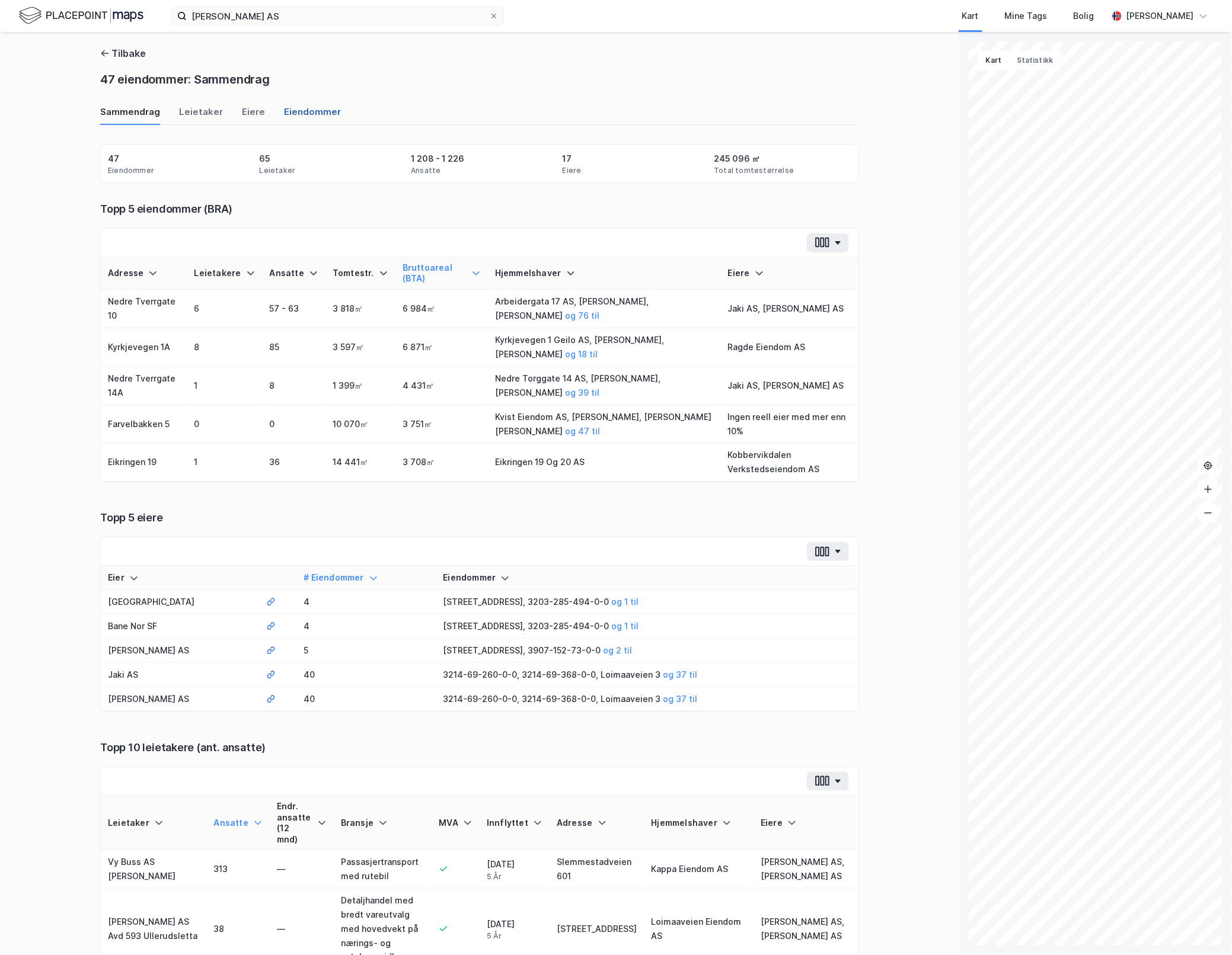
click at [284, 115] on div "Eiendommer" at bounding box center [312, 115] width 57 height 20
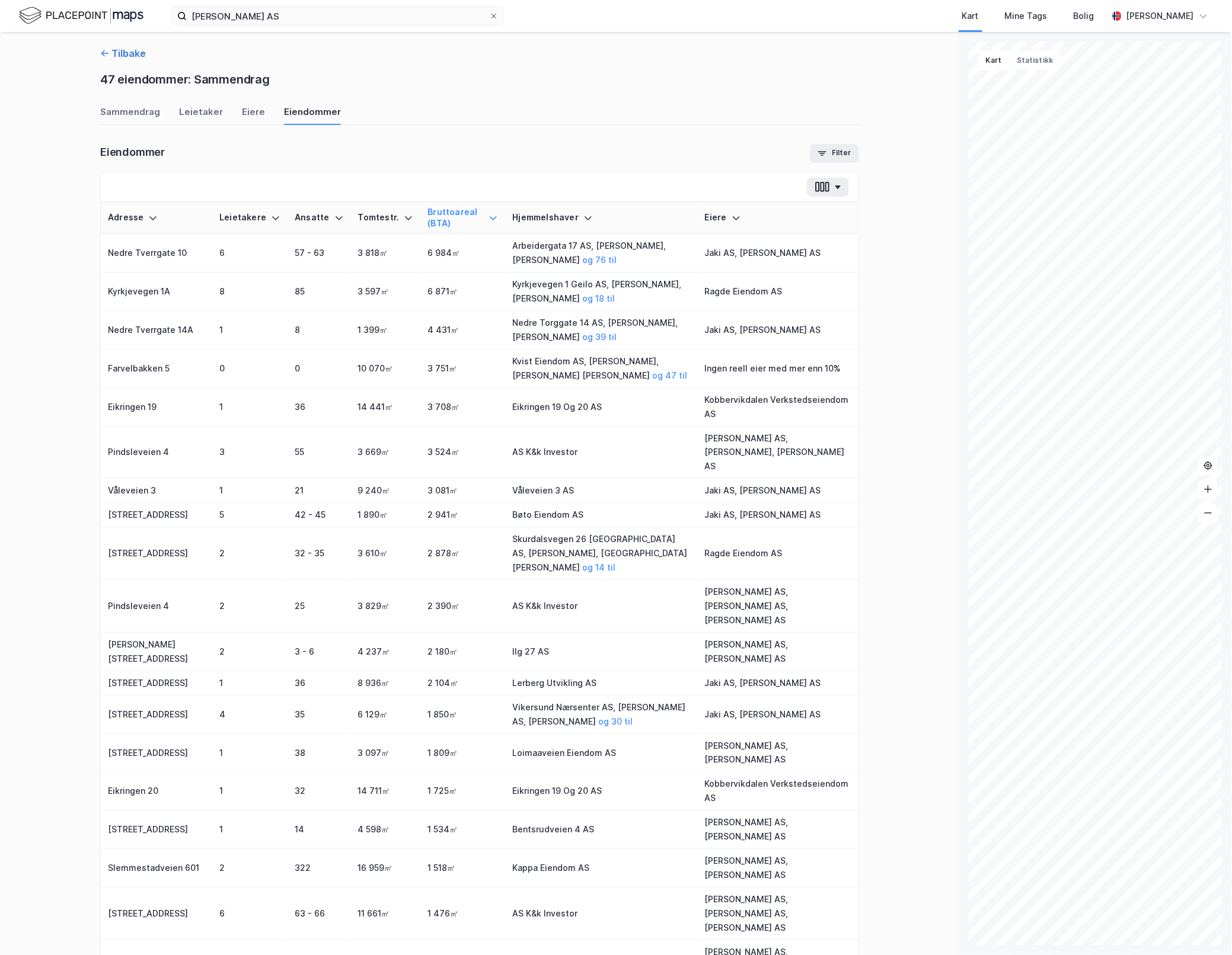
click at [110, 51] on button "Tilbake" at bounding box center [122, 53] width 46 height 15
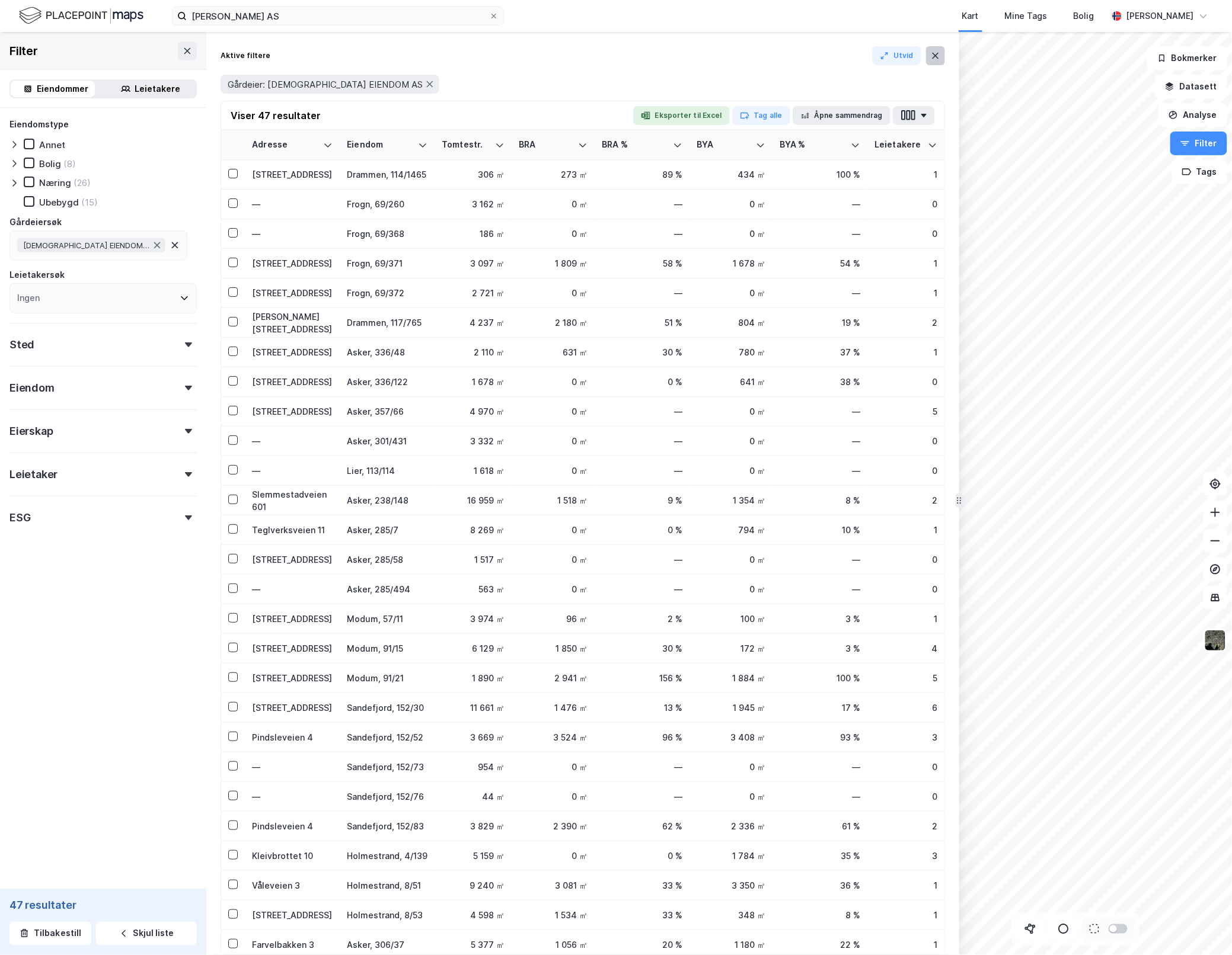
click at [937, 60] on icon at bounding box center [936, 56] width 10 height 10
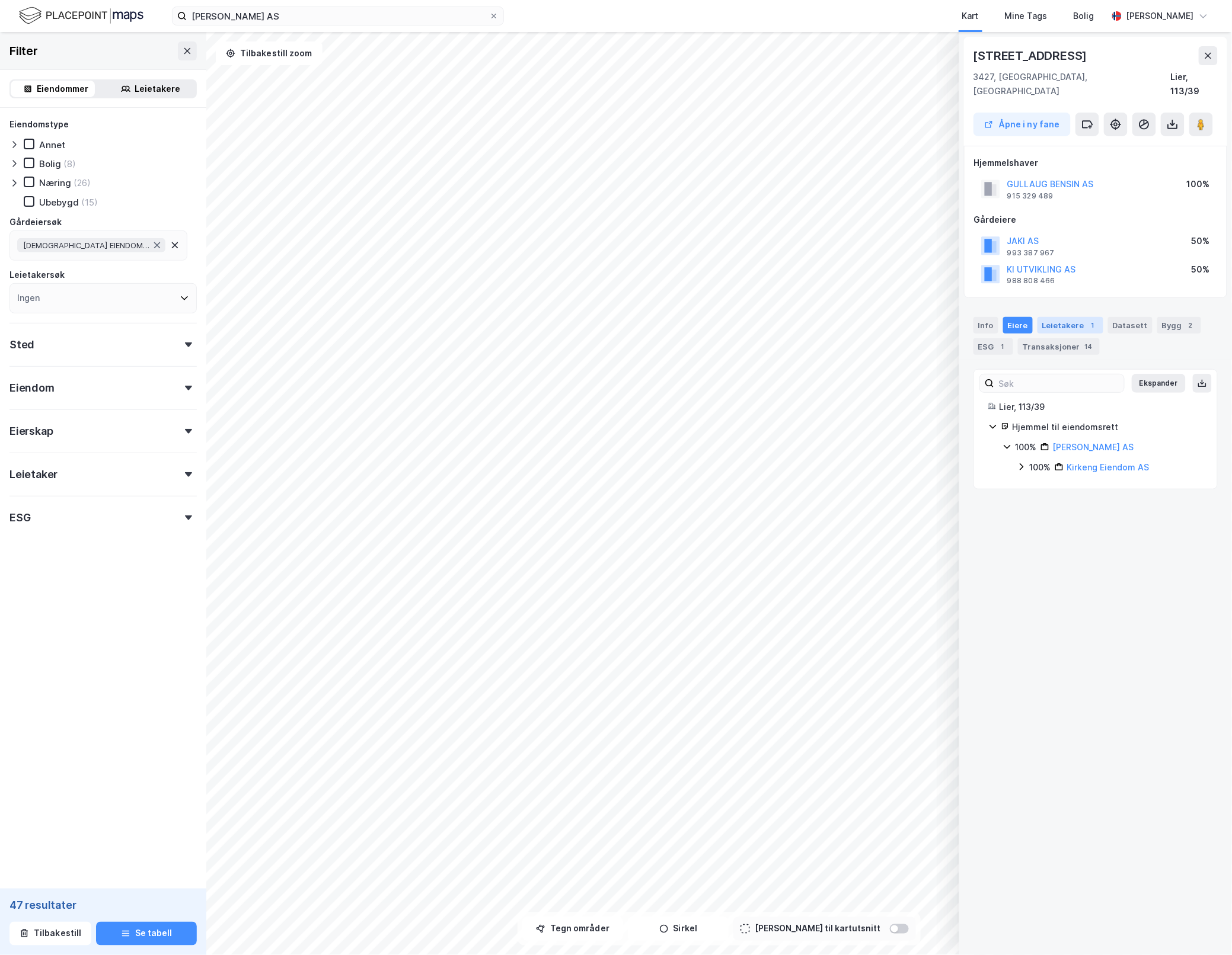
click at [1078, 317] on div "Leietakere 1" at bounding box center [1070, 325] width 66 height 17
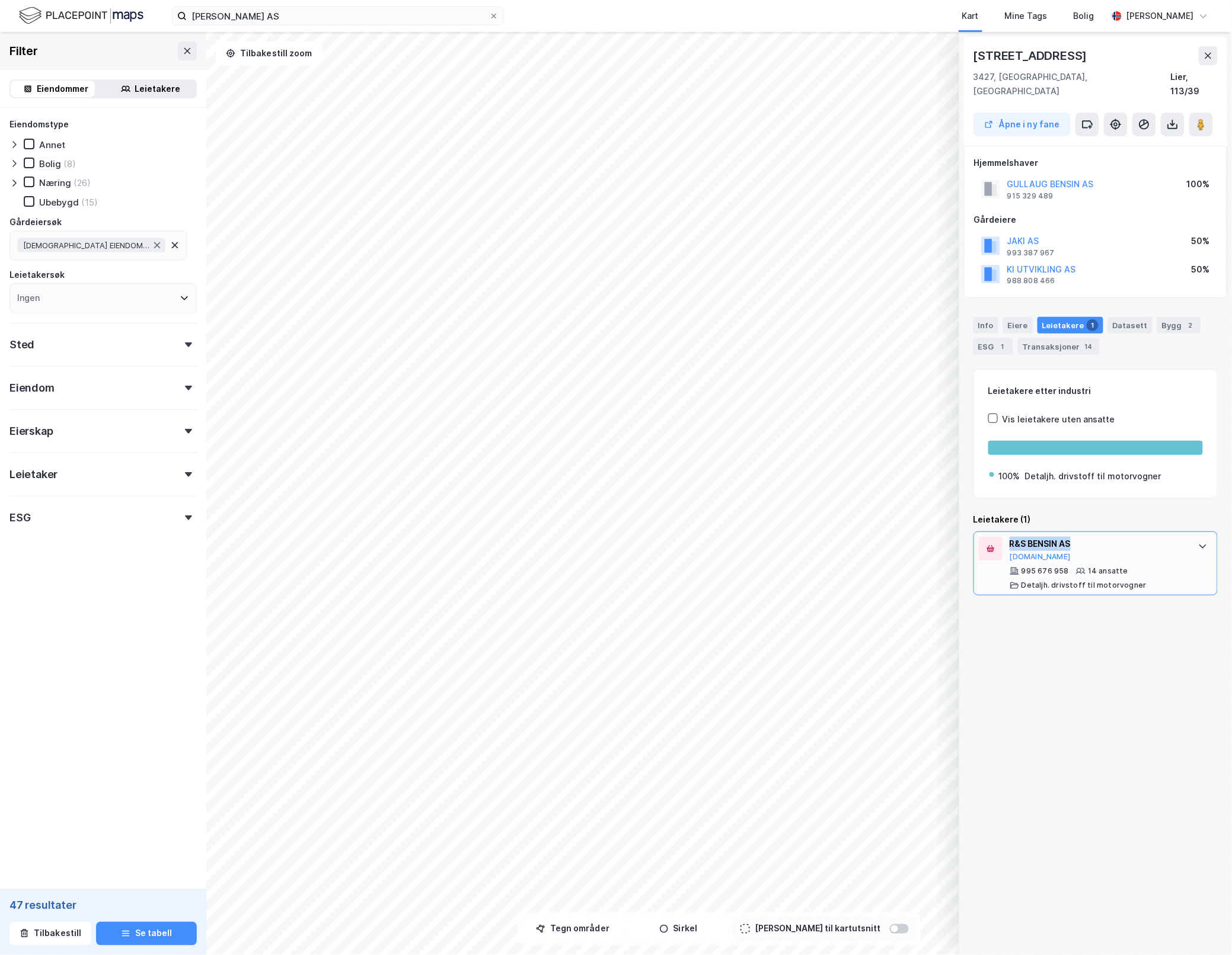
drag, startPoint x: 1078, startPoint y: 528, endPoint x: 1008, endPoint y: 530, distance: 70.0
click at [1008, 532] on div "R&S BENSIN AS [DOMAIN_NAME] 995 676 958 14 ansatte Detaljh. drivstoff til motor…" at bounding box center [1095, 563] width 244 height 64
copy div "R&S BENSIN AS"
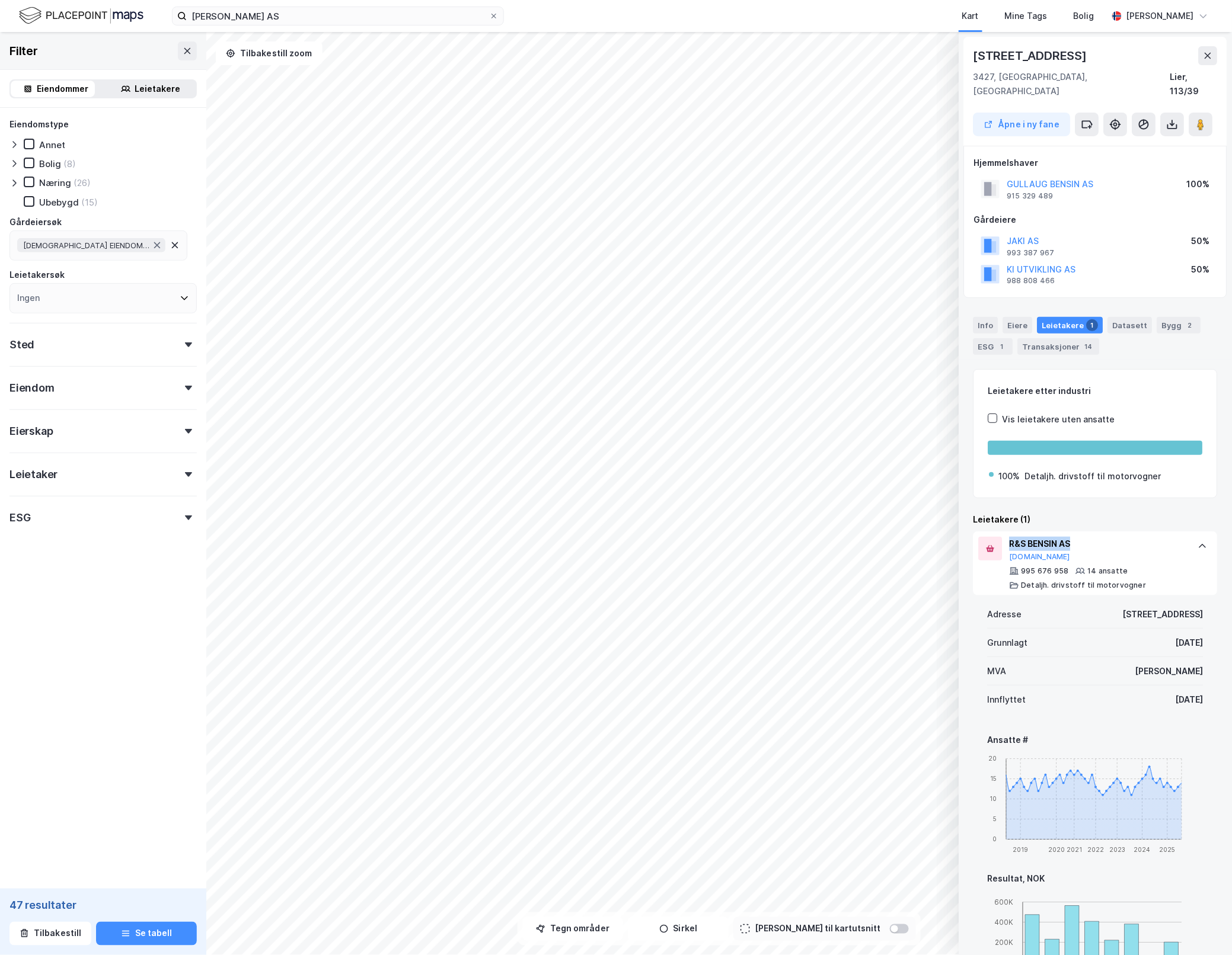
click at [537, 307] on div "Røykenveien 12 3427, [GEOGRAPHIC_DATA], [GEOGRAPHIC_DATA] Lier, 113/39 Åpne i n…" at bounding box center [616, 494] width 1232 height 923
click at [1197, 118] on icon at bounding box center [1201, 124] width 12 height 12
click at [1166, 317] on div "Bygg 2" at bounding box center [1178, 325] width 44 height 17
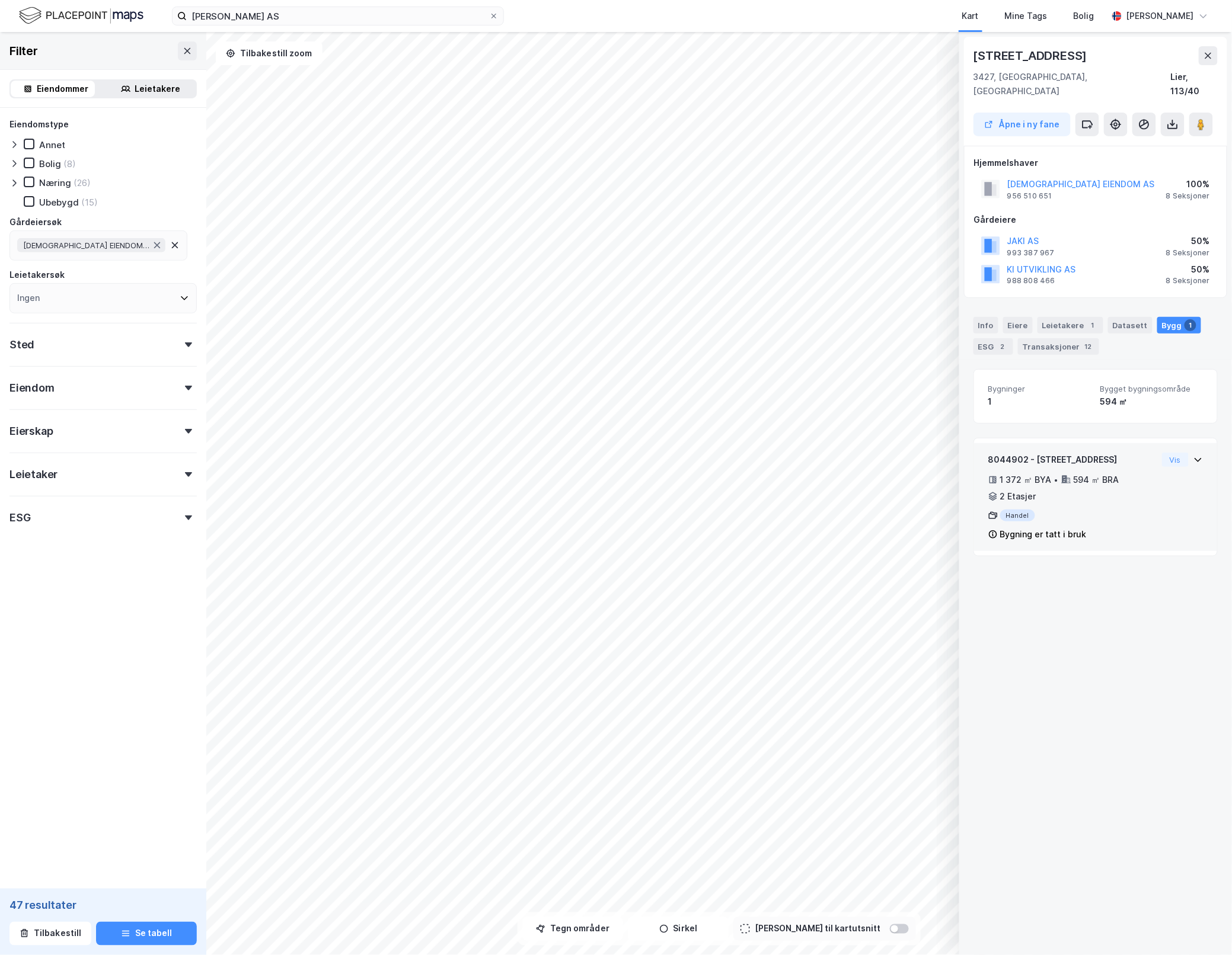
click at [1193, 456] on icon at bounding box center [1198, 460] width 10 height 10
click at [987, 317] on div "Info" at bounding box center [985, 325] width 24 height 17
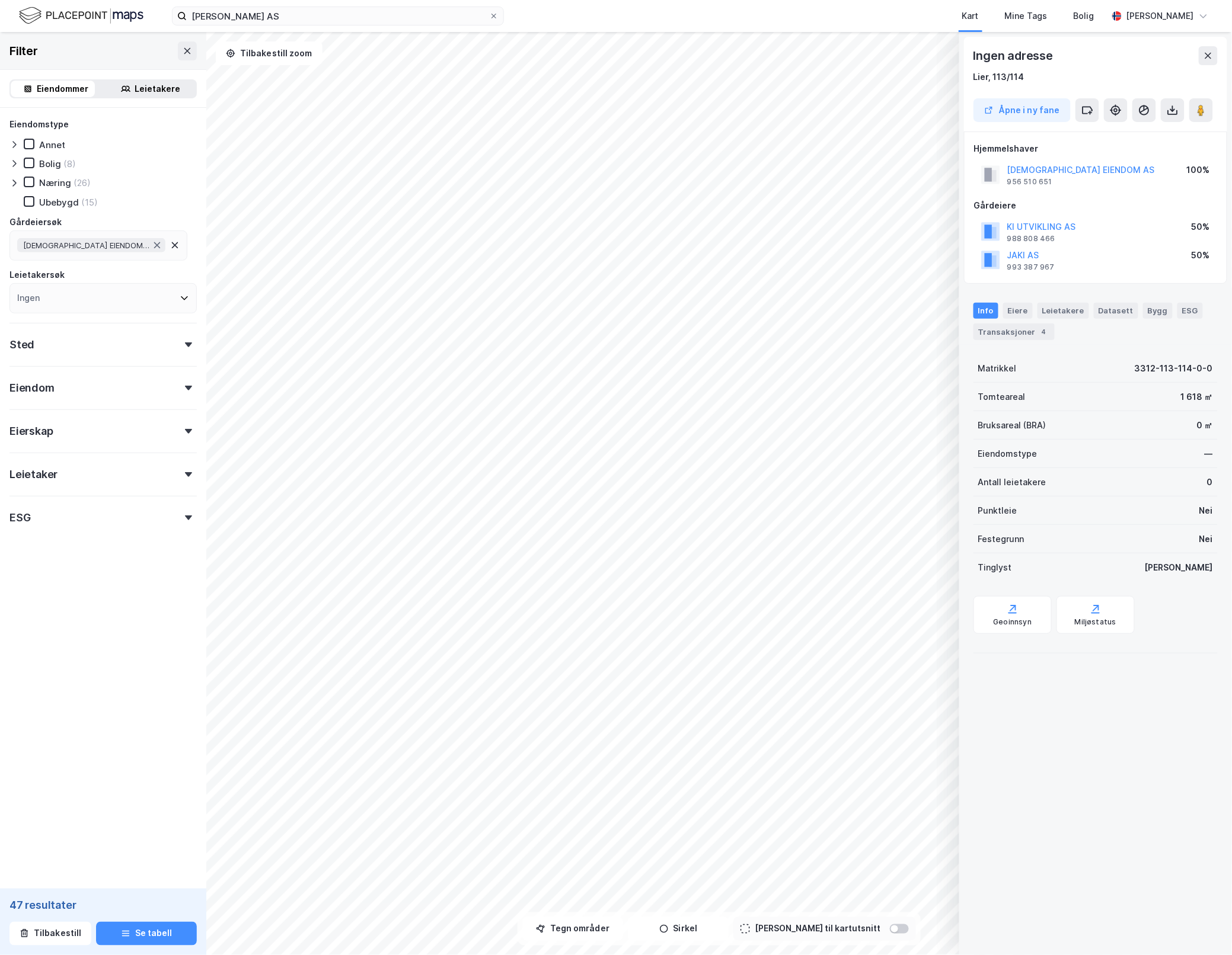
click at [1109, 68] on div "Ingen adresse Lier, 113/114" at bounding box center [1095, 65] width 244 height 38
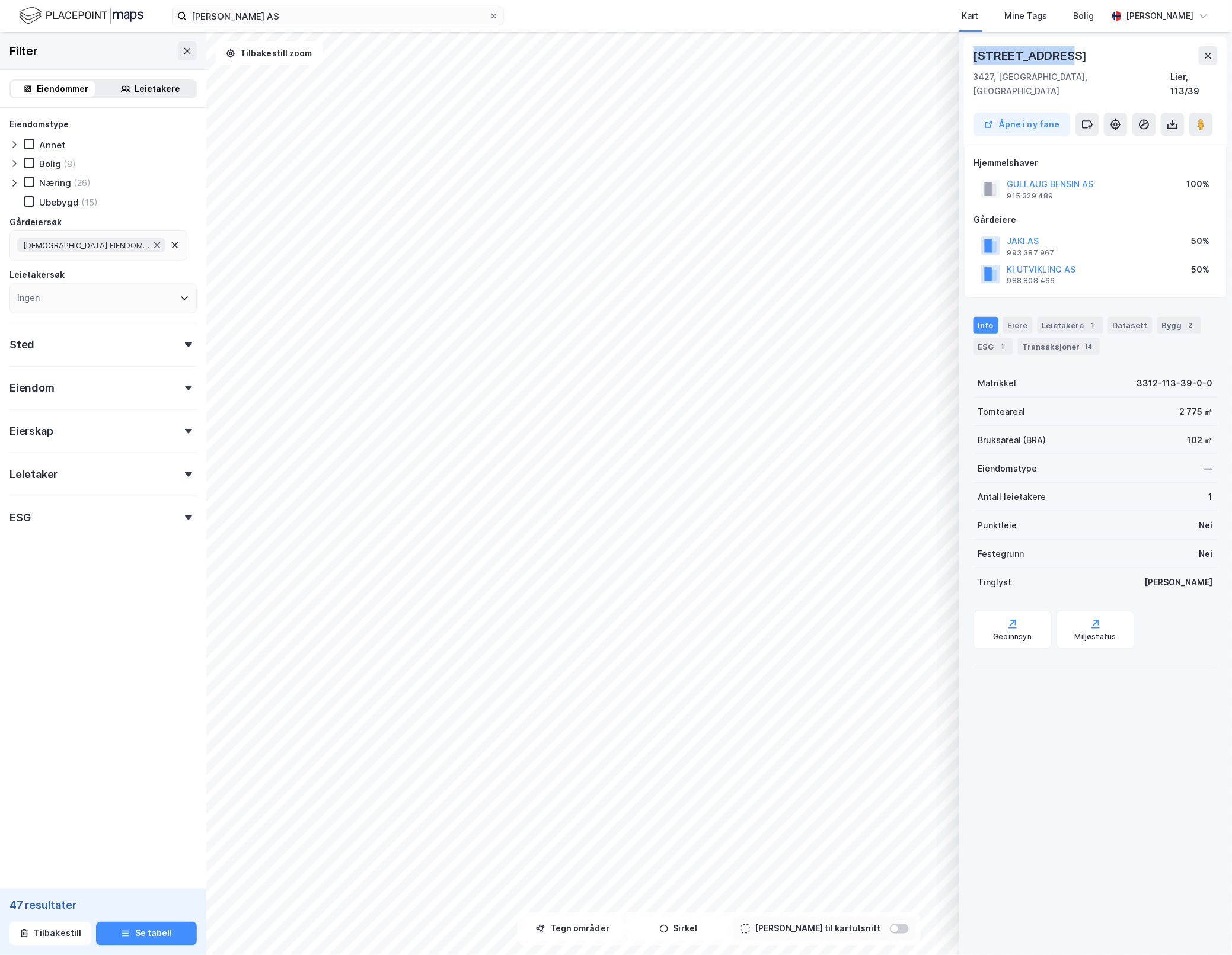
click at [951, 47] on div "[STREET_ADDRESS], [GEOGRAPHIC_DATA], 113/39 Åpne i ny fane Hjemmelshaver GULLAU…" at bounding box center [616, 494] width 1232 height 923
copy div "[STREET_ADDRESS]"
